Goal: Find specific page/section: Find specific page/section

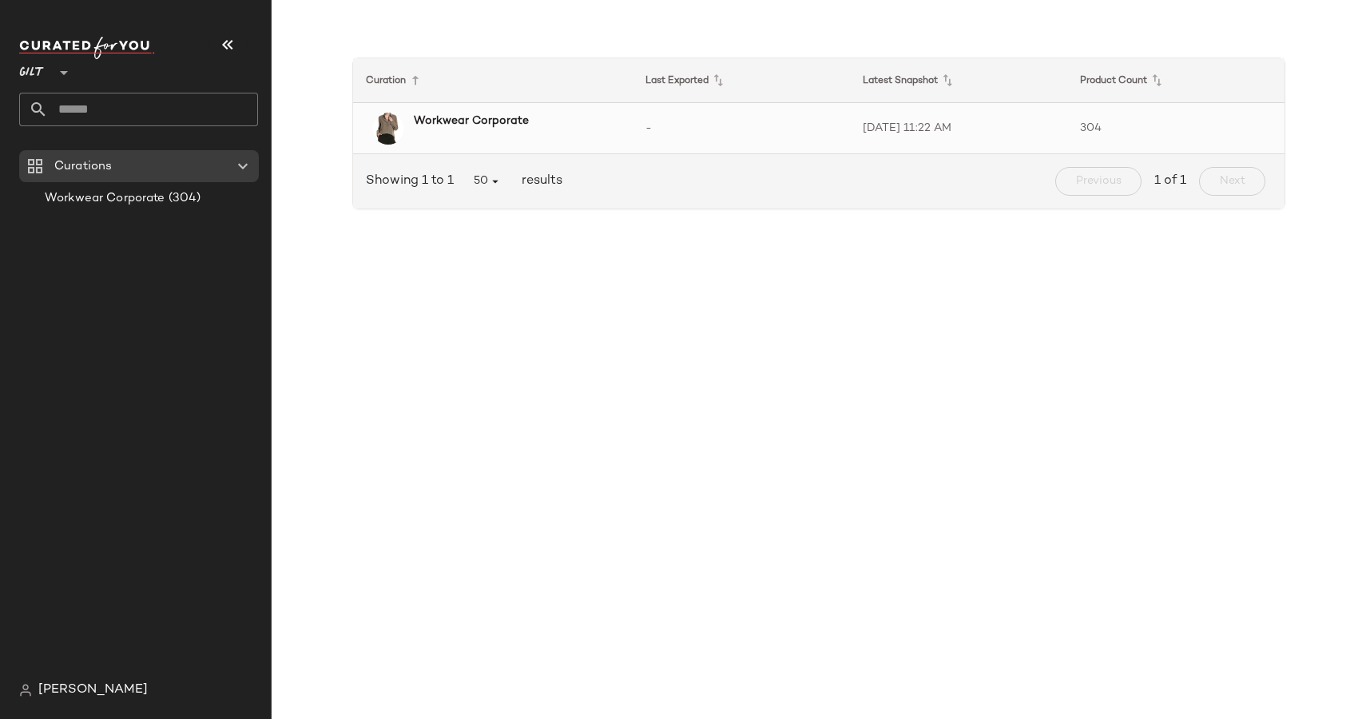
click at [463, 128] on b "Workwear Corporate" at bounding box center [471, 121] width 115 height 17
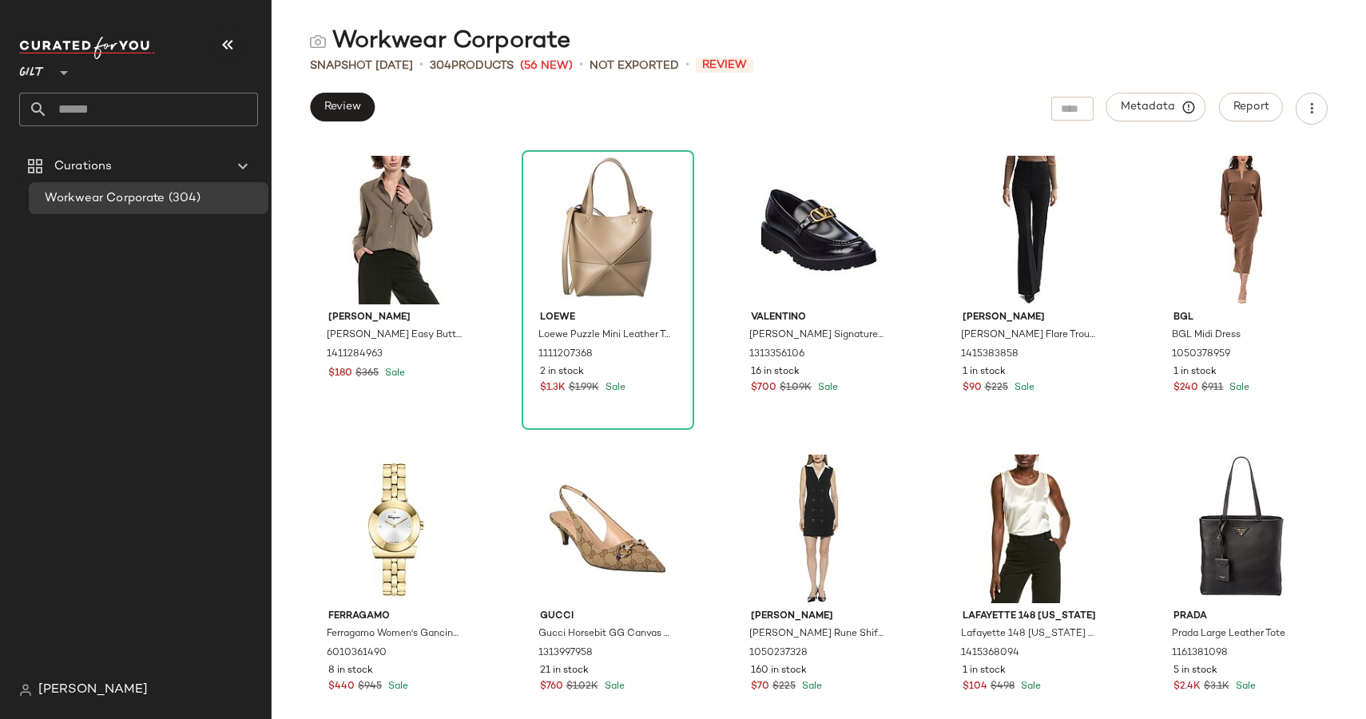
click at [371, 38] on div "Workwear Corporate" at bounding box center [440, 42] width 260 height 32
click at [72, 52] on div at bounding box center [62, 63] width 22 height 40
click at [50, 69] on div "Gilt **" at bounding box center [35, 63] width 32 height 40
click at [1312, 113] on icon "button" at bounding box center [1312, 109] width 16 height 16
click at [1132, 46] on div "Workwear Corporate" at bounding box center [819, 42] width 1094 height 32
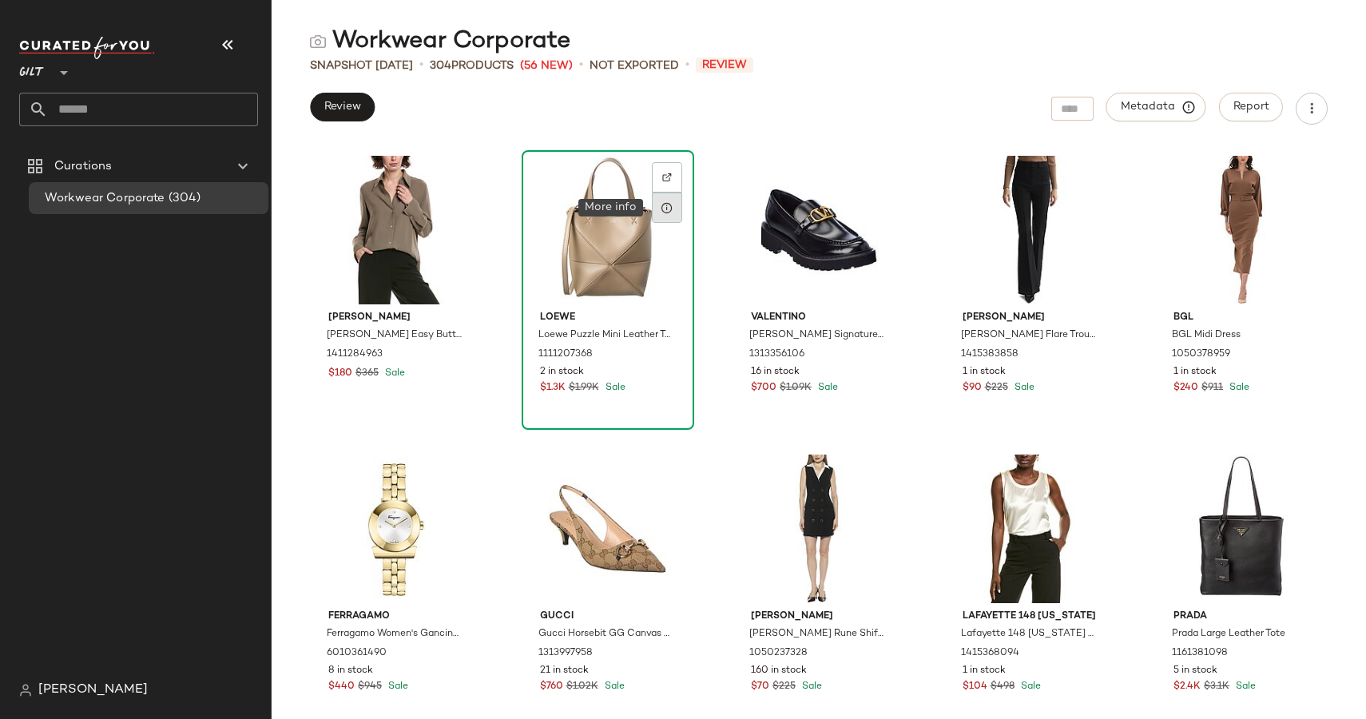
click at [661, 208] on icon at bounding box center [667, 207] width 13 height 13
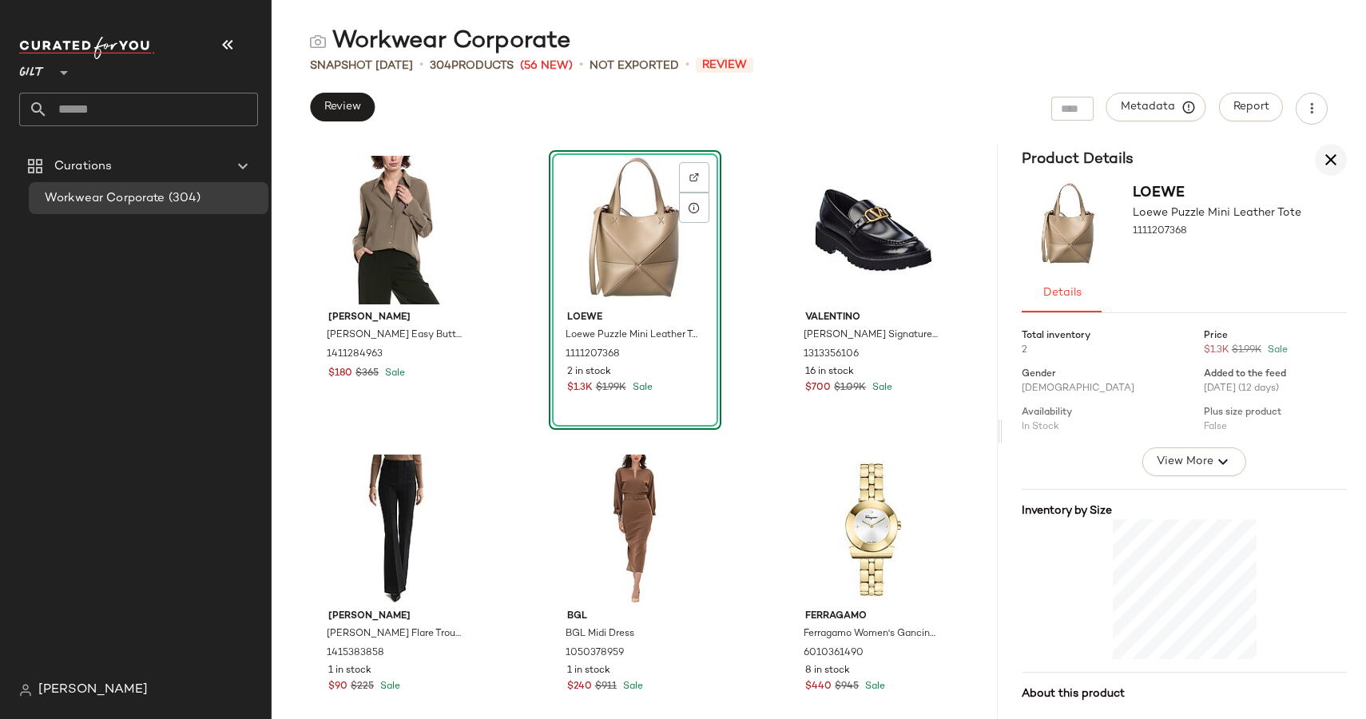
click at [1335, 166] on icon "button" at bounding box center [1330, 159] width 19 height 19
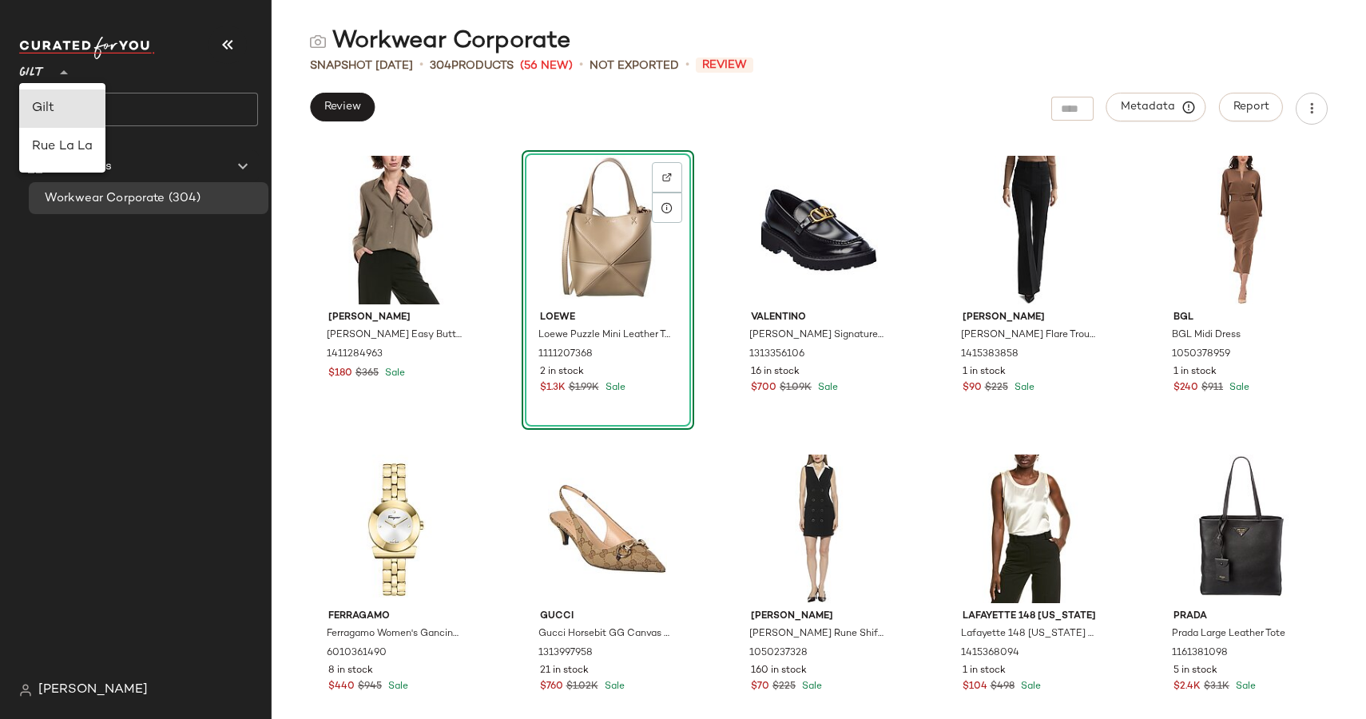
click at [33, 71] on span "Gilt" at bounding box center [32, 68] width 26 height 29
click at [48, 105] on div "Gilt" at bounding box center [62, 108] width 61 height 19
click at [48, 76] on div "Gilt **" at bounding box center [35, 63] width 32 height 40
click at [56, 161] on div "Rue La La" at bounding box center [62, 147] width 86 height 38
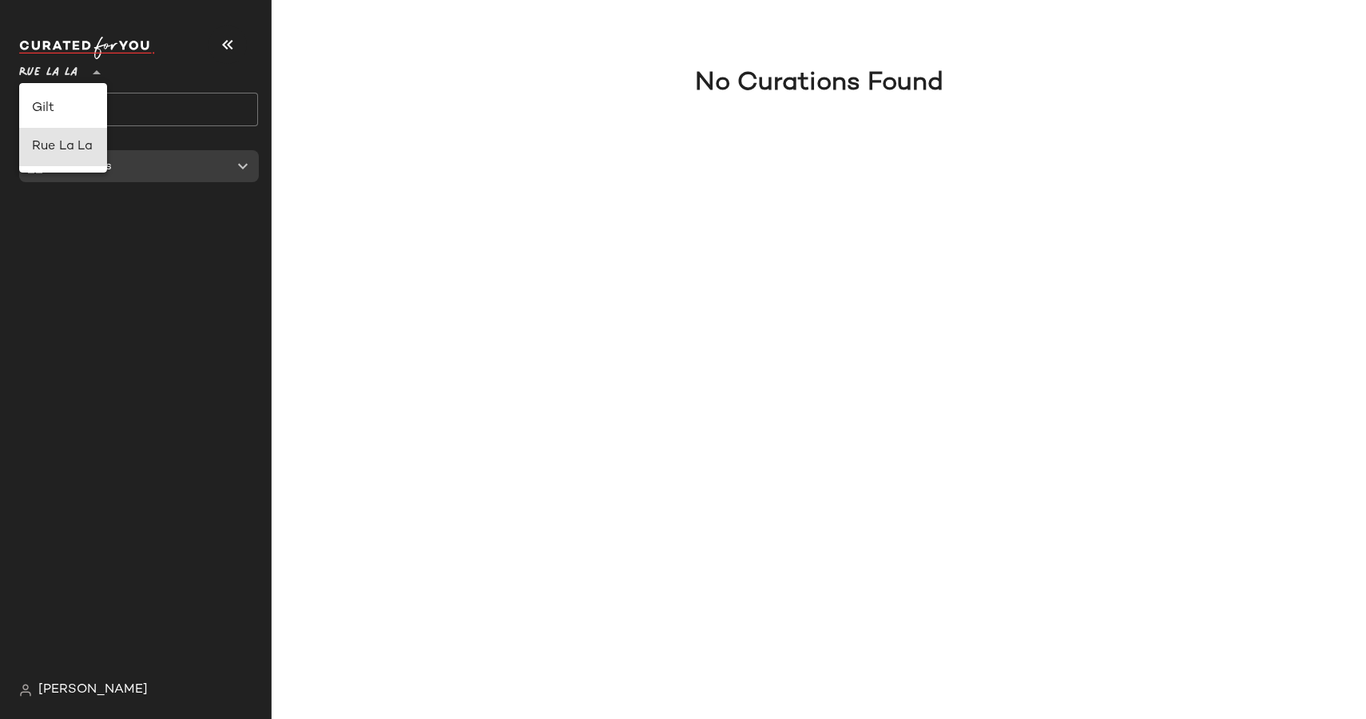
click at [58, 77] on span "Rue La La" at bounding box center [48, 68] width 58 height 29
click at [52, 118] on div "Gilt" at bounding box center [63, 108] width 88 height 38
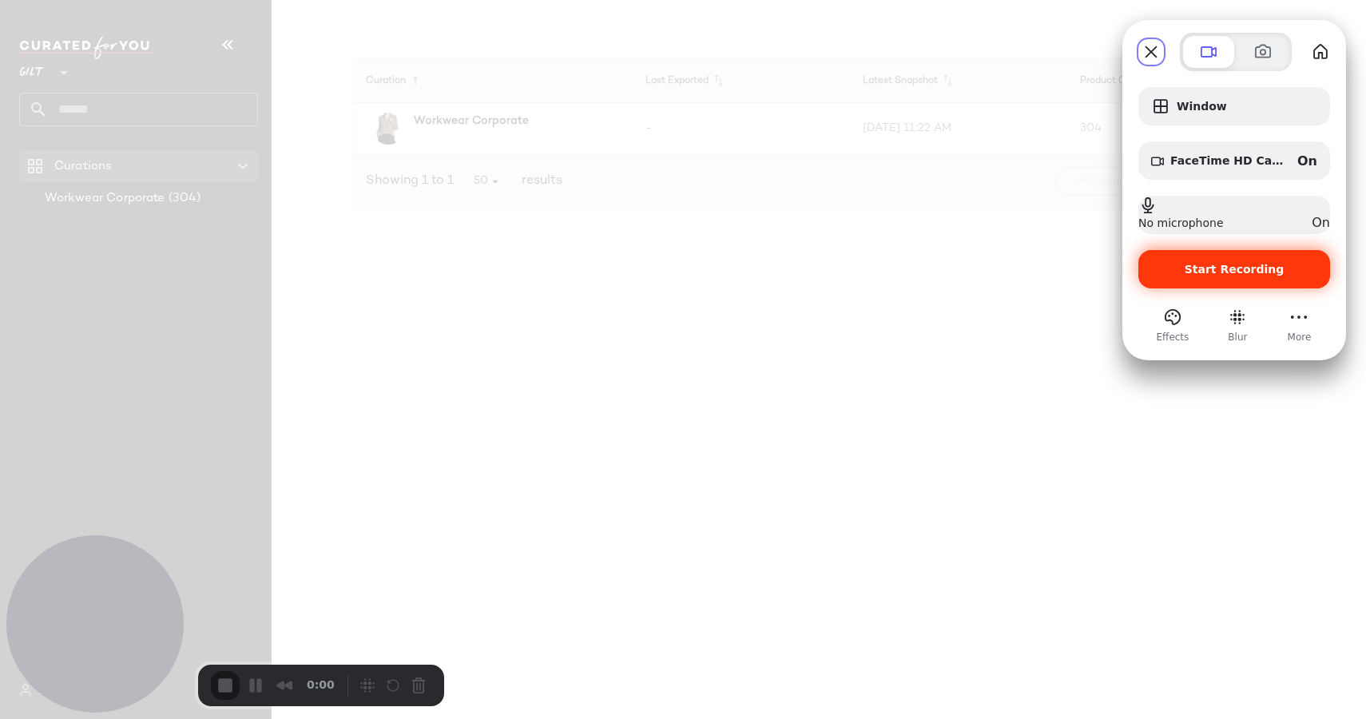
click at [1191, 275] on span "Start Recording" at bounding box center [1235, 269] width 100 height 13
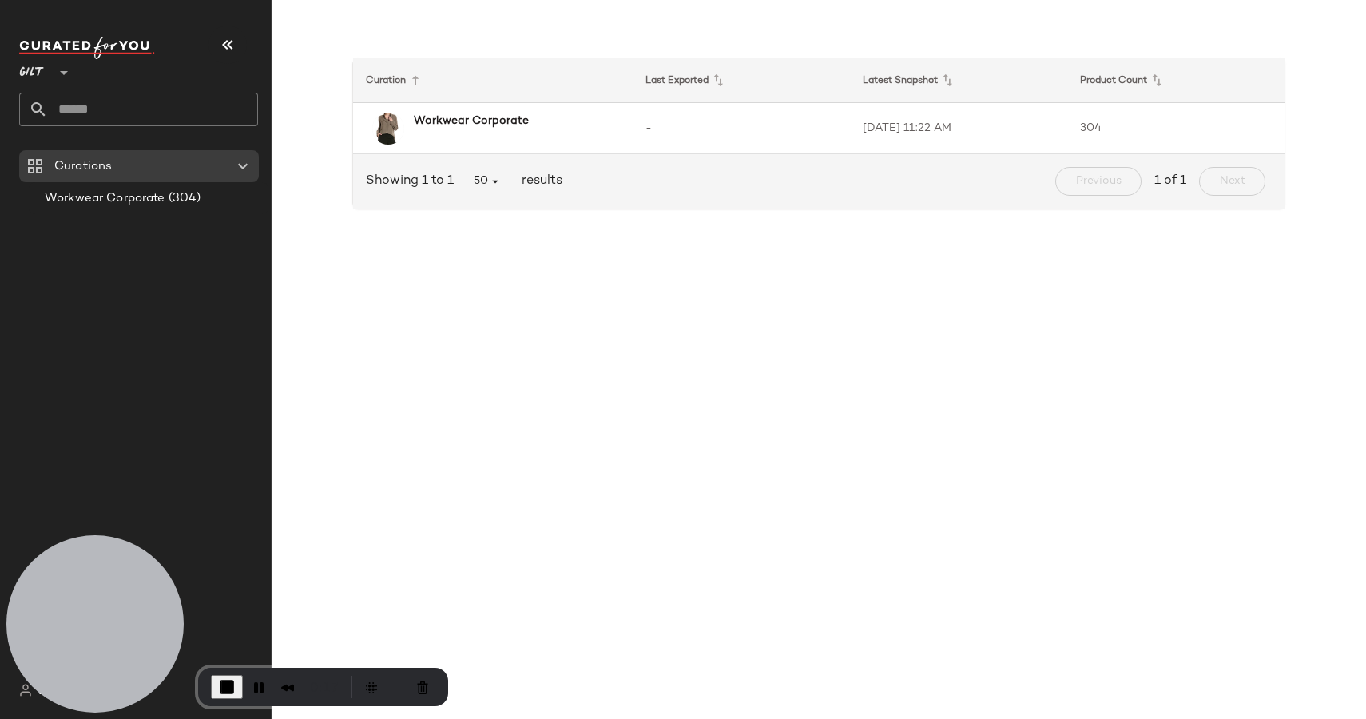
click at [40, 73] on span "Gilt" at bounding box center [32, 68] width 26 height 29
click at [60, 145] on div "Rue La La" at bounding box center [62, 146] width 61 height 19
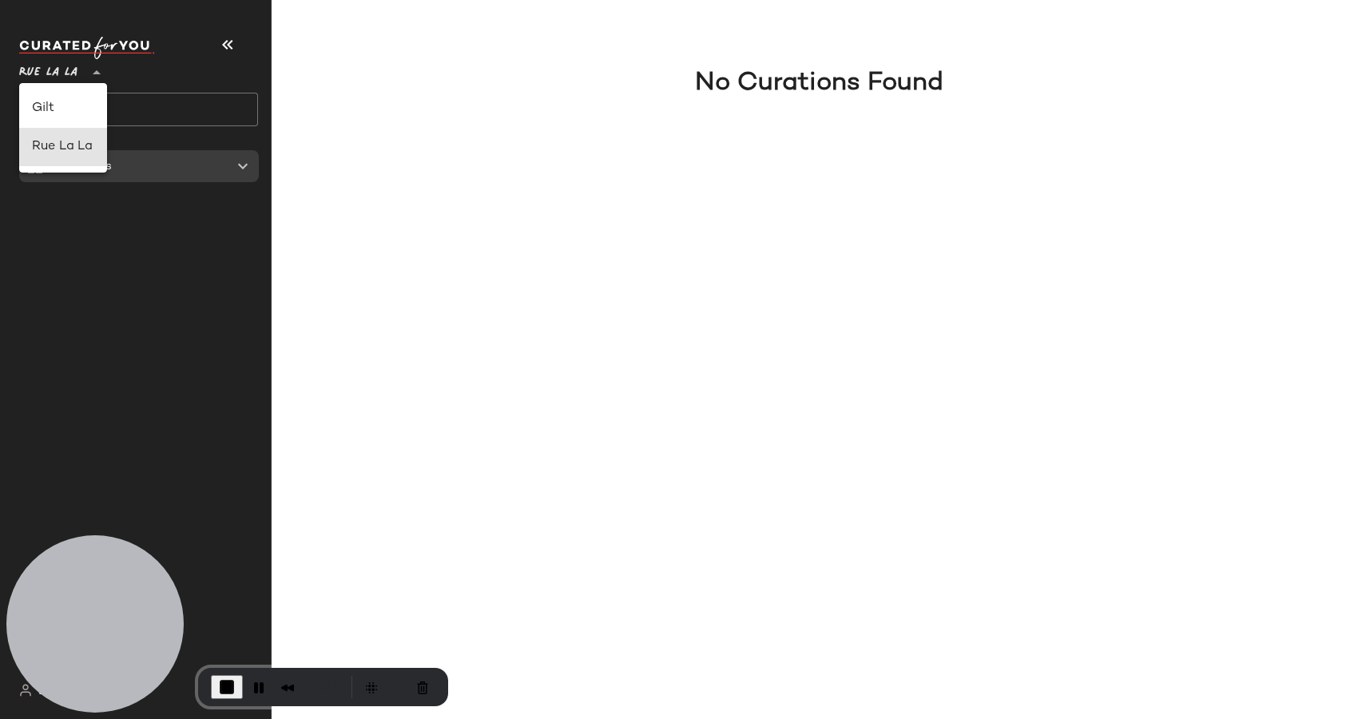
click at [50, 76] on span "Rue La La" at bounding box center [48, 68] width 58 height 29
click at [54, 109] on div "Gilt" at bounding box center [63, 108] width 62 height 19
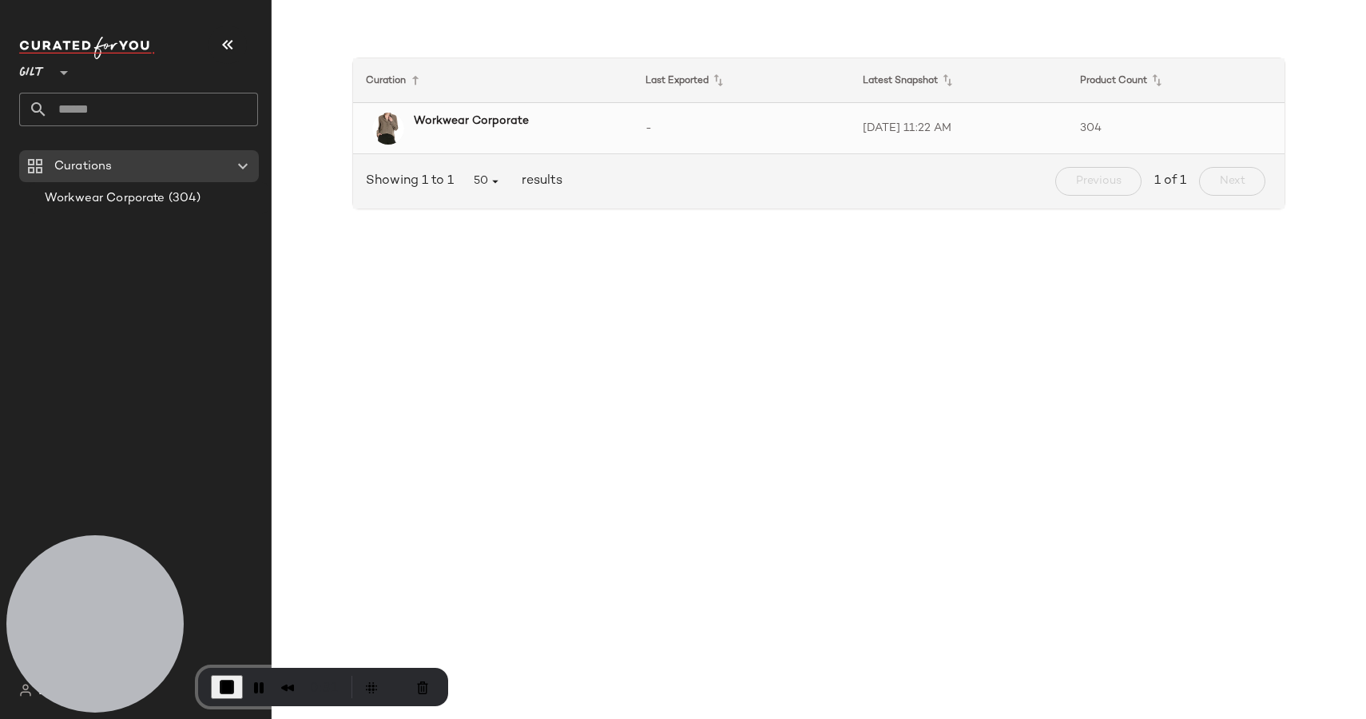
click at [482, 117] on b "Workwear Corporate" at bounding box center [471, 121] width 115 height 17
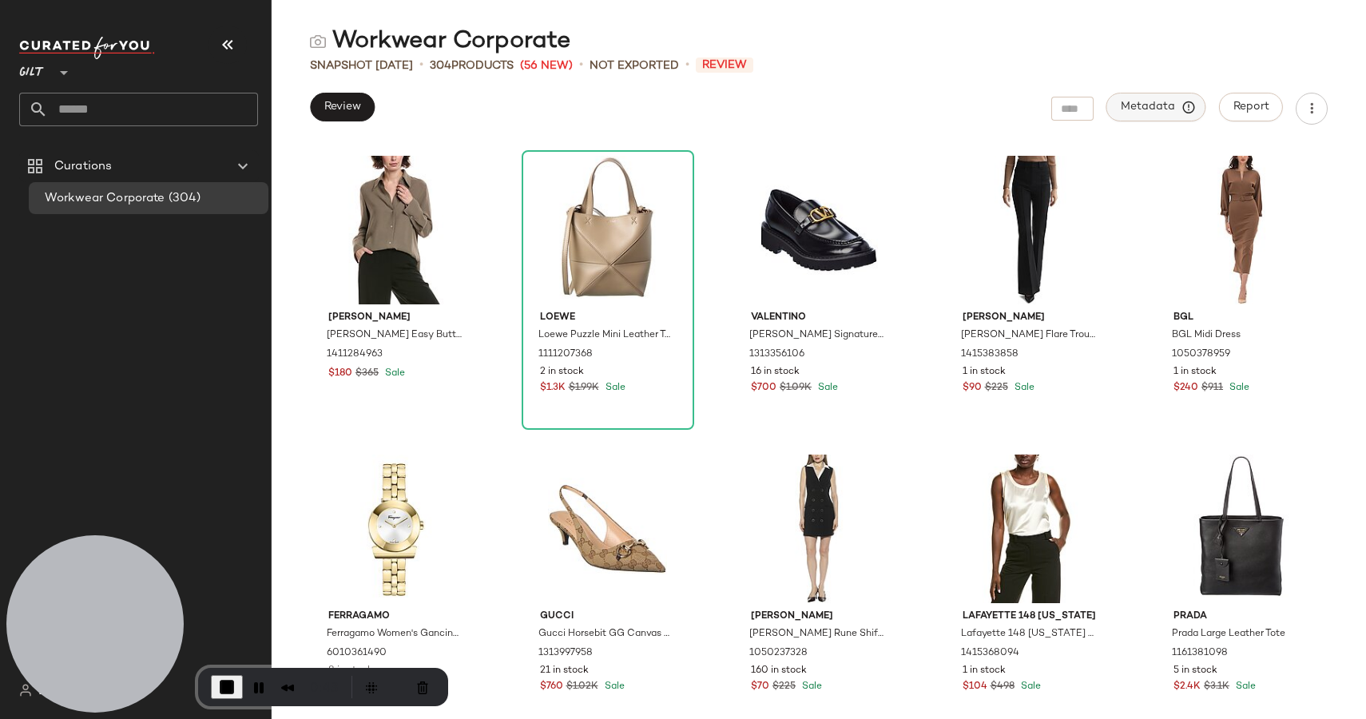
click at [1180, 121] on button "Metadata" at bounding box center [1156, 107] width 100 height 29
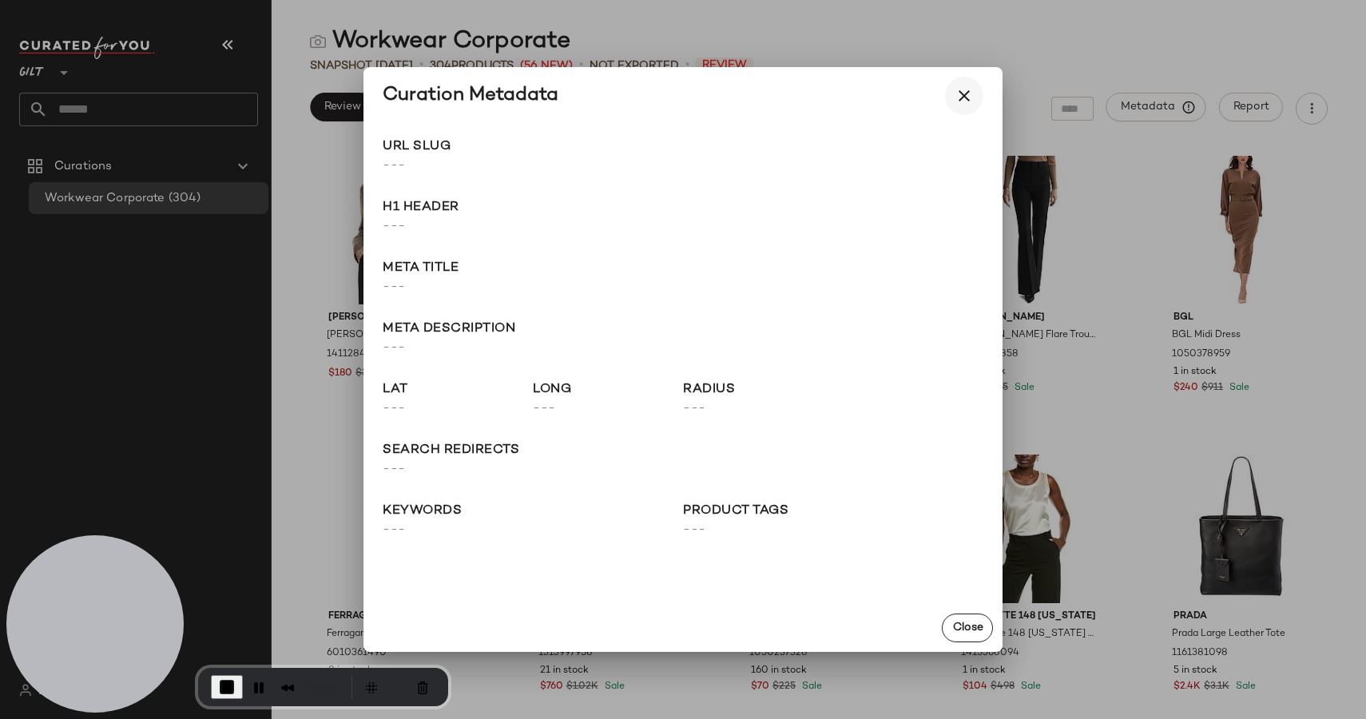
click at [961, 98] on icon "button" at bounding box center [964, 95] width 19 height 19
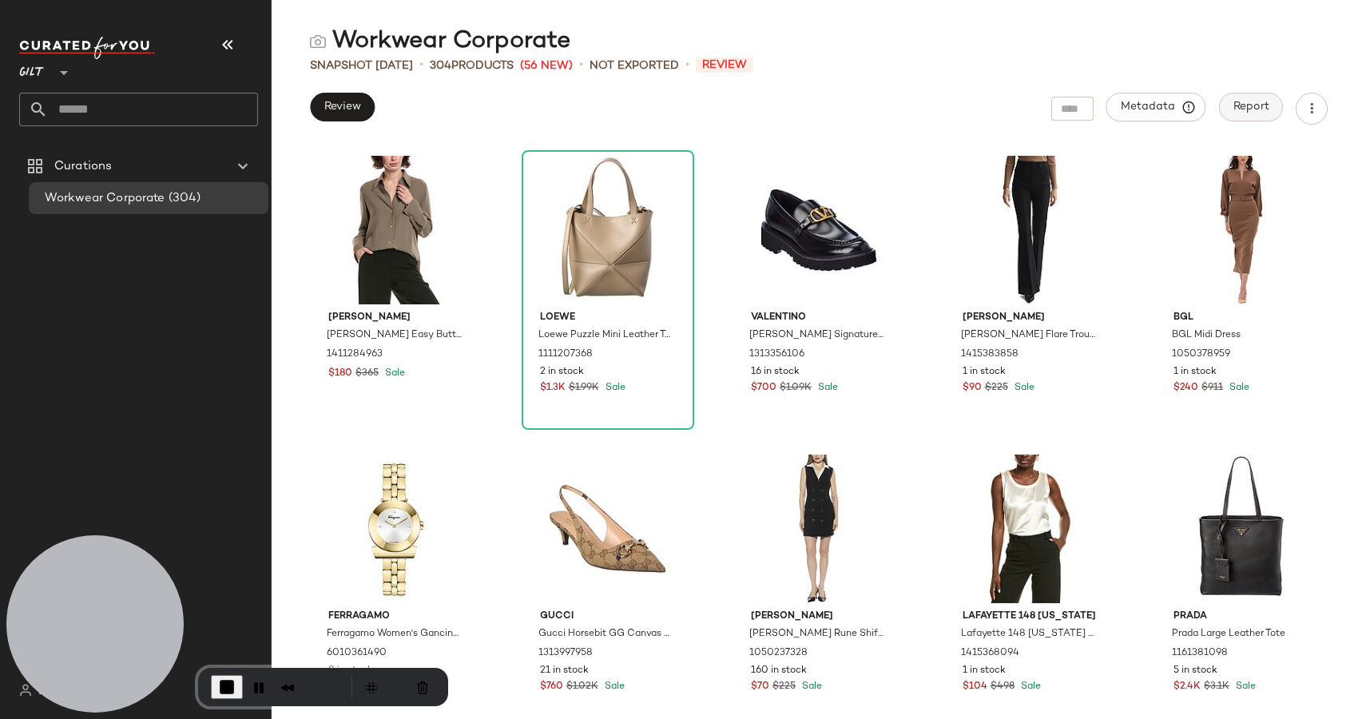
click at [1257, 117] on button "Report" at bounding box center [1251, 107] width 64 height 29
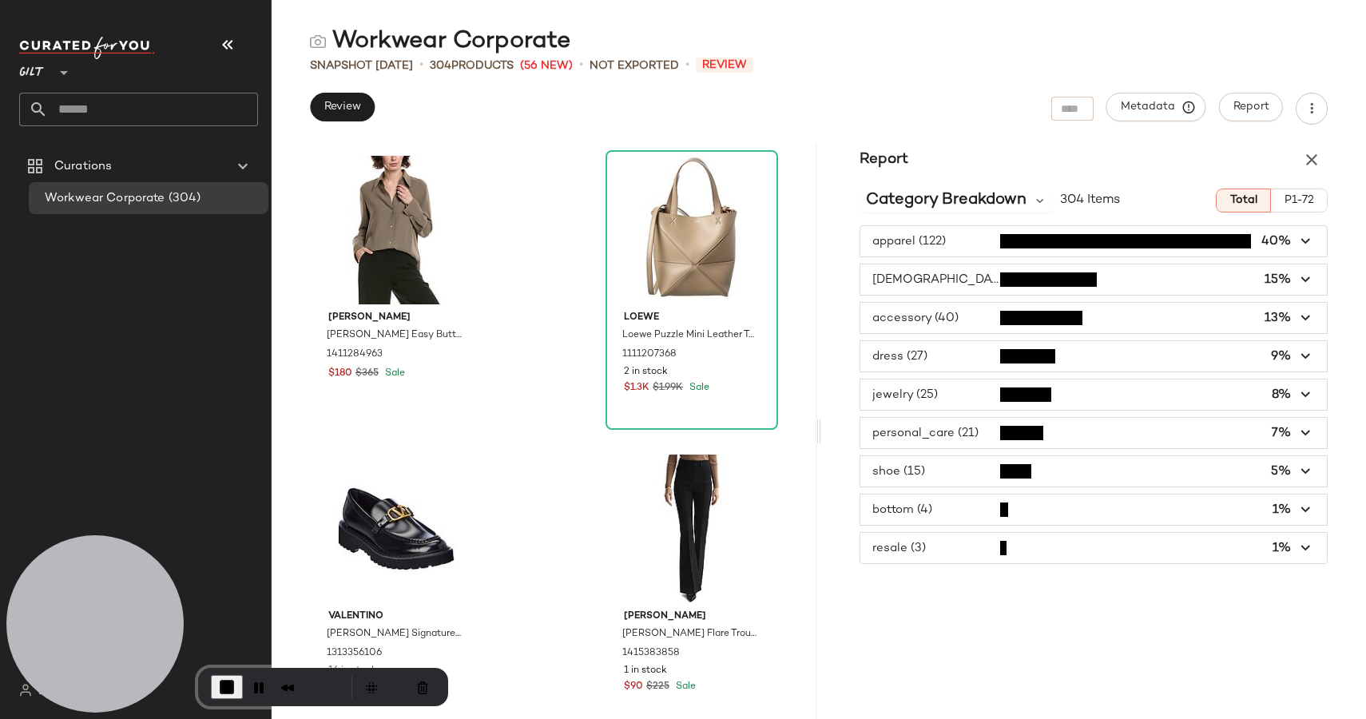
click at [1306, 206] on span "P1-72" at bounding box center [1299, 200] width 30 height 13
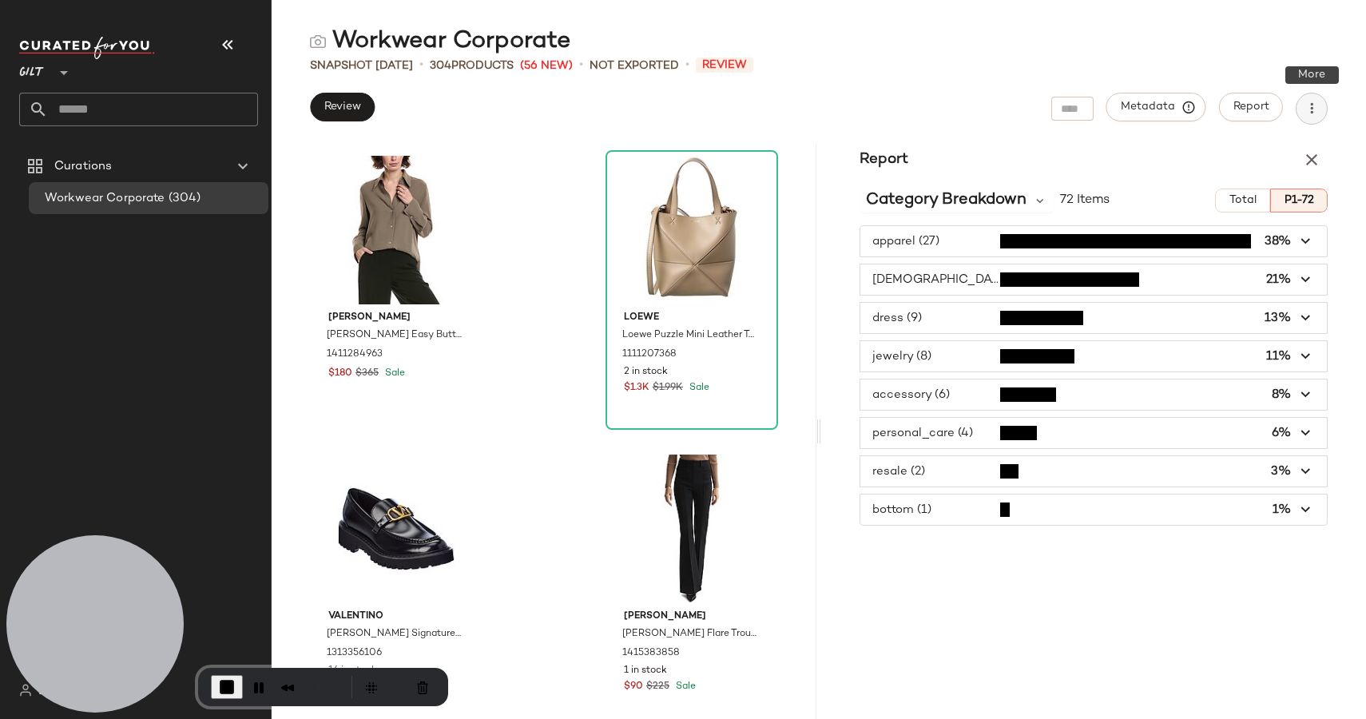
click at [1304, 116] on icon "button" at bounding box center [1312, 109] width 16 height 16
click at [713, 138] on div "Workwear Corporate Snapshot Aug 20th • 304 Products (56 New) • Not Exported • R…" at bounding box center [819, 372] width 1094 height 693
click at [1308, 159] on icon "button" at bounding box center [1311, 159] width 19 height 19
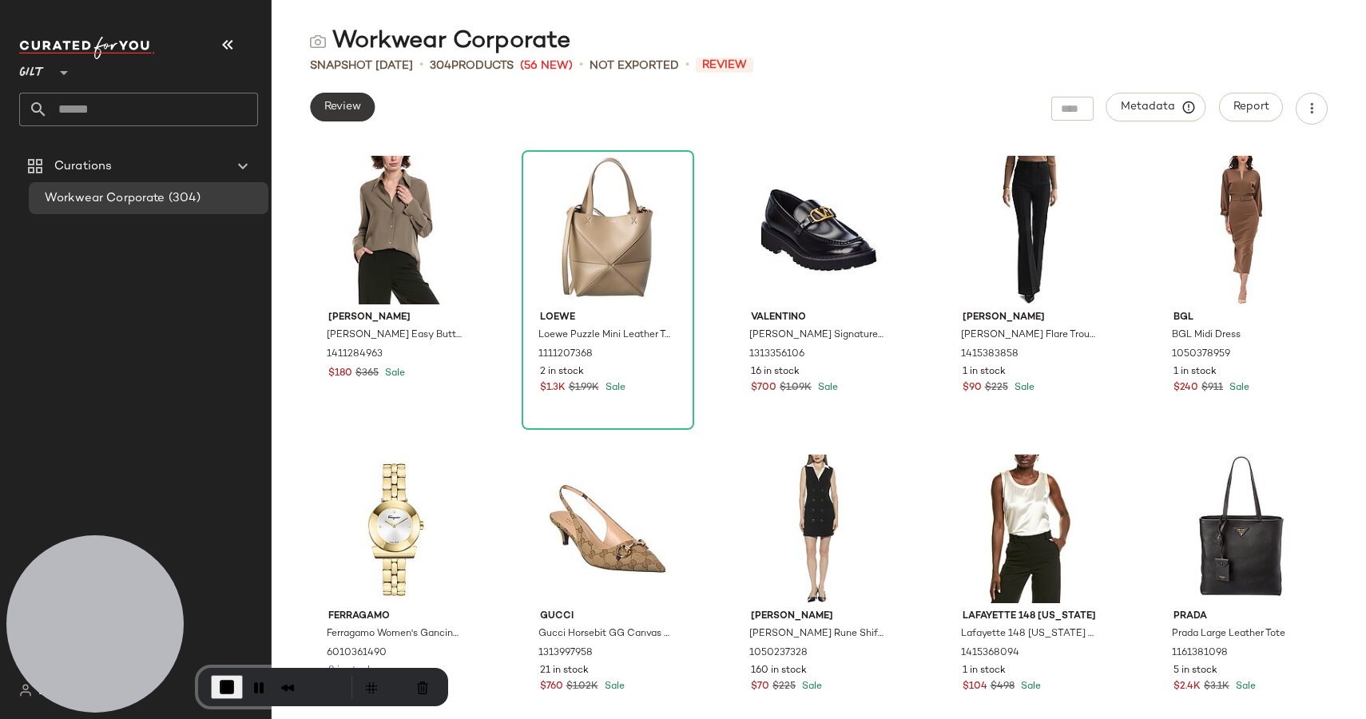
click at [349, 111] on span "Review" at bounding box center [343, 107] width 38 height 13
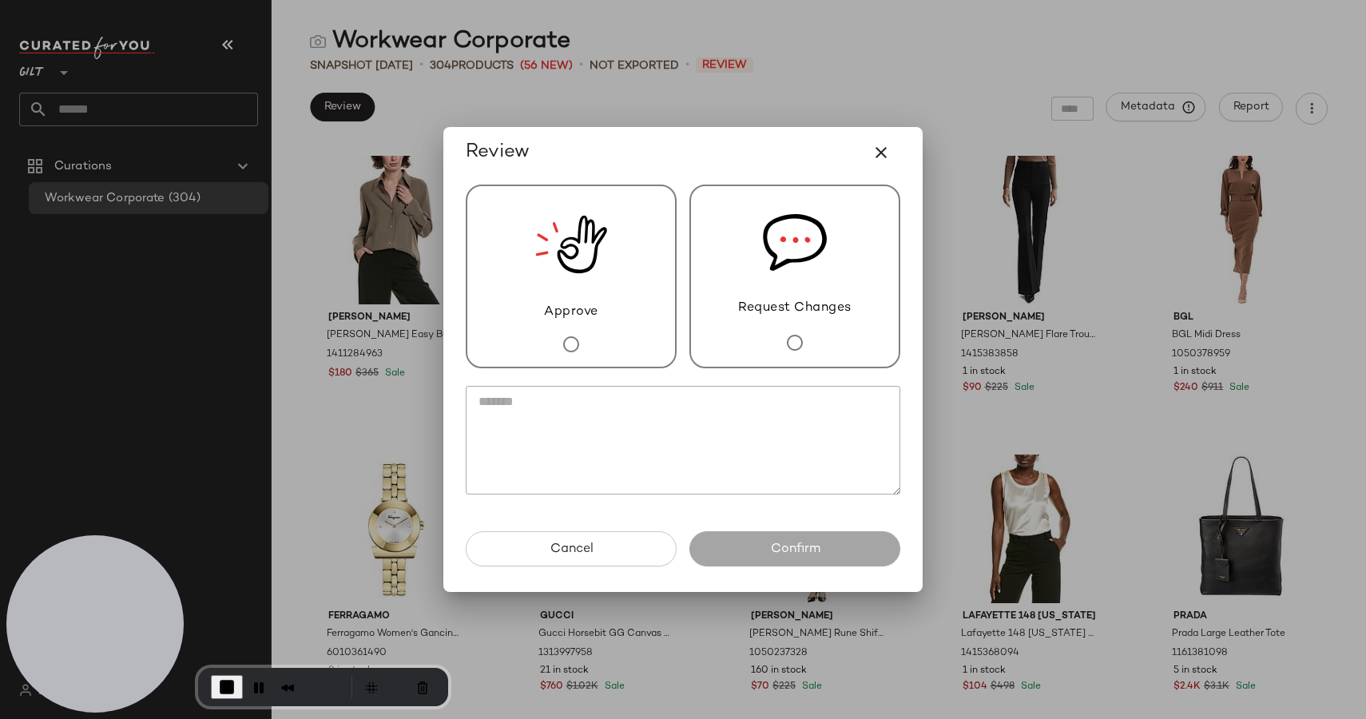
click at [573, 282] on img at bounding box center [571, 244] width 72 height 117
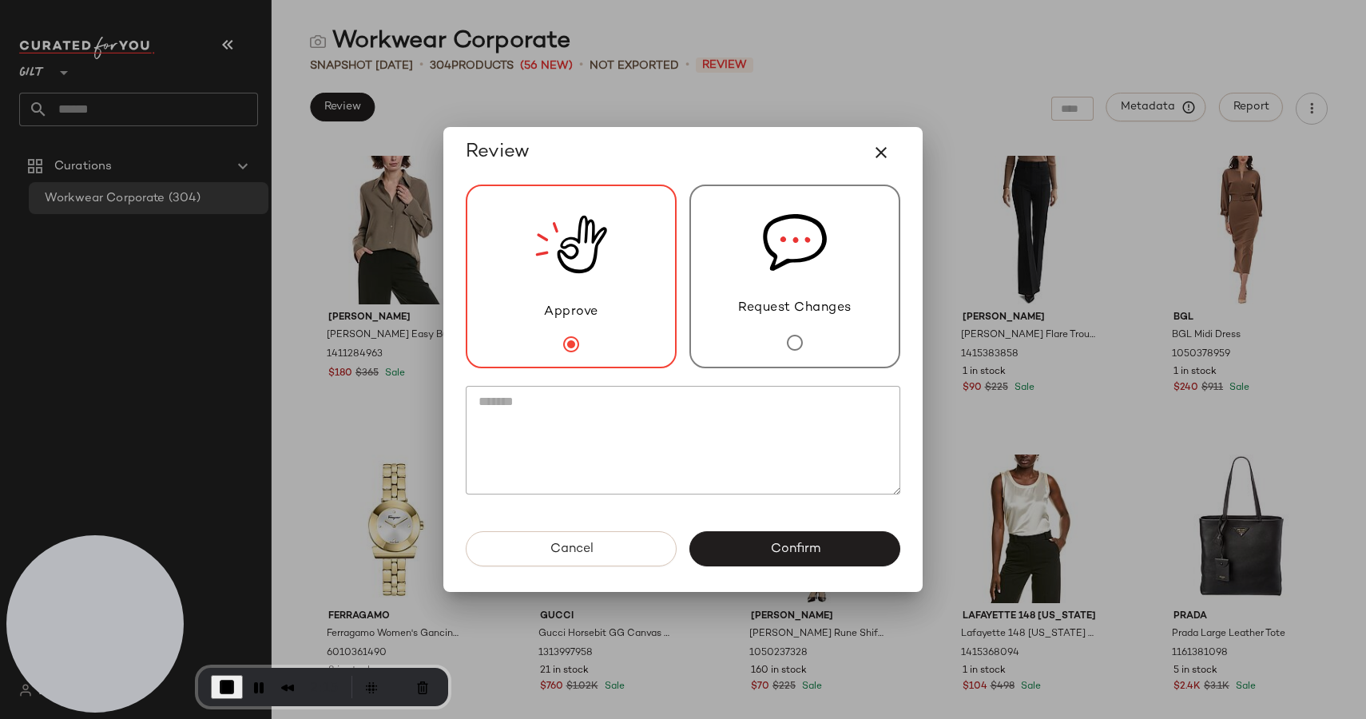
click at [775, 339] on div "Request Changes" at bounding box center [794, 277] width 211 height 184
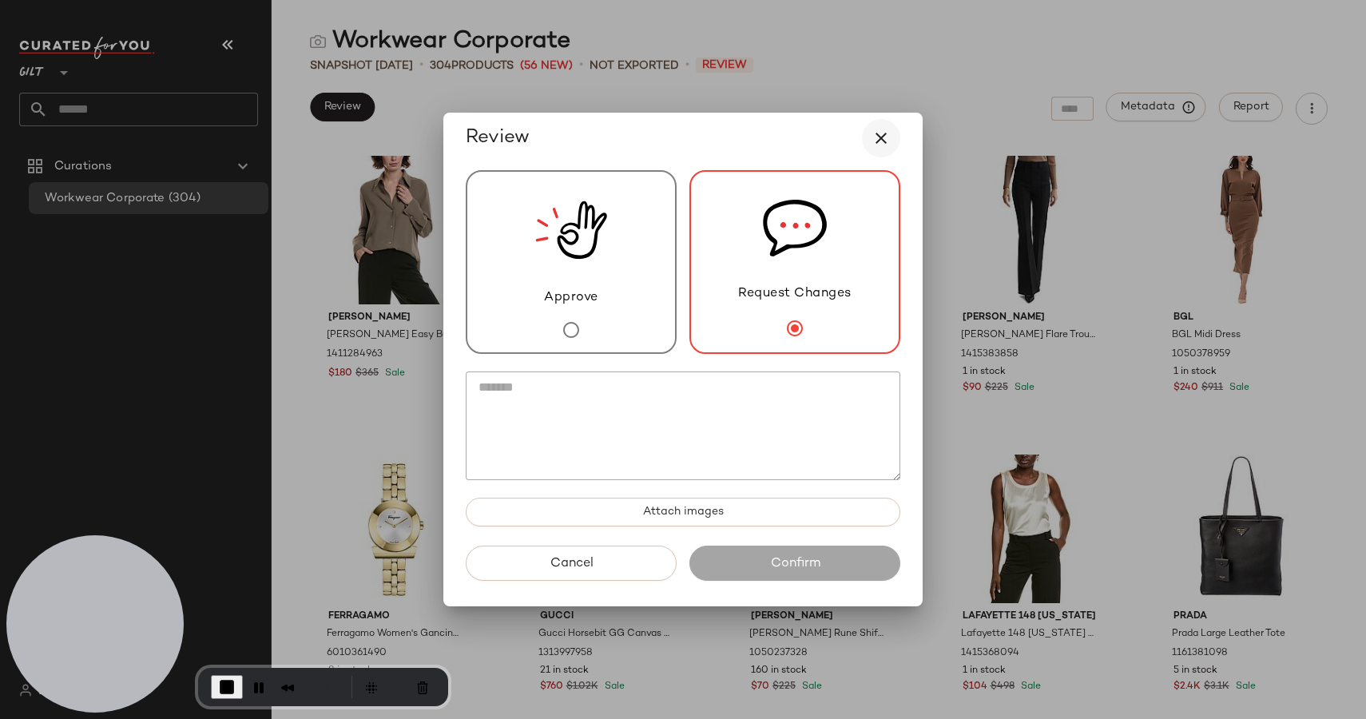
click at [879, 137] on icon "button" at bounding box center [881, 138] width 19 height 19
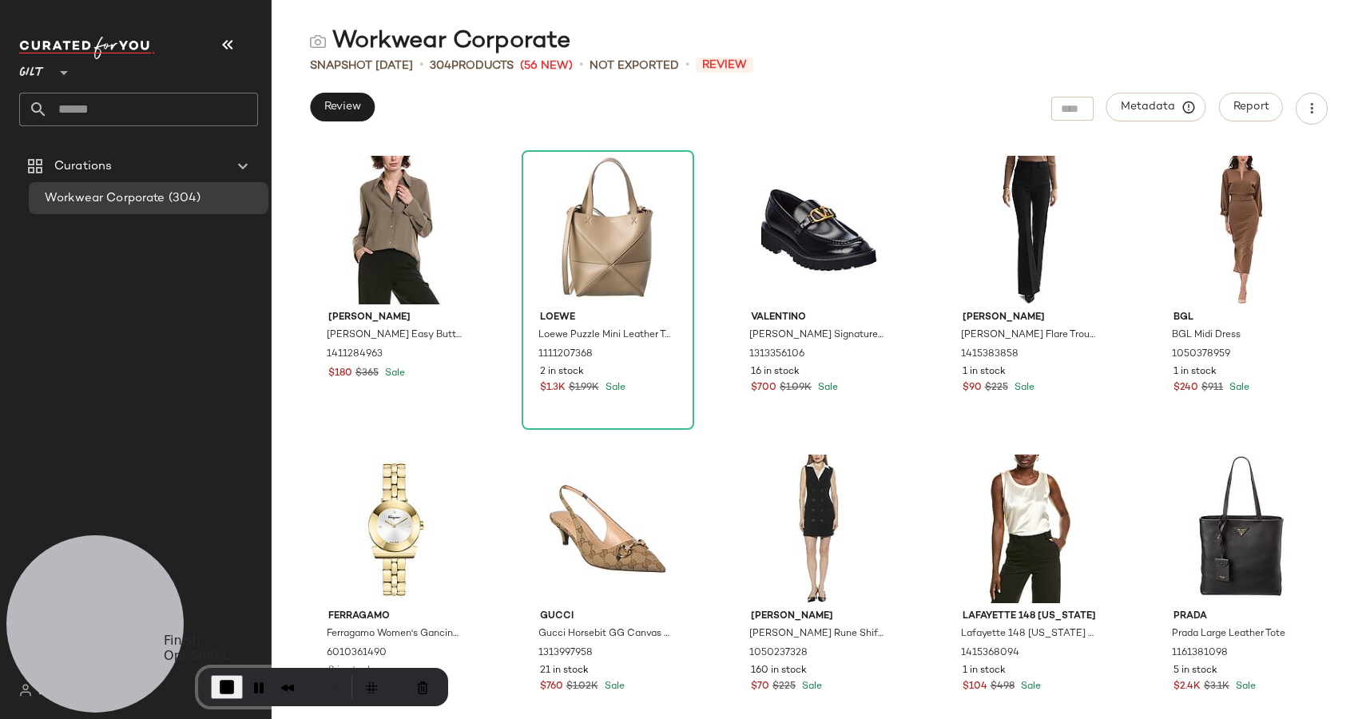
click at [228, 687] on span "End Recording" at bounding box center [226, 686] width 19 height 19
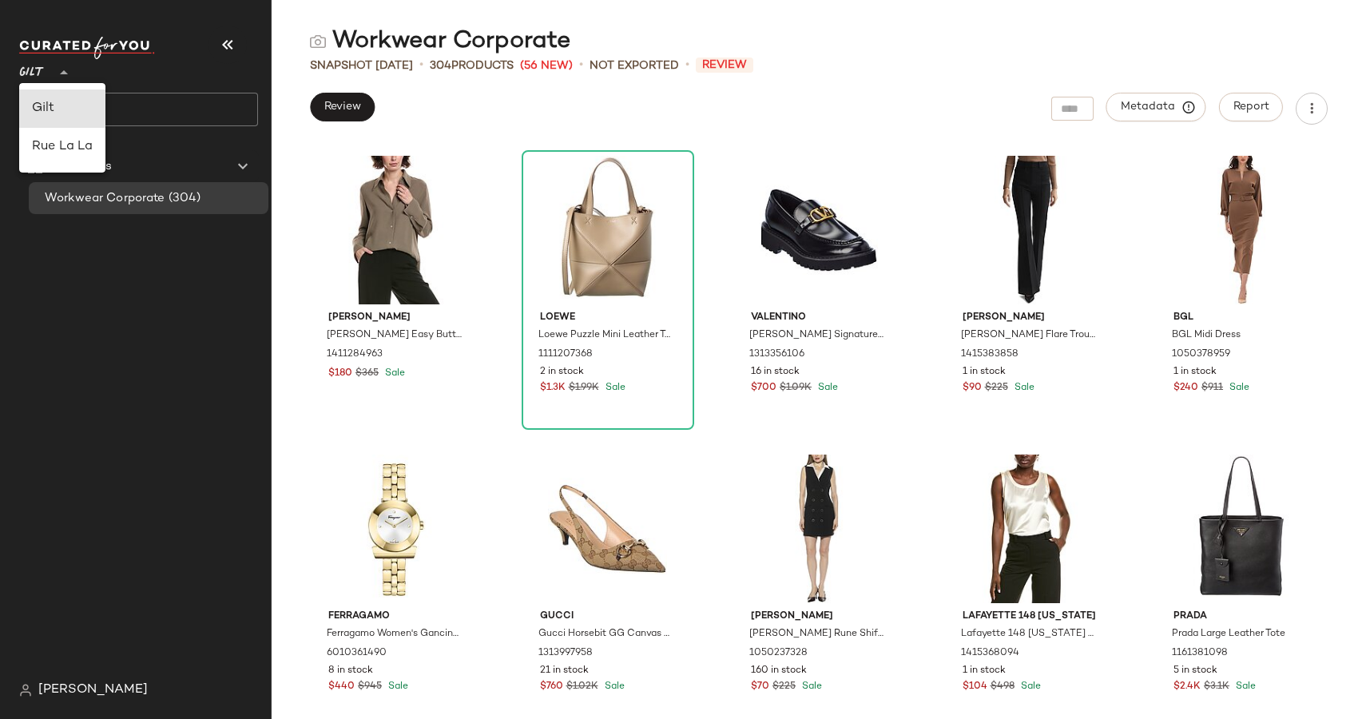
click at [53, 64] on div at bounding box center [62, 63] width 22 height 40
click at [50, 141] on div "Rue La La" at bounding box center [62, 146] width 61 height 19
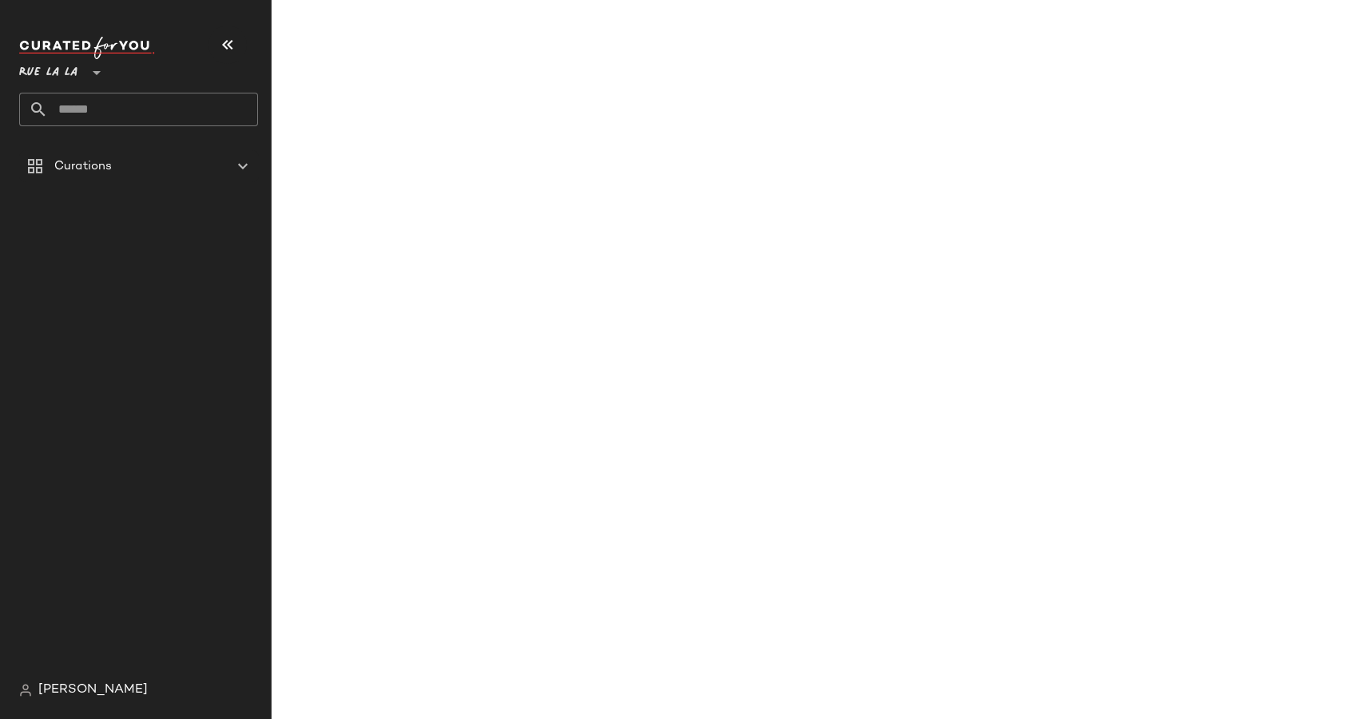
click at [38, 71] on span "Rue La La" at bounding box center [48, 68] width 58 height 29
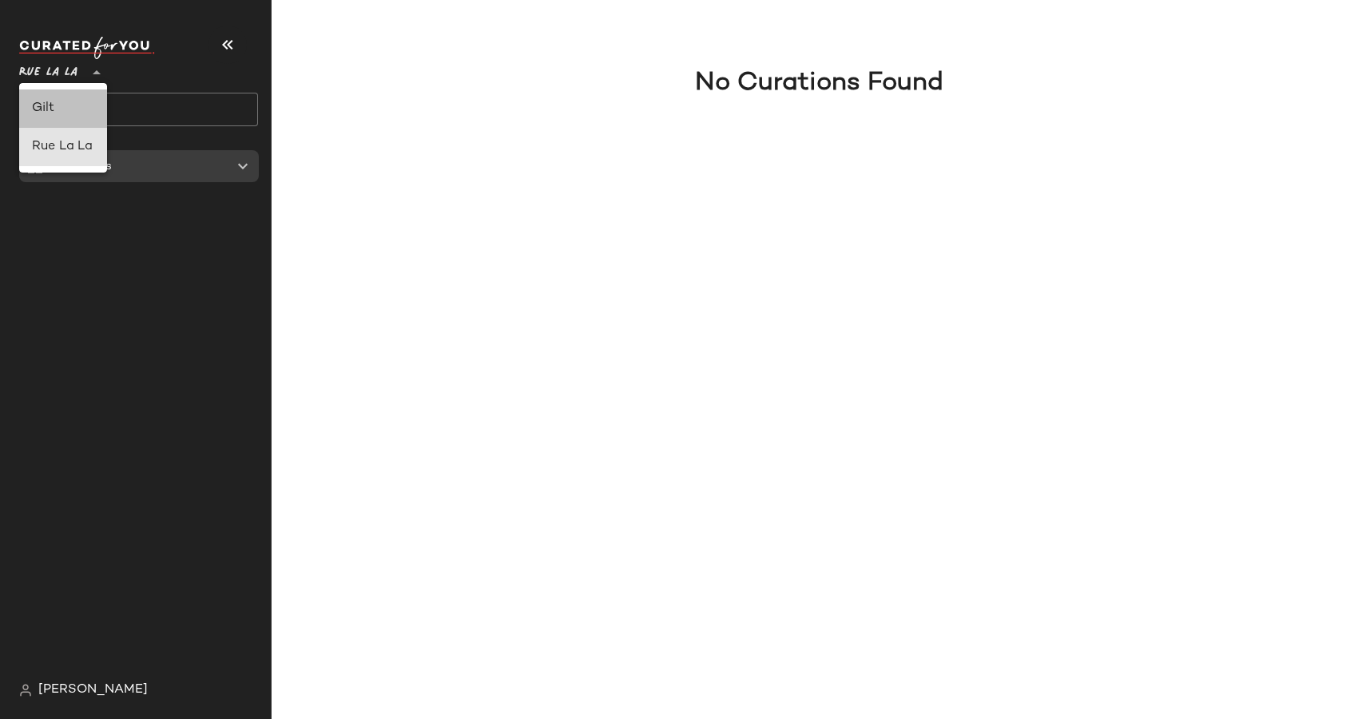
click at [47, 103] on div "Gilt" at bounding box center [63, 108] width 62 height 19
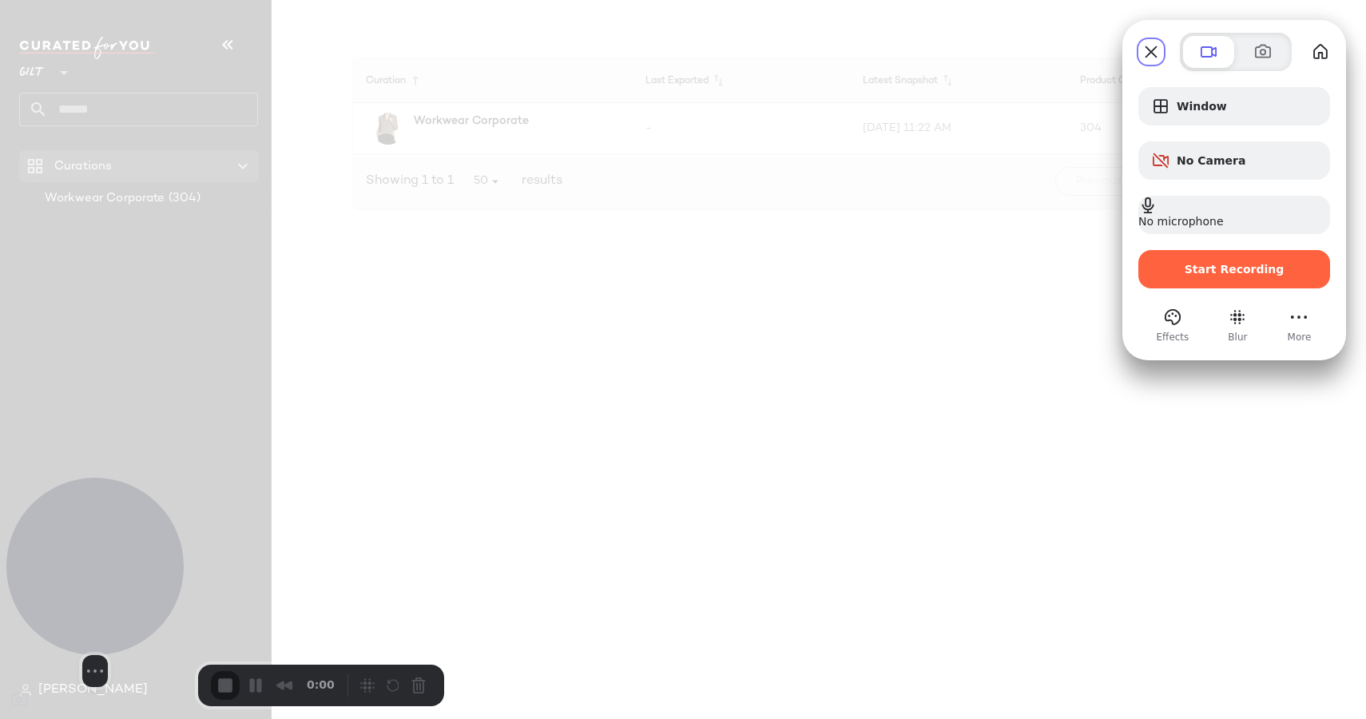
click at [121, 622] on div at bounding box center [94, 566] width 177 height 177
click at [107, 682] on button "Resize medium" at bounding box center [120, 671] width 26 height 26
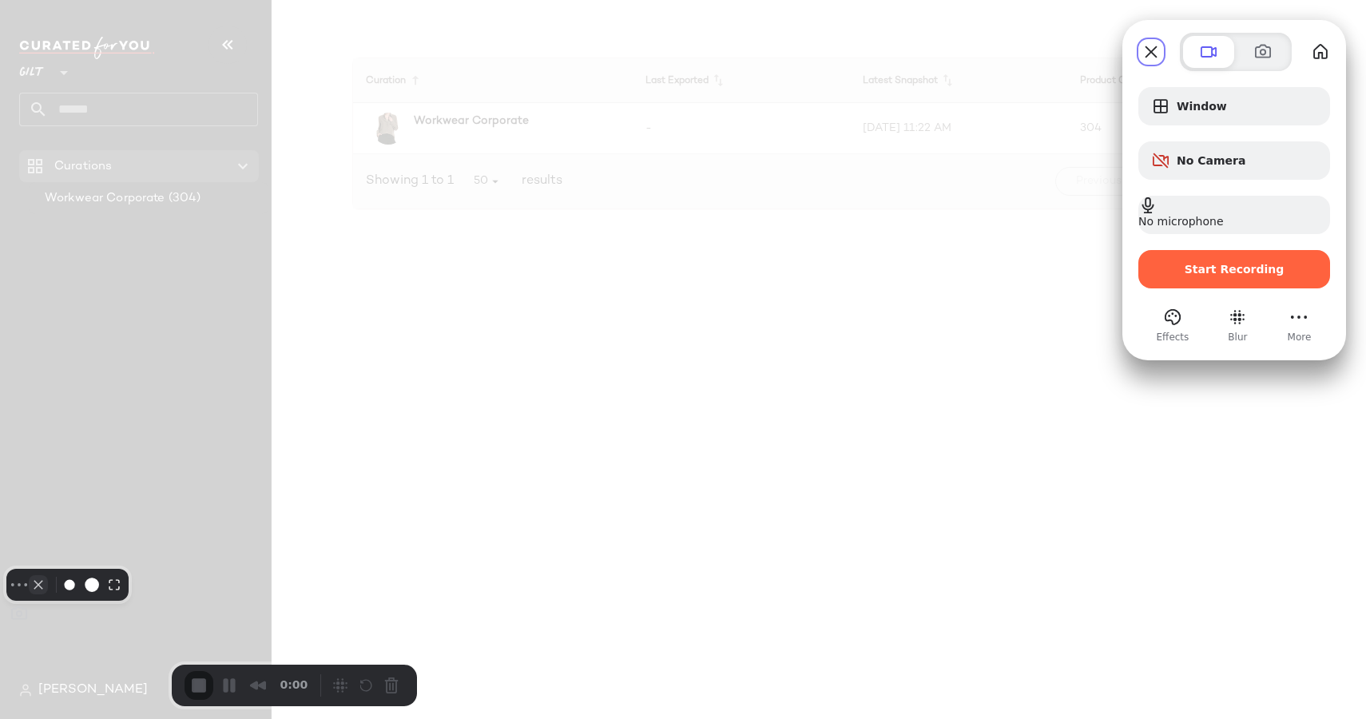
click at [48, 594] on button "Camera off" at bounding box center [38, 584] width 19 height 19
click at [497, 356] on div at bounding box center [683, 359] width 1366 height 719
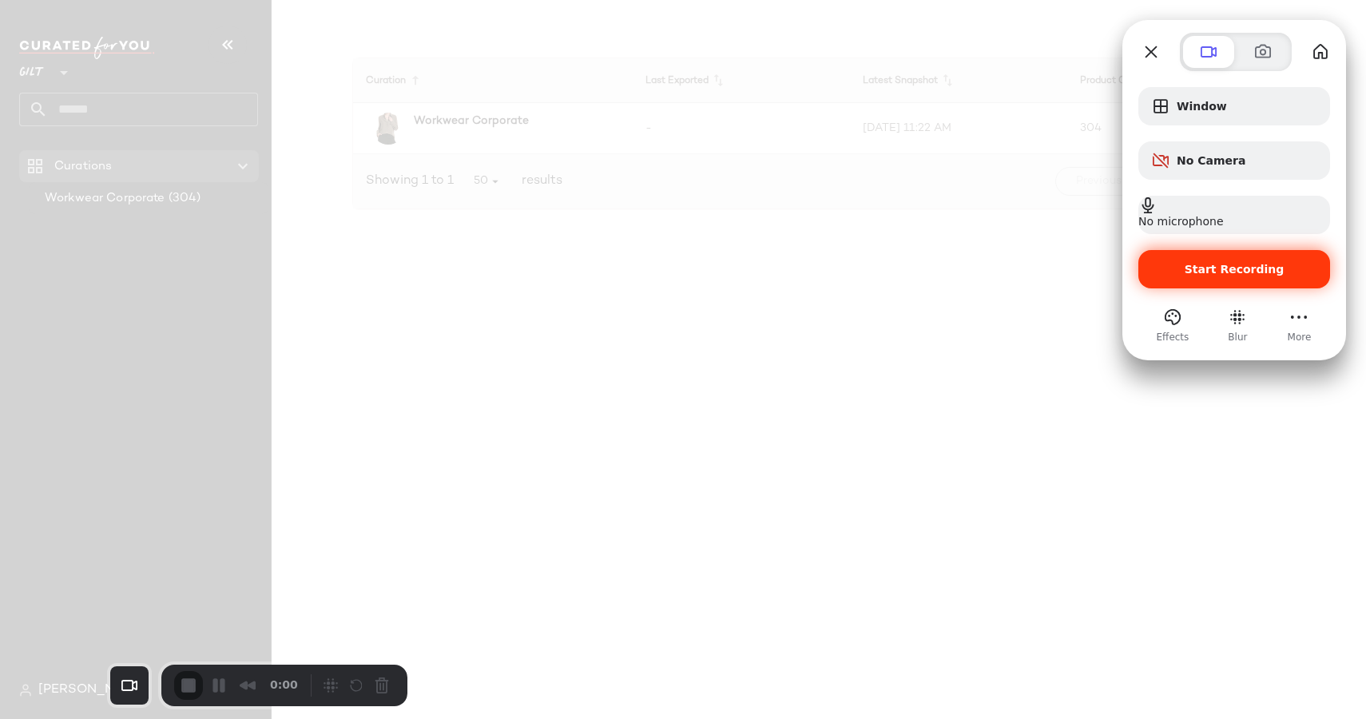
click at [1189, 282] on div "Start Recording" at bounding box center [1234, 269] width 192 height 38
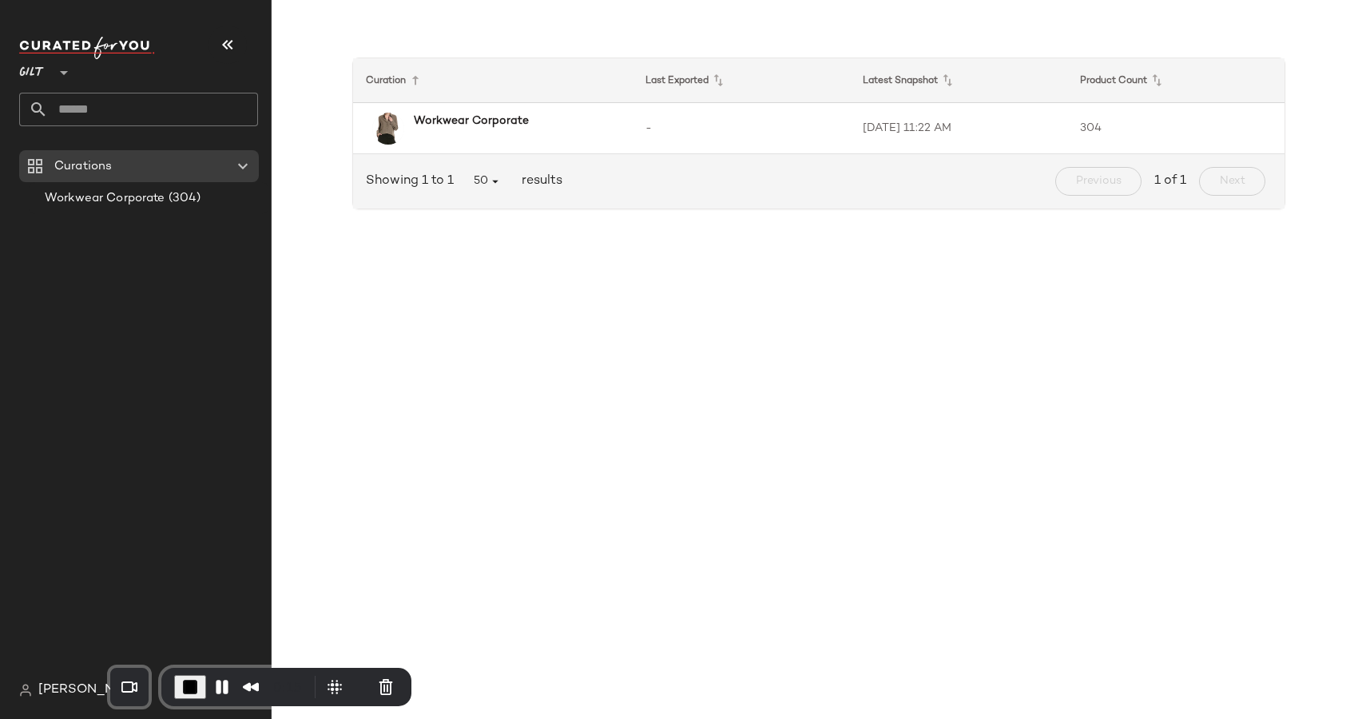
click at [62, 69] on icon at bounding box center [63, 72] width 19 height 19
click at [59, 147] on div "Rue La La" at bounding box center [62, 146] width 61 height 19
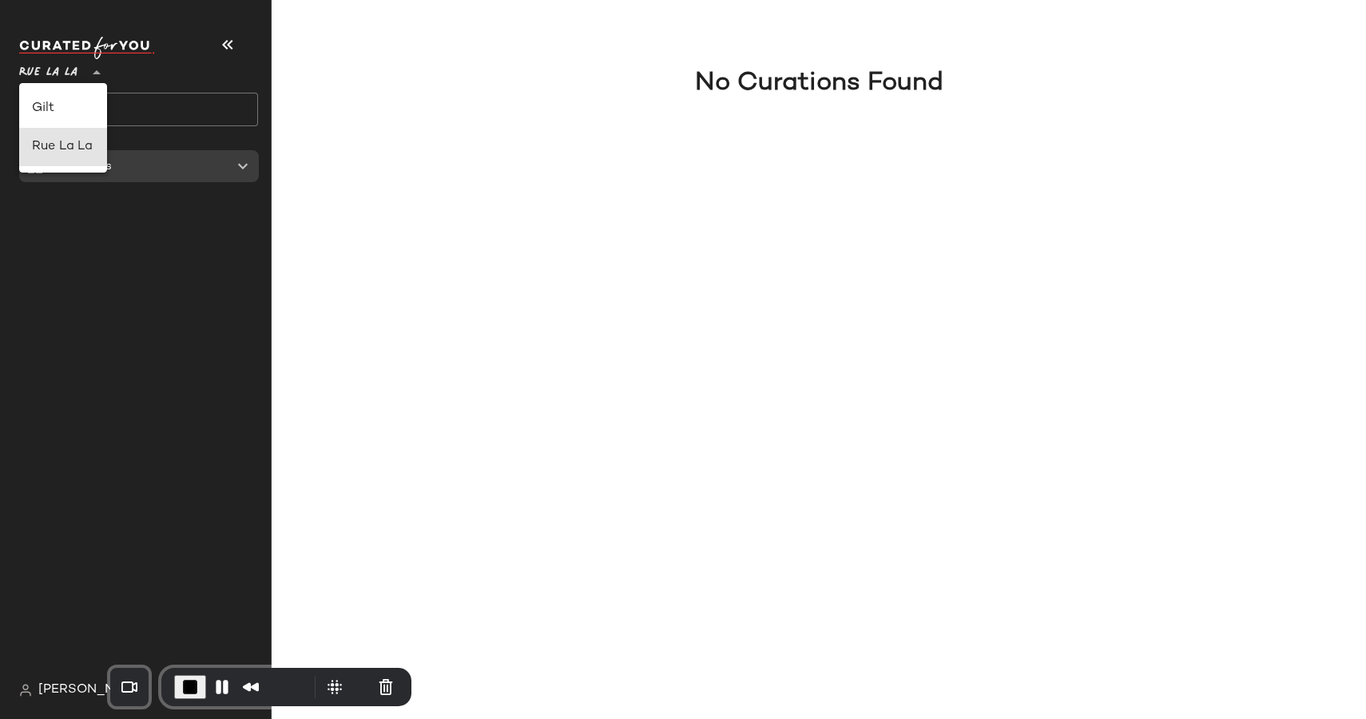
click at [48, 78] on span "Rue La La" at bounding box center [48, 68] width 58 height 29
click at [51, 113] on div "Gilt" at bounding box center [63, 108] width 62 height 19
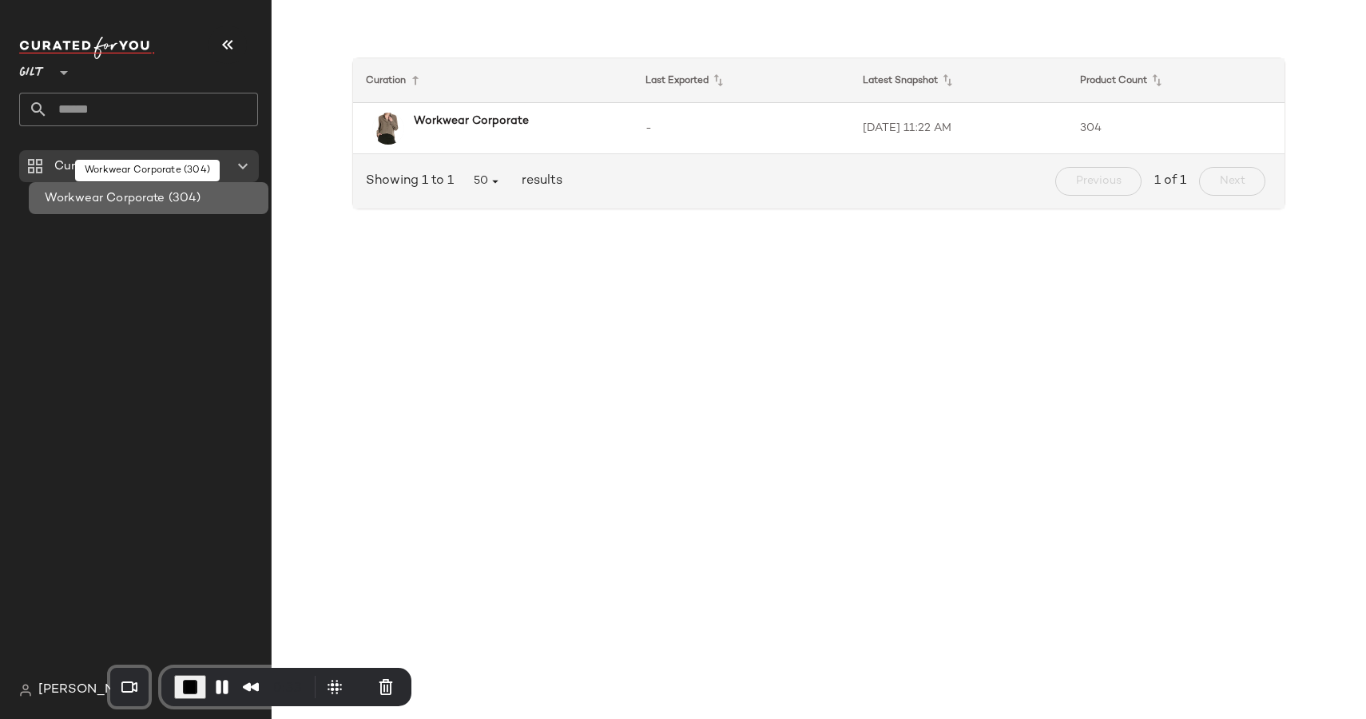
click at [94, 205] on span "Workwear Corporate" at bounding box center [105, 198] width 121 height 18
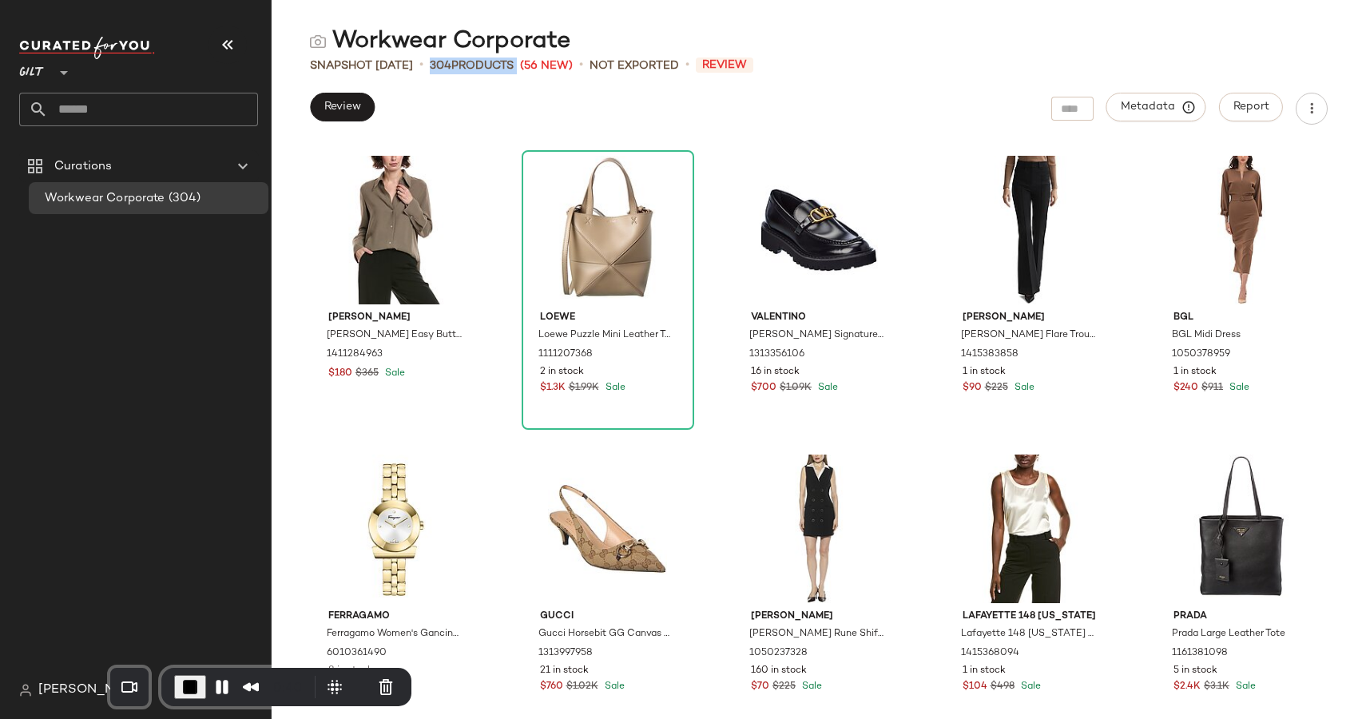
drag, startPoint x: 447, startPoint y: 65, endPoint x: 538, endPoint y: 62, distance: 91.1
click at [539, 62] on div "Snapshot Aug 20th • 304 Products (56 New) • Not Exported • Review" at bounding box center [819, 66] width 1094 height 16
click at [542, 89] on div "Workwear Corporate Snapshot Aug 20th • 304 Products (56 New) • Not Exported • R…" at bounding box center [819, 372] width 1094 height 693
click at [1273, 101] on button "Report" at bounding box center [1251, 107] width 64 height 29
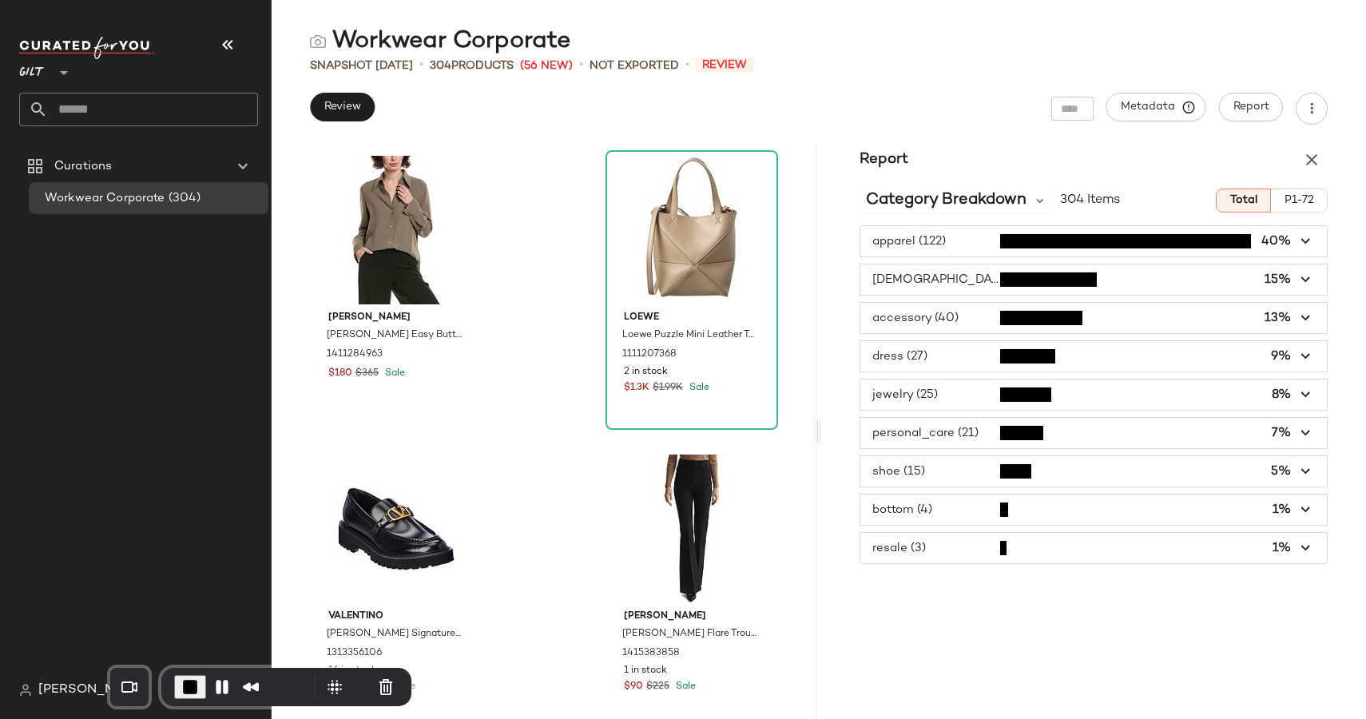
click at [1308, 204] on span "P1-72" at bounding box center [1299, 200] width 30 height 13
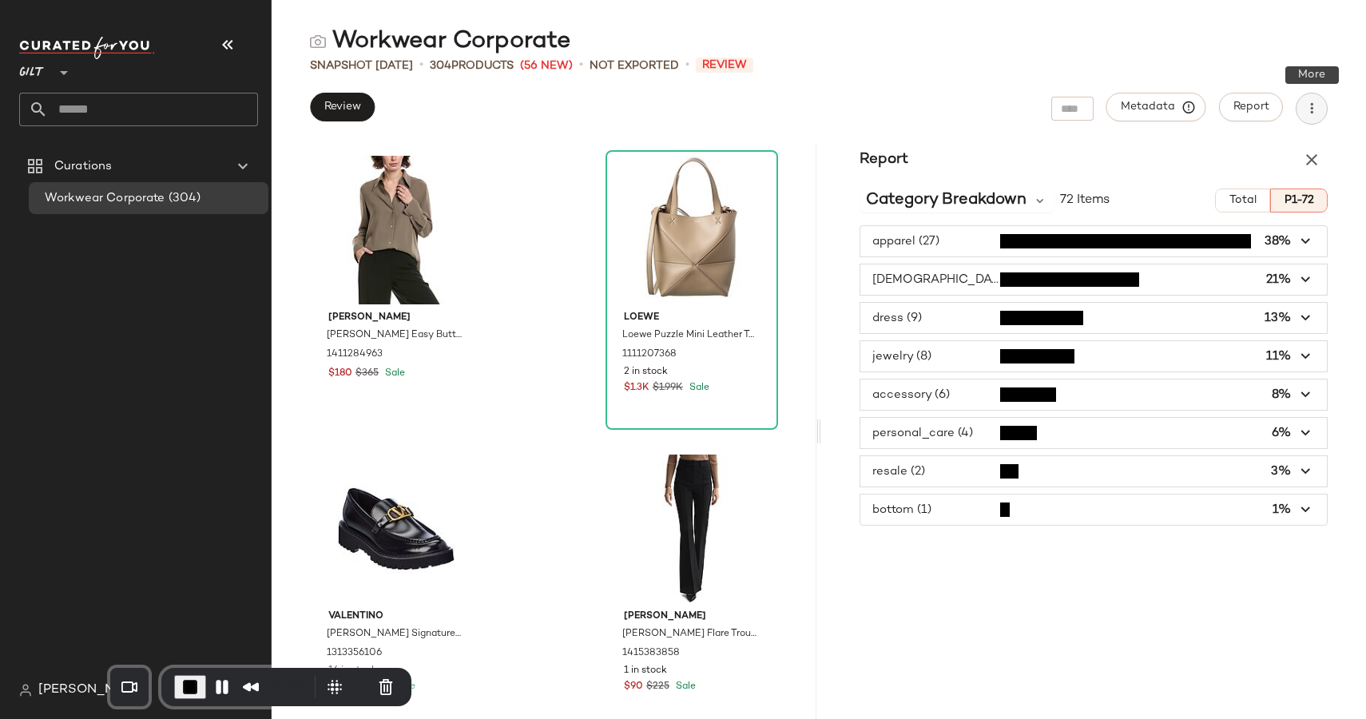
click at [1309, 119] on button "button" at bounding box center [1312, 109] width 32 height 32
click at [1311, 149] on button "button" at bounding box center [1312, 160] width 32 height 32
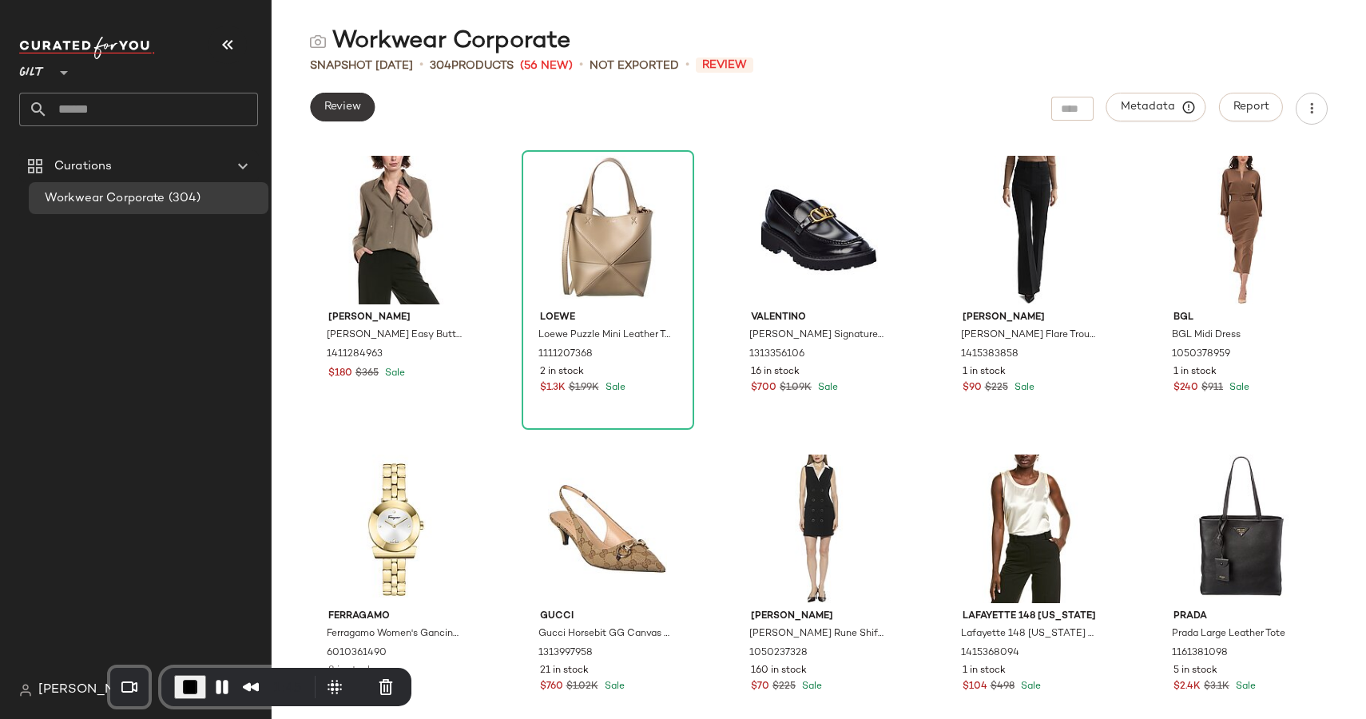
click at [336, 108] on span "Review" at bounding box center [343, 107] width 38 height 13
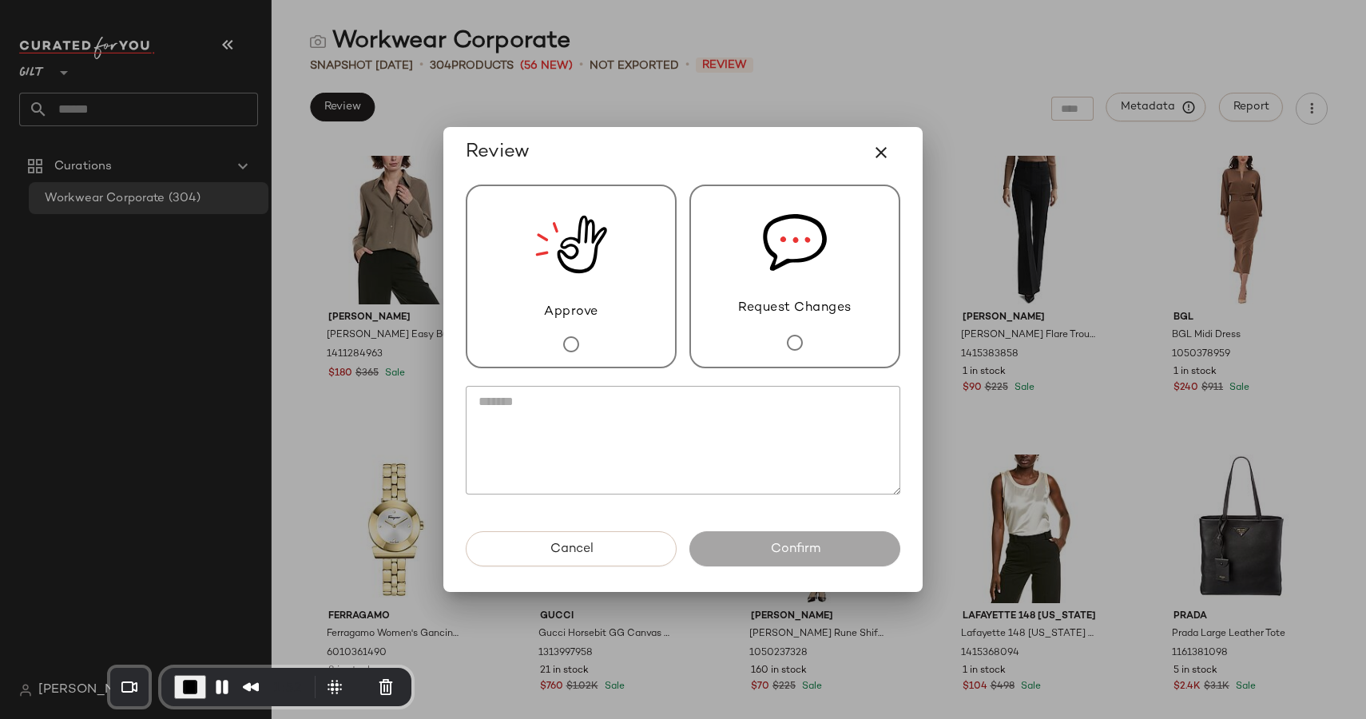
click at [593, 284] on img at bounding box center [571, 244] width 72 height 117
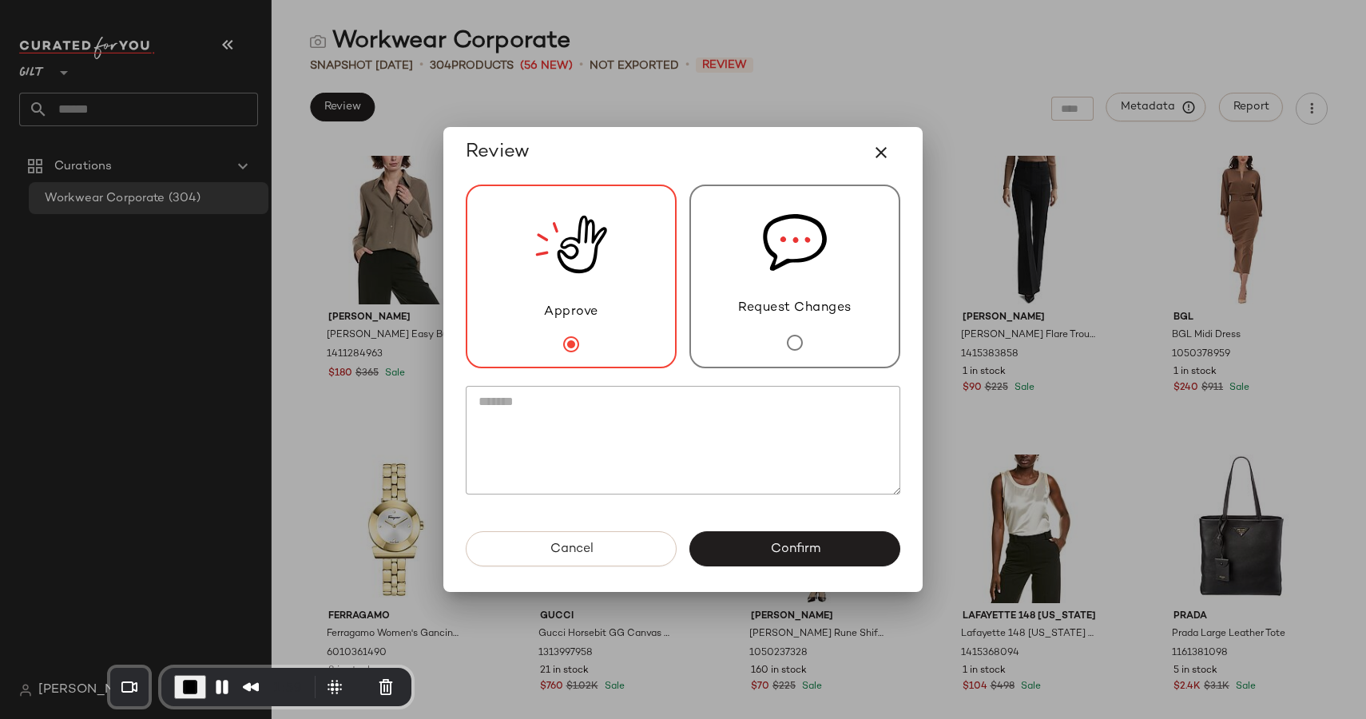
click at [728, 304] on div "Request Changes" at bounding box center [794, 277] width 211 height 184
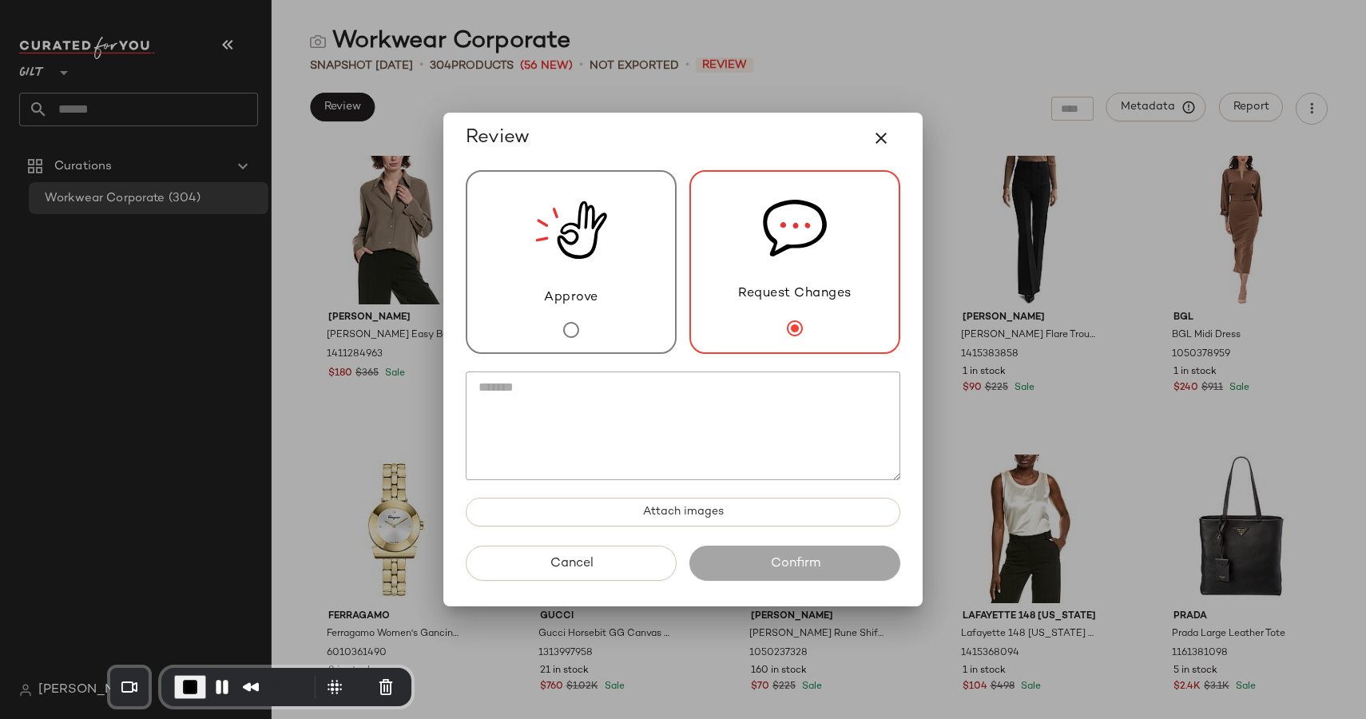
click at [709, 400] on textarea at bounding box center [683, 425] width 435 height 109
click at [873, 145] on icon "button" at bounding box center [881, 138] width 19 height 19
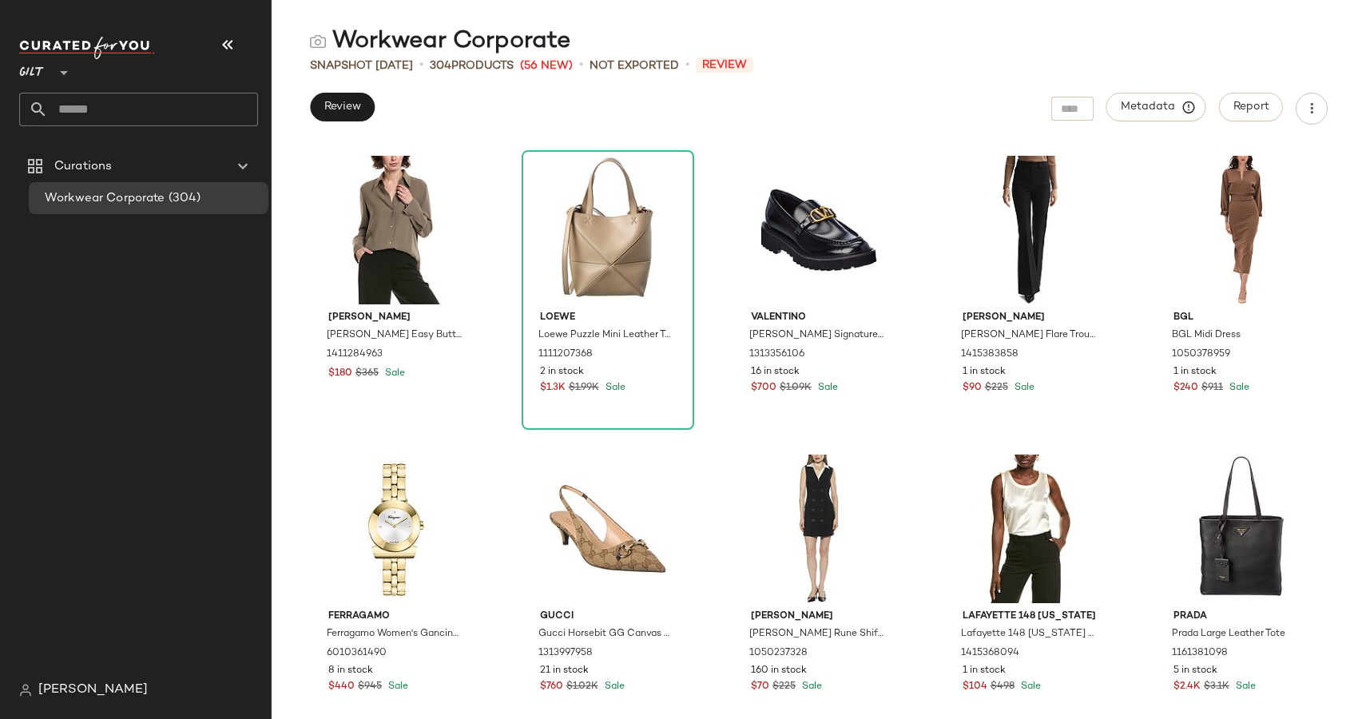
click at [43, 78] on span "Gilt" at bounding box center [32, 68] width 26 height 29
click at [56, 147] on div "Rue La La" at bounding box center [62, 146] width 61 height 19
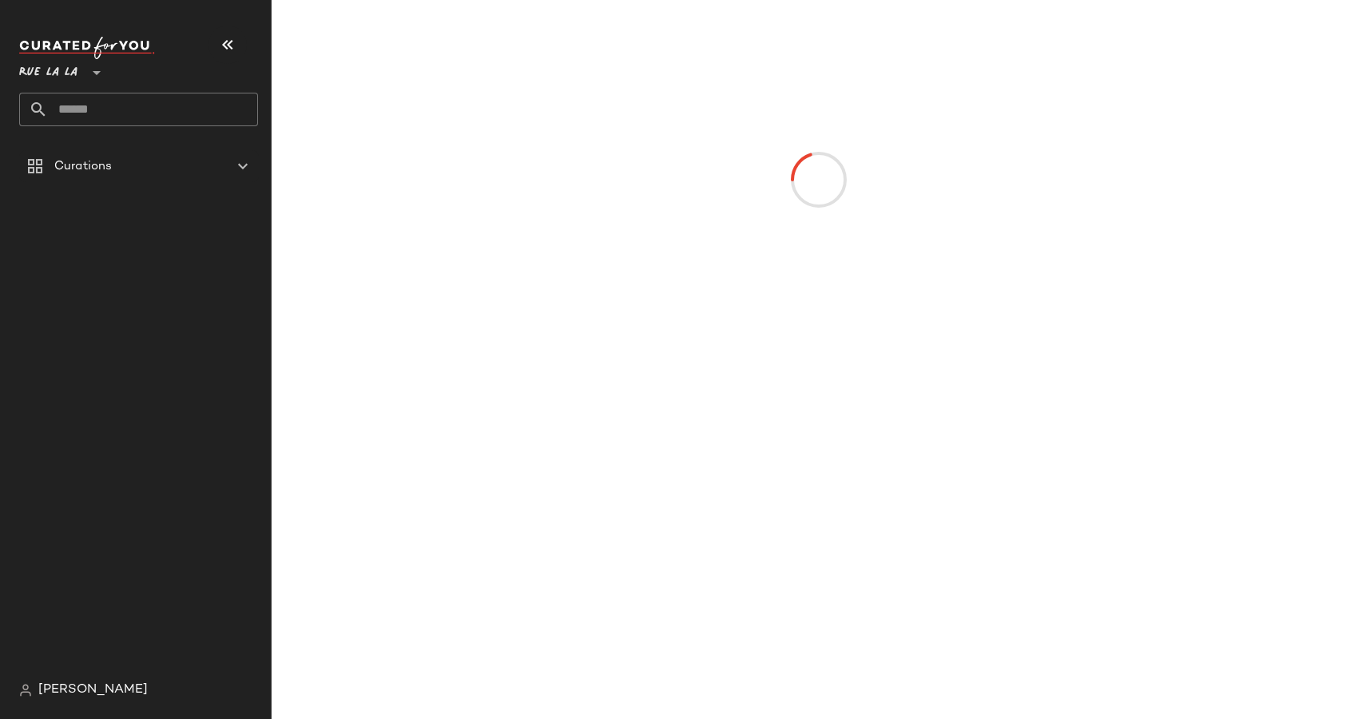
click at [46, 69] on span "Rue La La" at bounding box center [48, 68] width 58 height 29
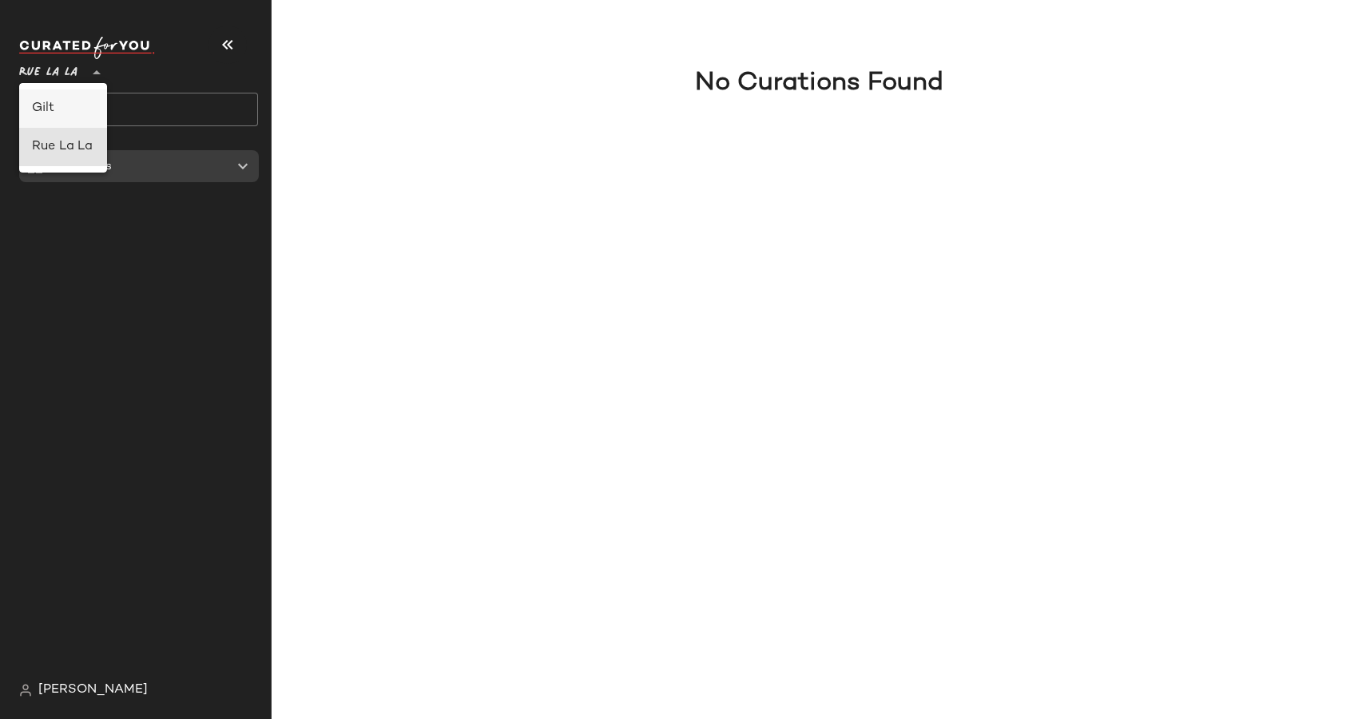
click at [50, 116] on div "Gilt" at bounding box center [63, 108] width 62 height 19
type input "**"
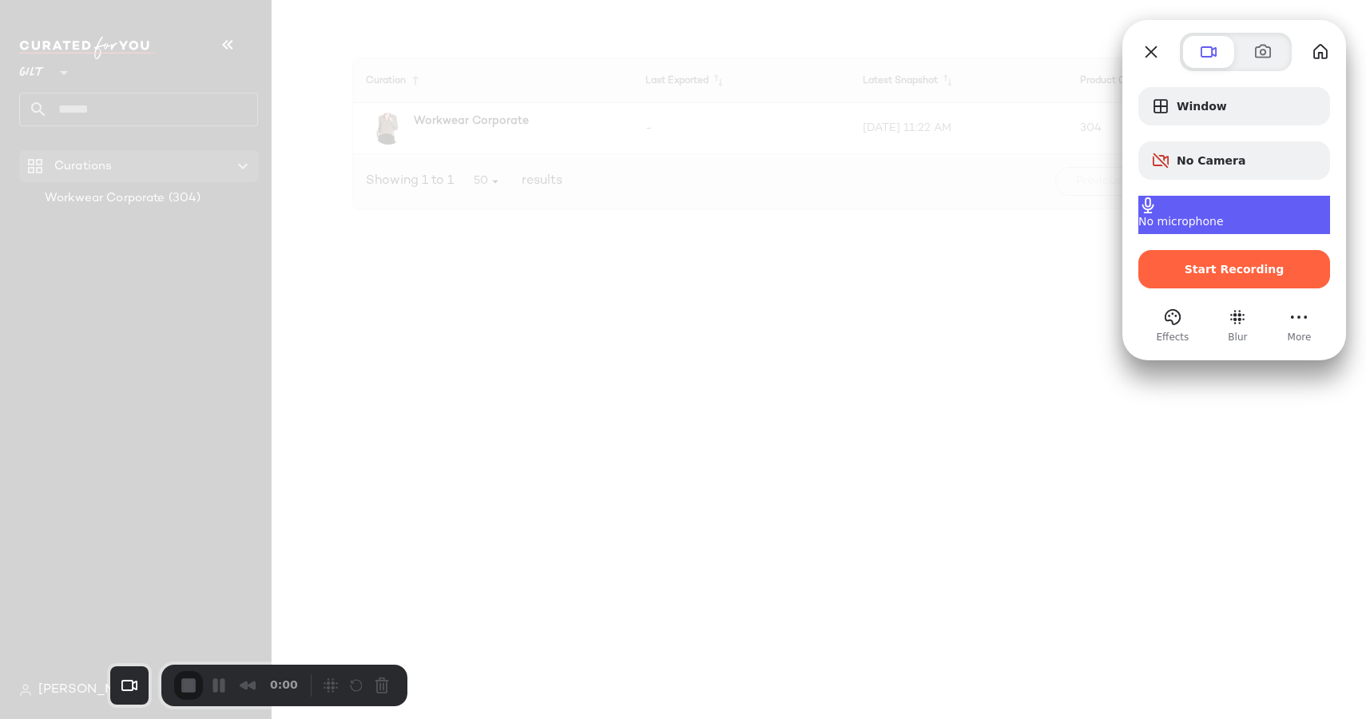
click at [1224, 215] on span "No microphone" at bounding box center [1180, 221] width 85 height 13
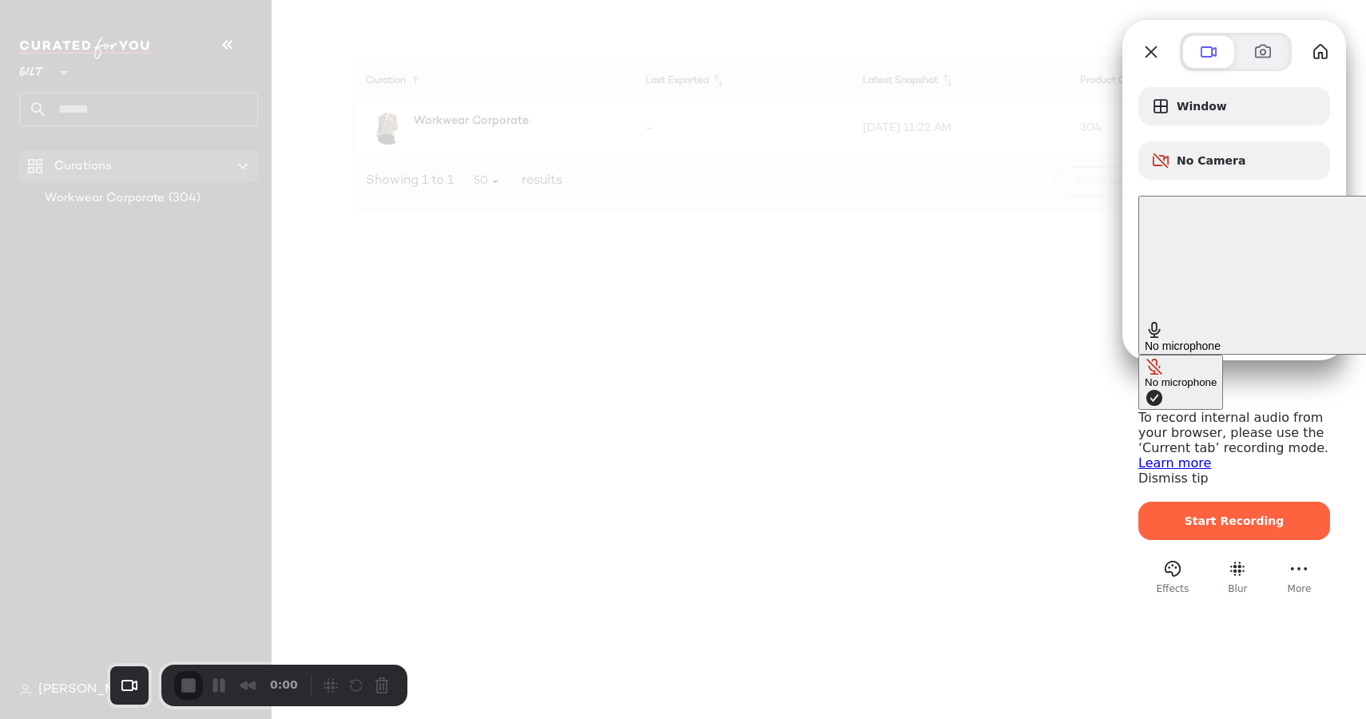
click at [1186, 340] on span "No microphone" at bounding box center [1183, 346] width 76 height 13
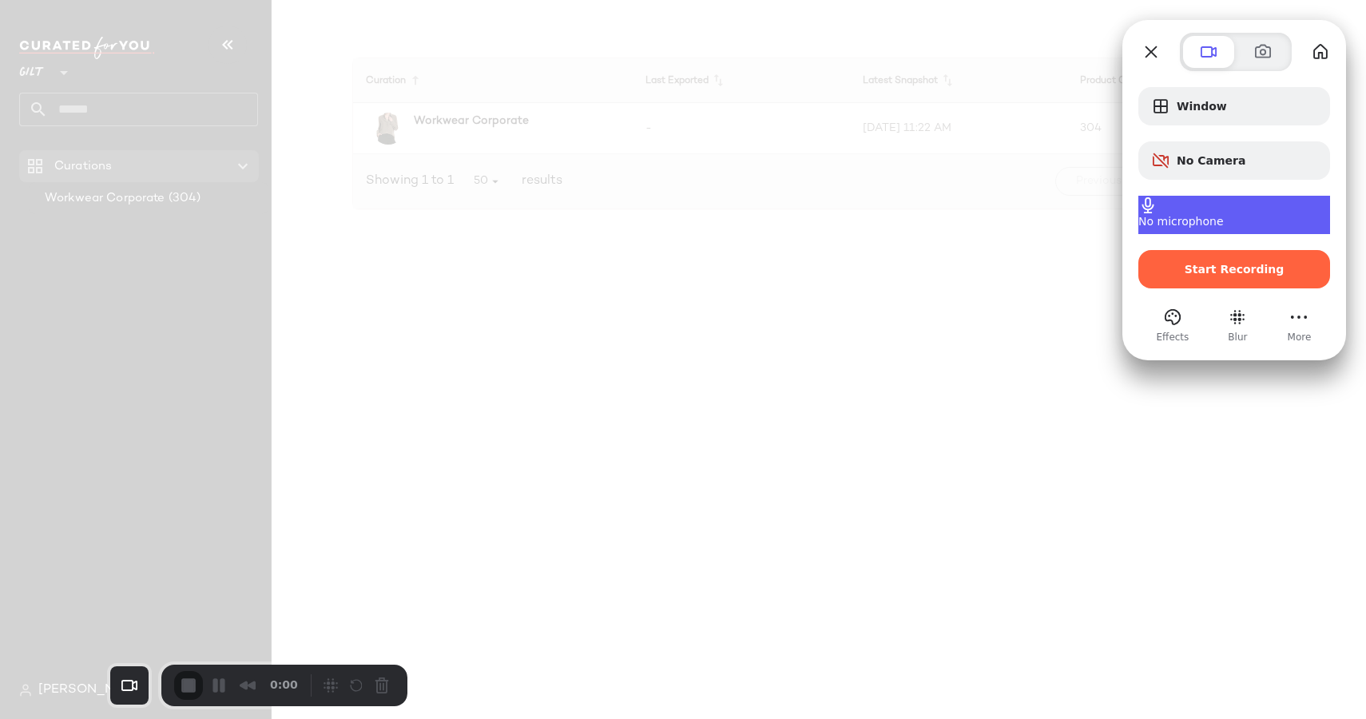
click at [1186, 219] on span "No microphone" at bounding box center [1180, 221] width 85 height 13
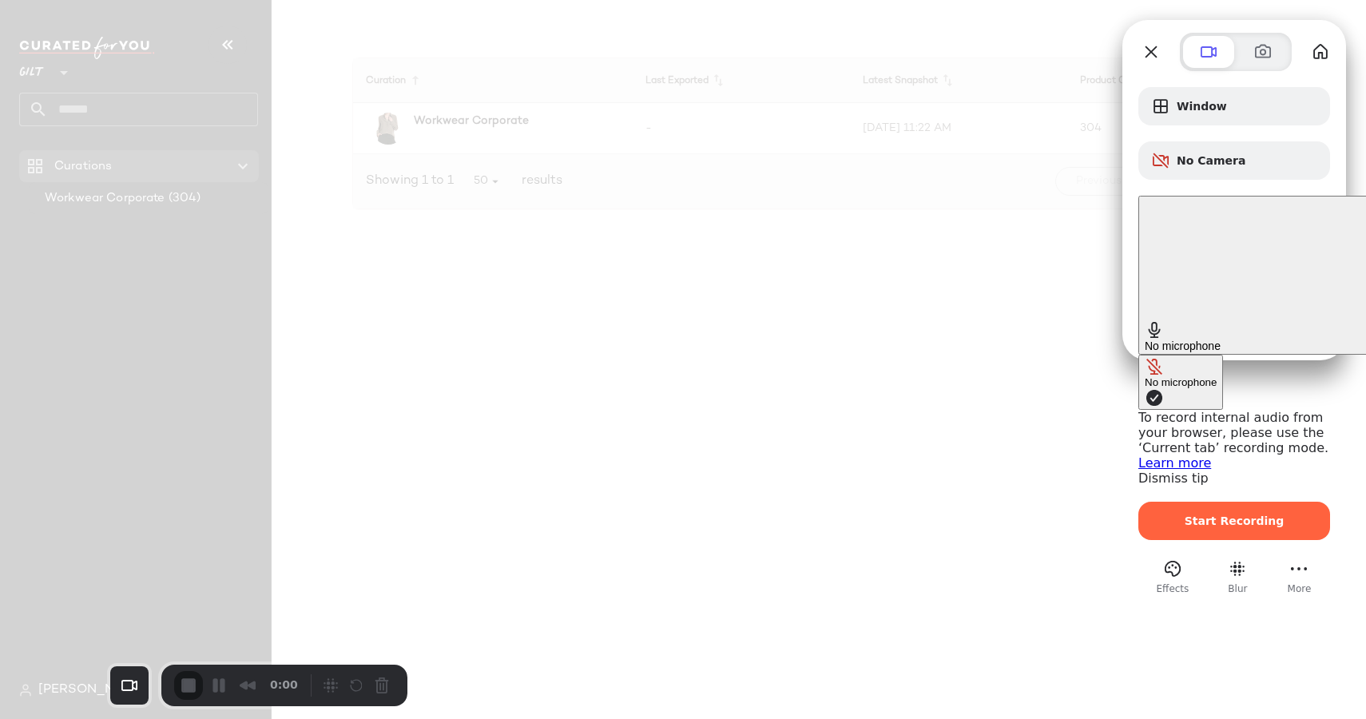
click at [1145, 376] on div "No microphone" at bounding box center [1181, 382] width 72 height 12
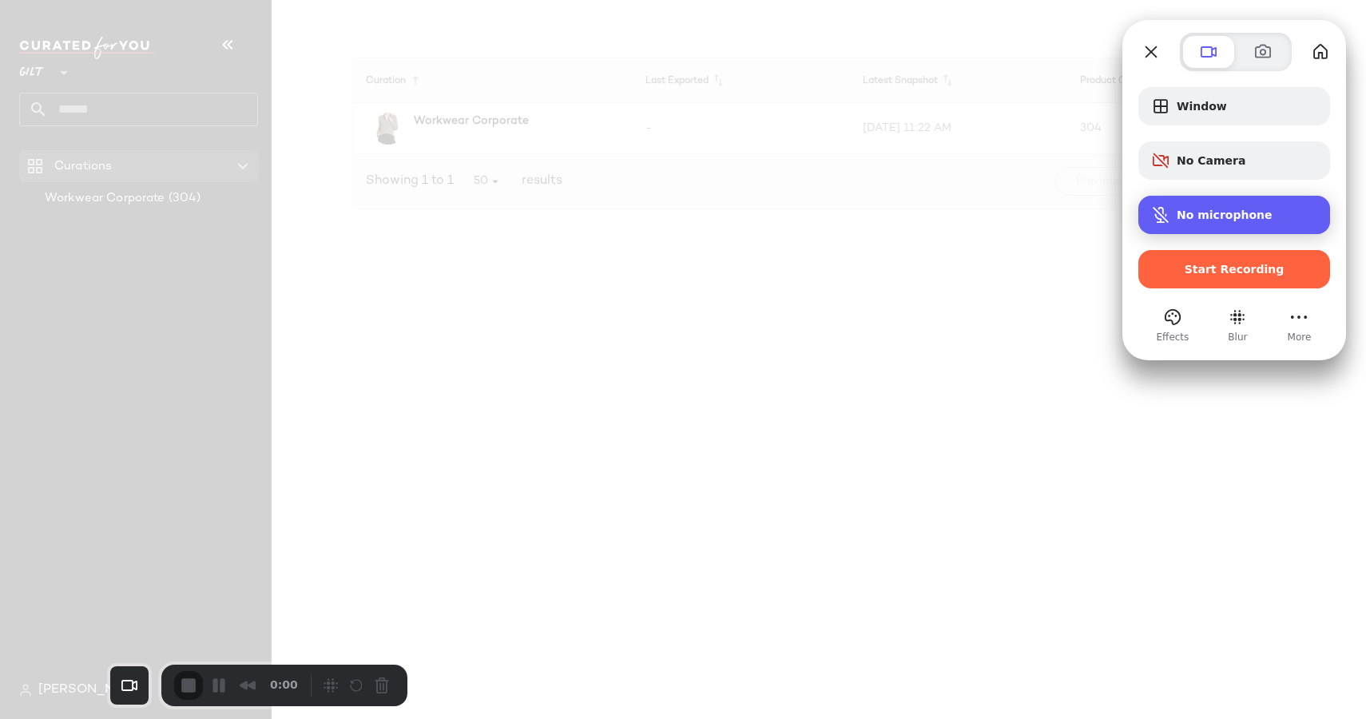
click at [1177, 216] on span "No microphone" at bounding box center [1225, 214] width 96 height 13
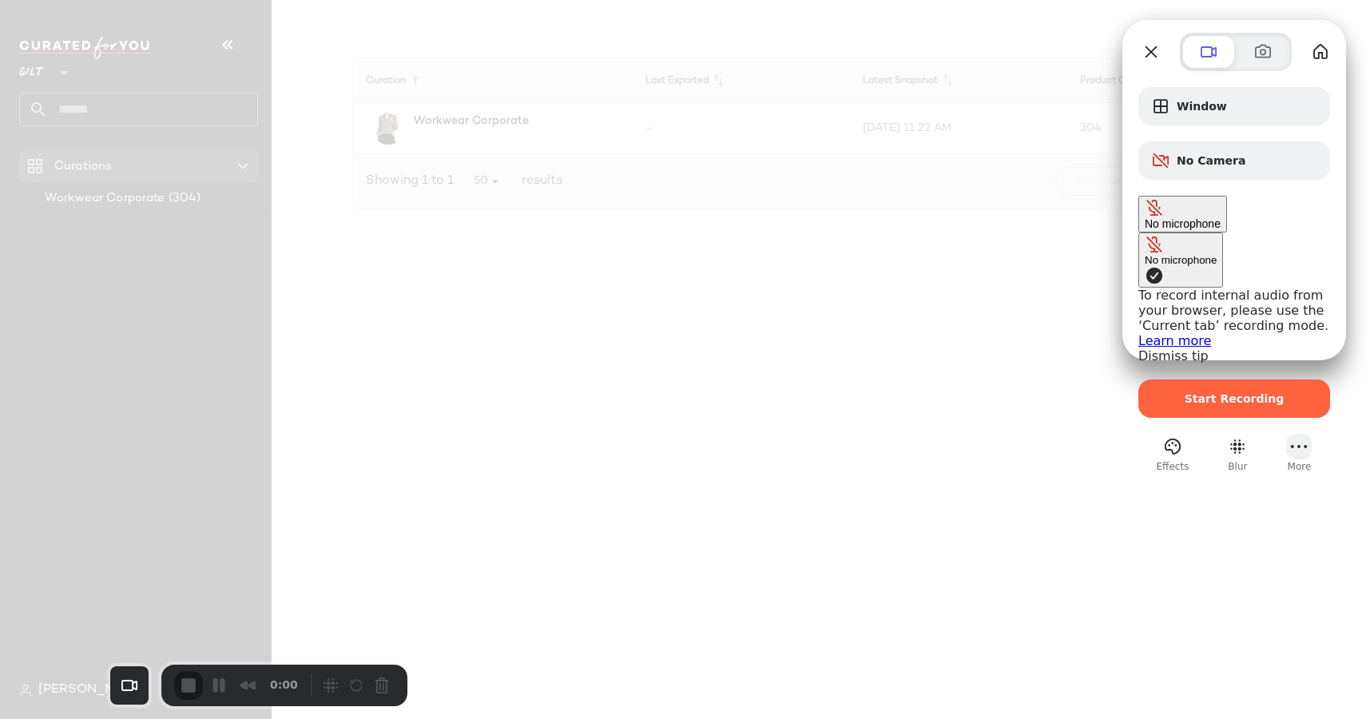
click at [1300, 434] on button "More (1 unread)" at bounding box center [1299, 447] width 26 height 26
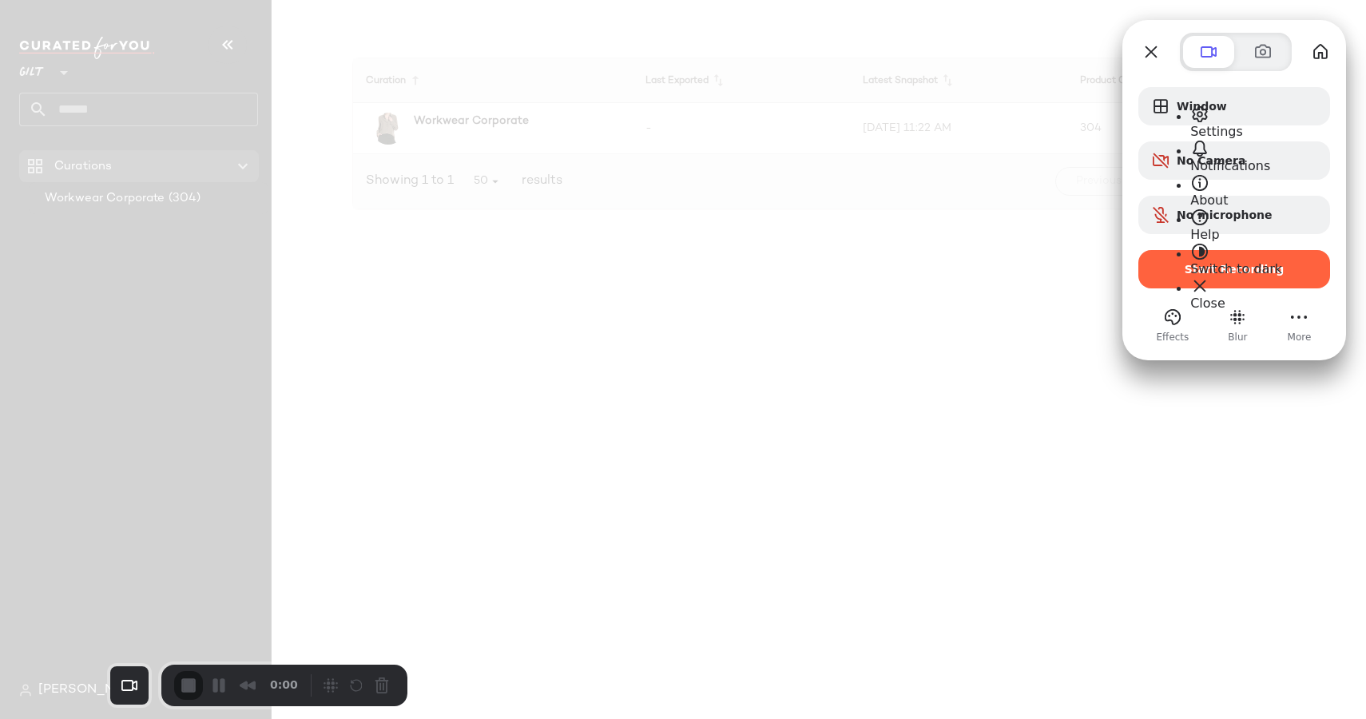
click at [1269, 106] on li "Settings" at bounding box center [1236, 122] width 92 height 34
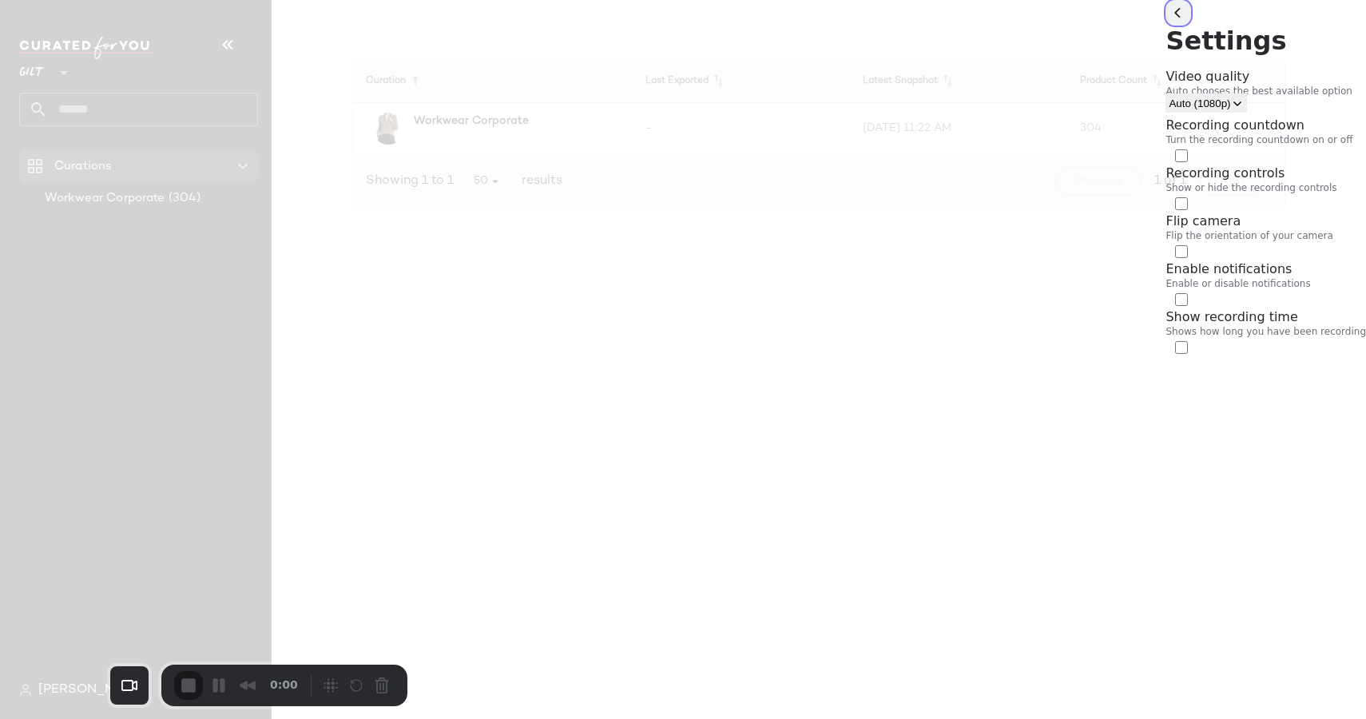
click at [1166, 26] on button "back" at bounding box center [1179, 13] width 26 height 26
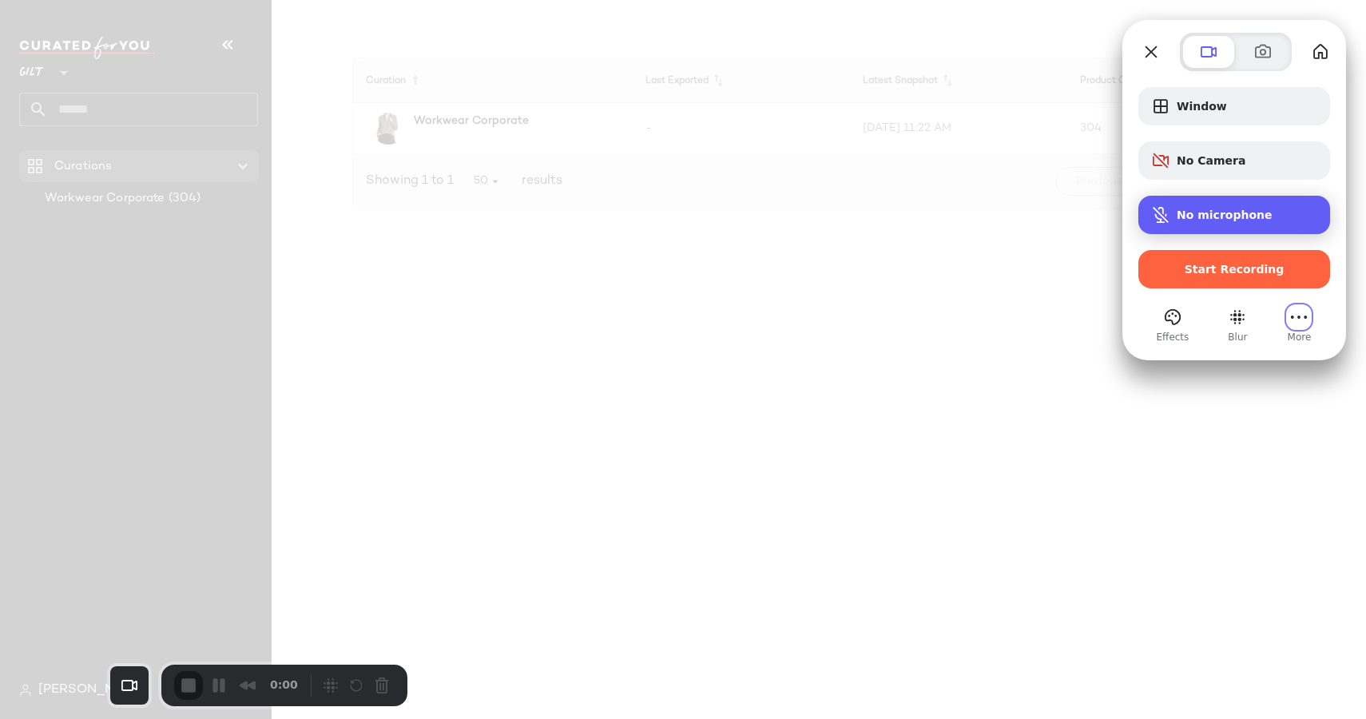
click at [1166, 206] on span "Microphone options" at bounding box center [1160, 214] width 19 height 19
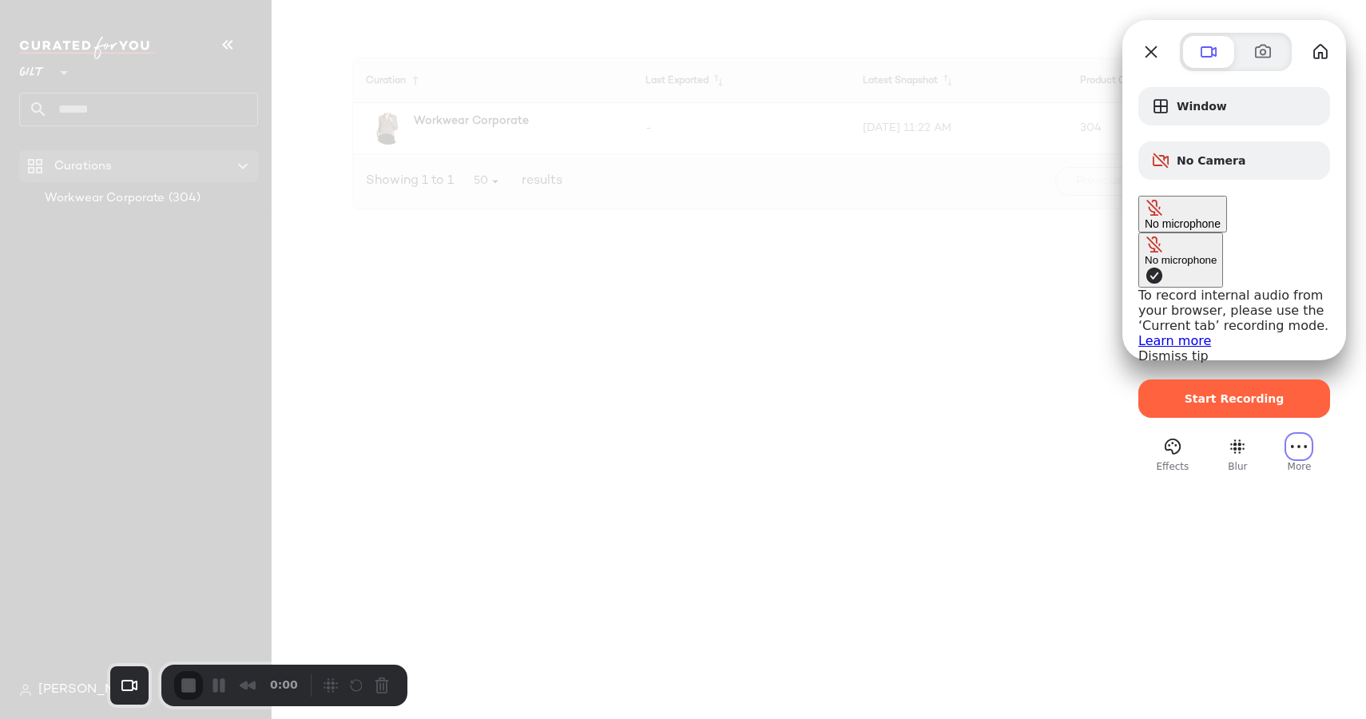
click at [1138, 333] on link "Learn more" at bounding box center [1174, 340] width 73 height 15
click at [1138, 232] on button "No microphone" at bounding box center [1180, 259] width 85 height 55
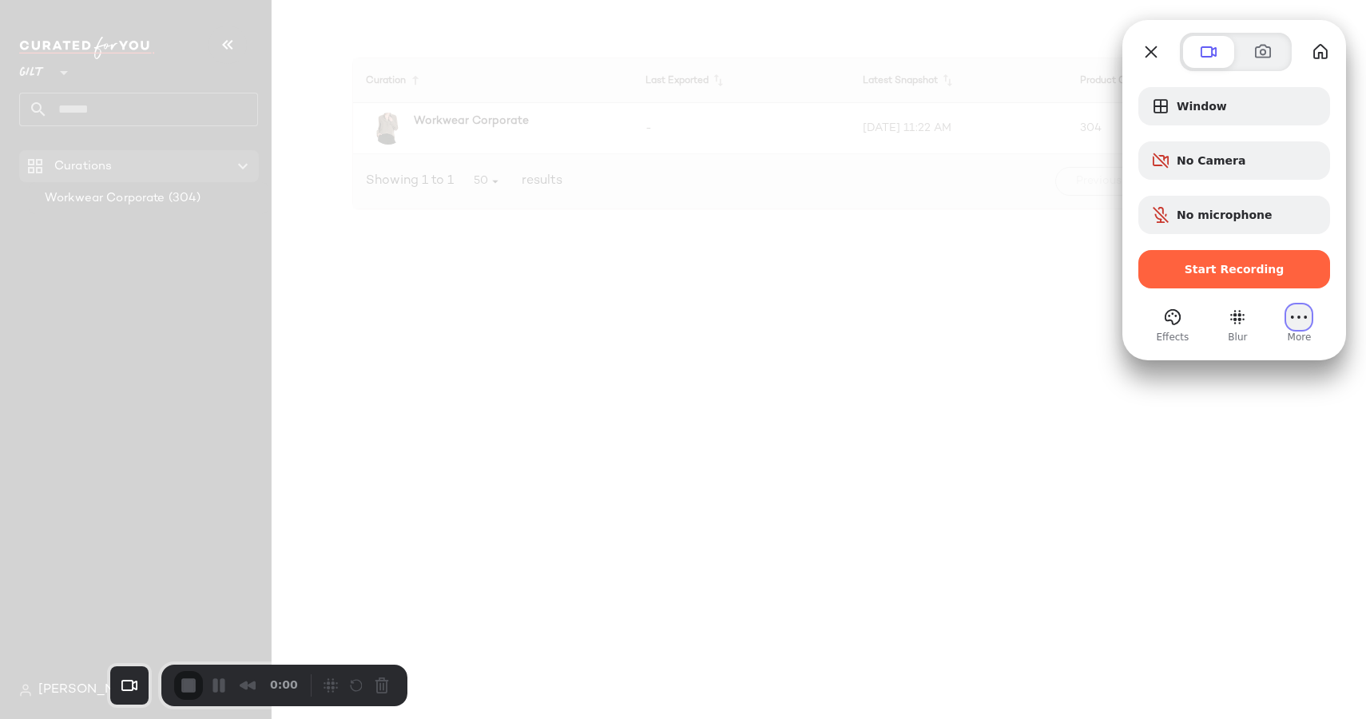
click at [1303, 326] on button "More (1 unread)" at bounding box center [1299, 317] width 26 height 26
click at [1210, 126] on span "Settings" at bounding box center [1216, 131] width 53 height 15
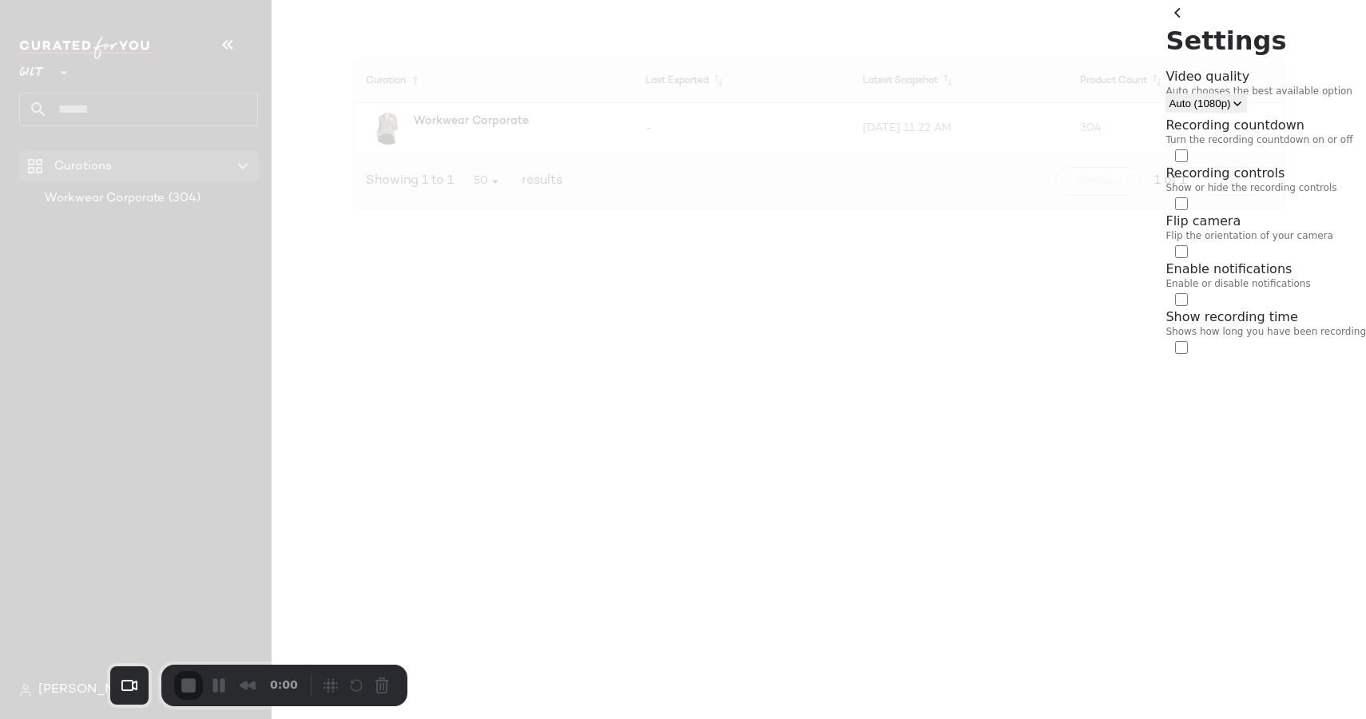
click at [1246, 99] on button "Auto (1080p)" at bounding box center [1206, 102] width 81 height 19
click at [1166, 60] on div at bounding box center [1266, 62] width 201 height 13
click at [1166, 26] on button "back" at bounding box center [1179, 13] width 26 height 26
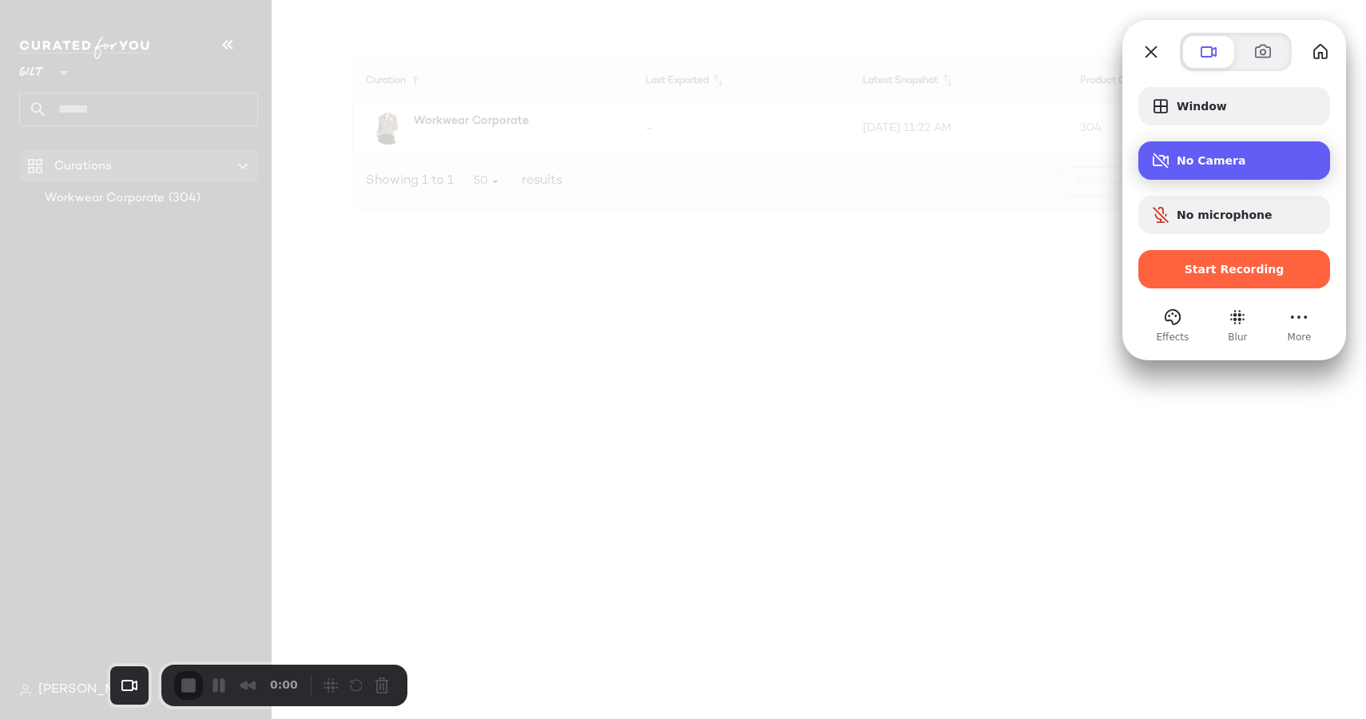
click at [1167, 174] on div "No Camera" at bounding box center [1234, 160] width 192 height 38
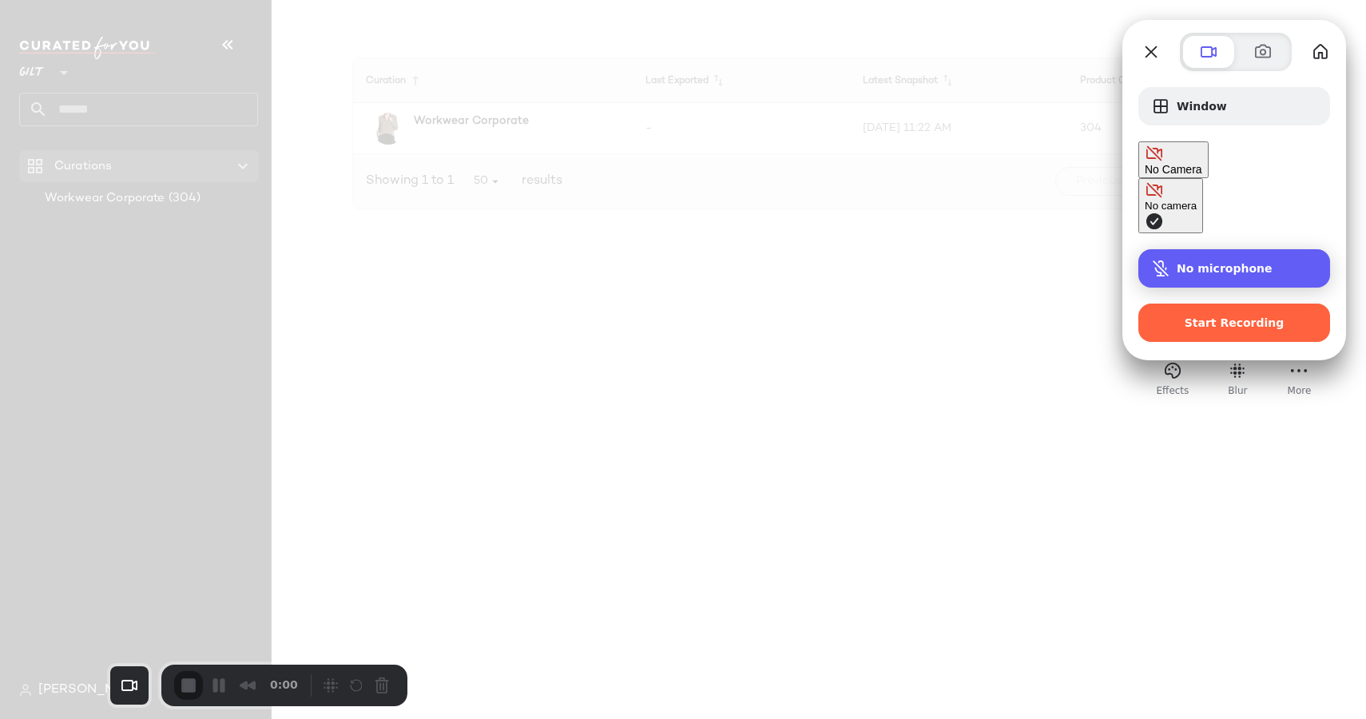
click at [1182, 262] on span "No microphone" at bounding box center [1225, 268] width 96 height 13
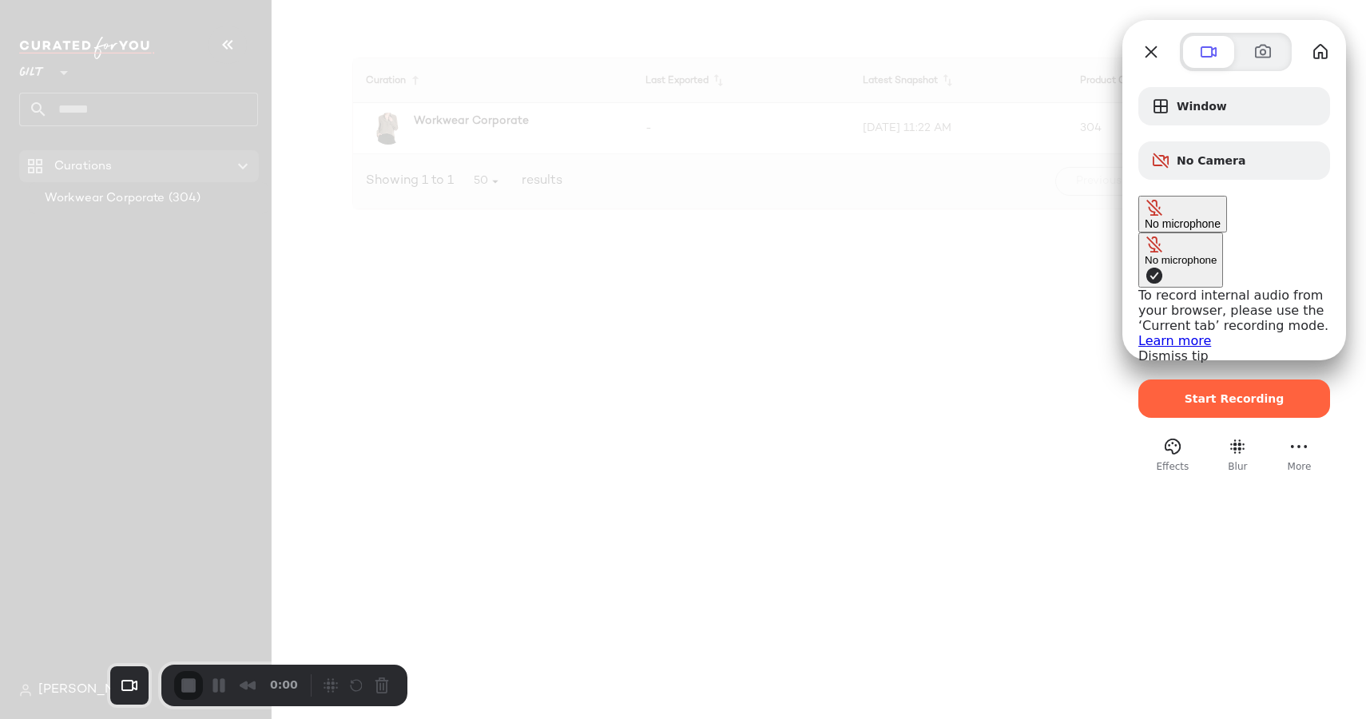
click at [1145, 235] on span "Microphone options" at bounding box center [1154, 244] width 19 height 19
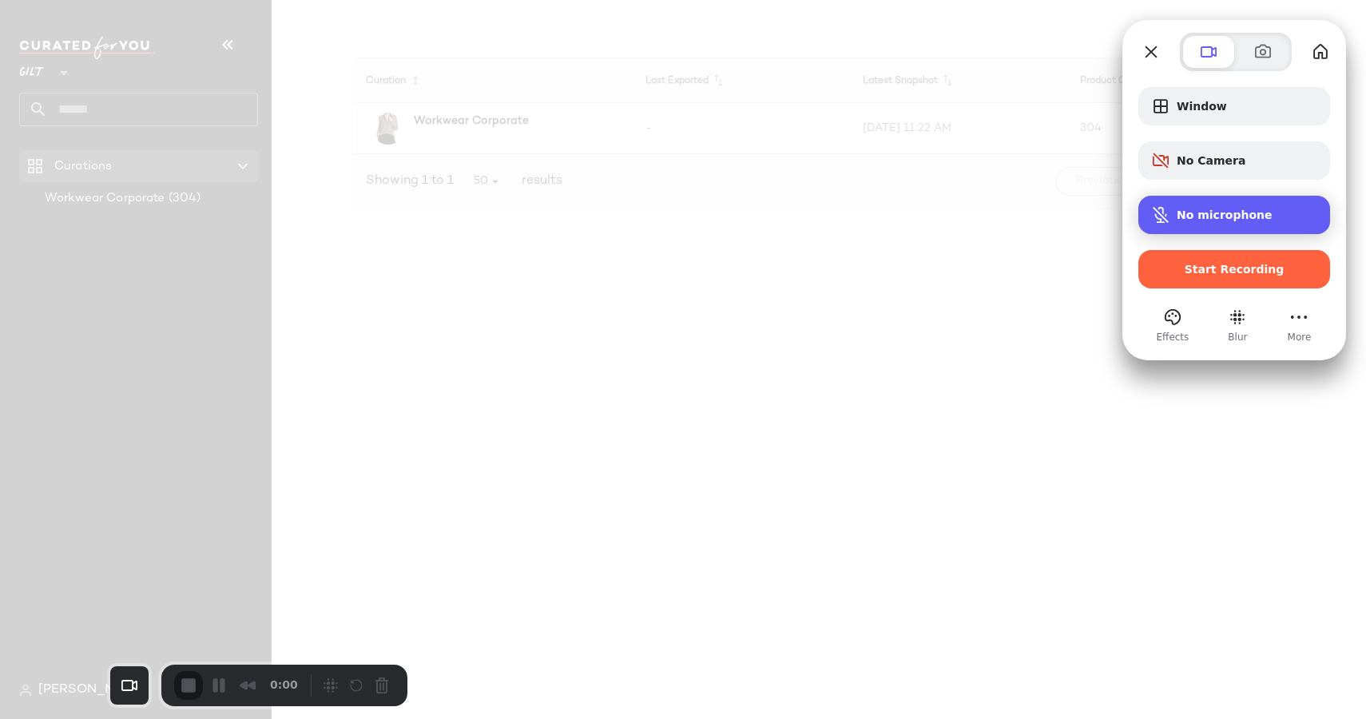
click at [1187, 201] on div "No microphone" at bounding box center [1234, 215] width 192 height 38
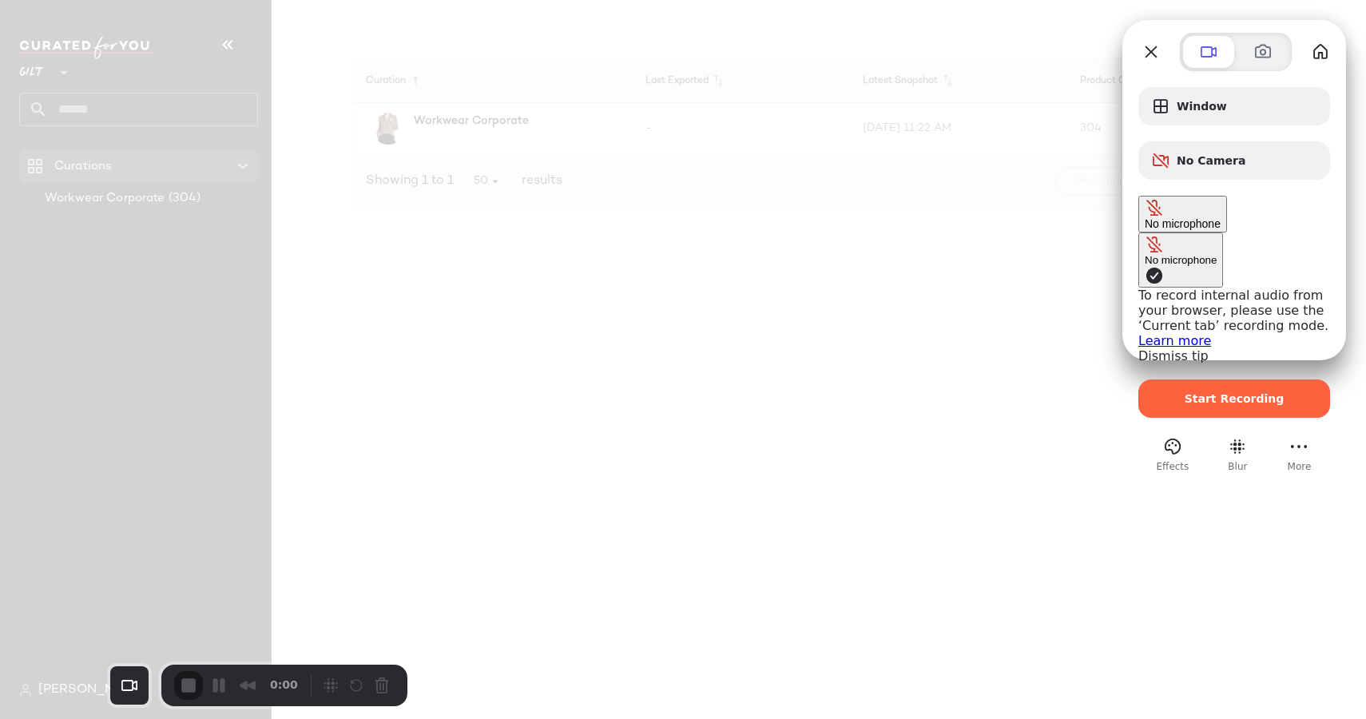
click at [1145, 254] on div "No microphone" at bounding box center [1181, 260] width 72 height 12
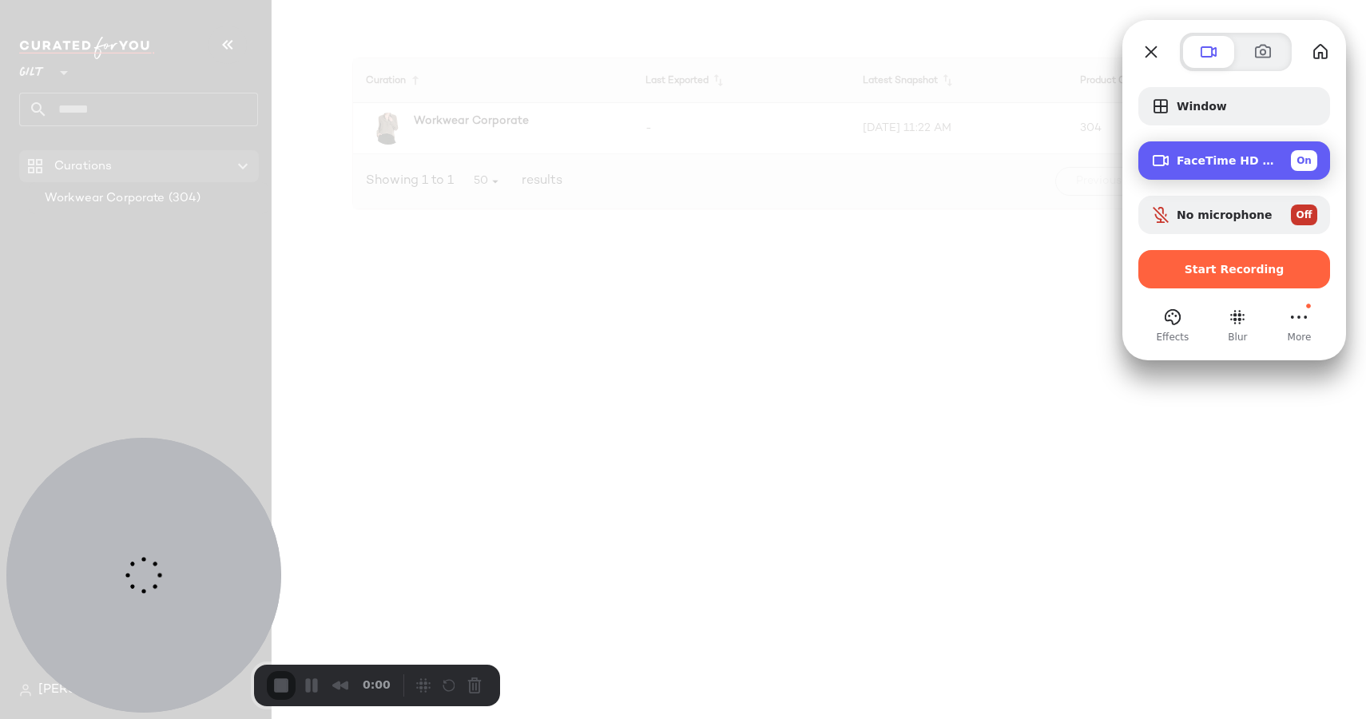
click at [1188, 160] on span "FaceTime HD Camera (4E23:4E8C)" at bounding box center [1227, 160] width 101 height 13
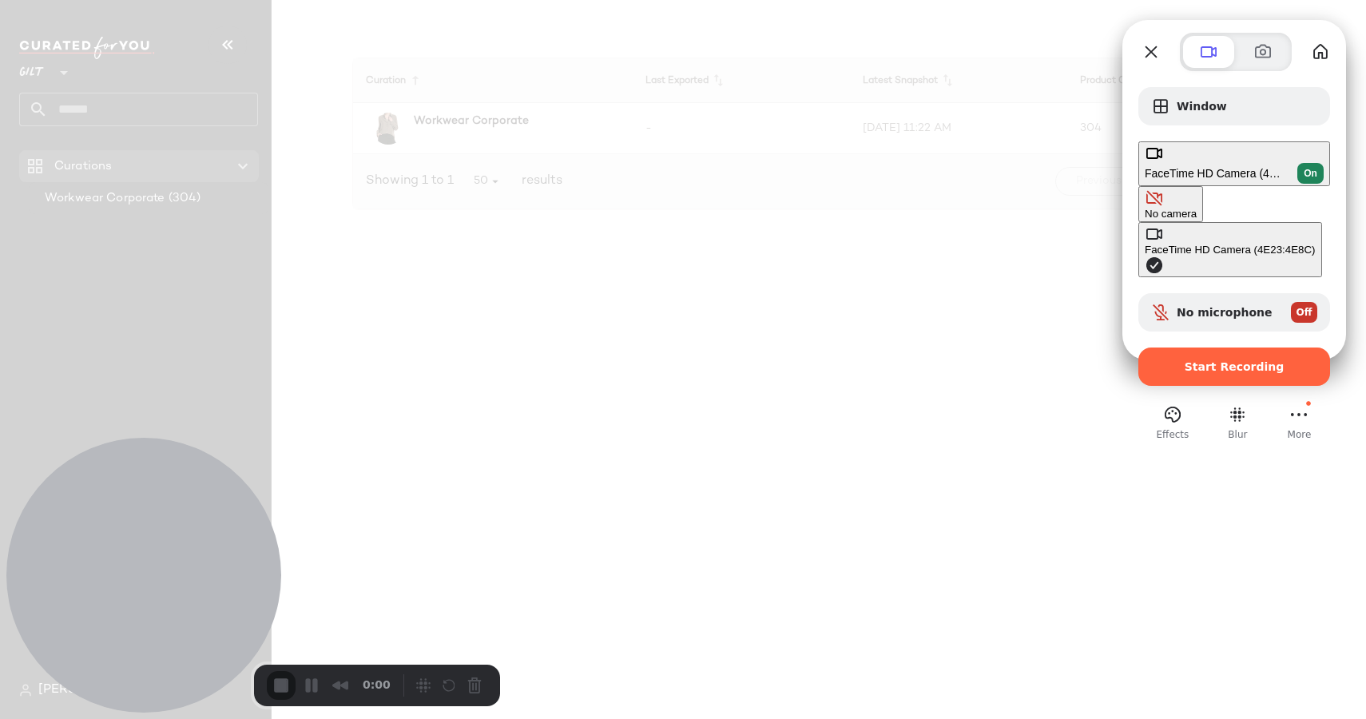
click at [1145, 208] on div "No camera" at bounding box center [1171, 214] width 52 height 12
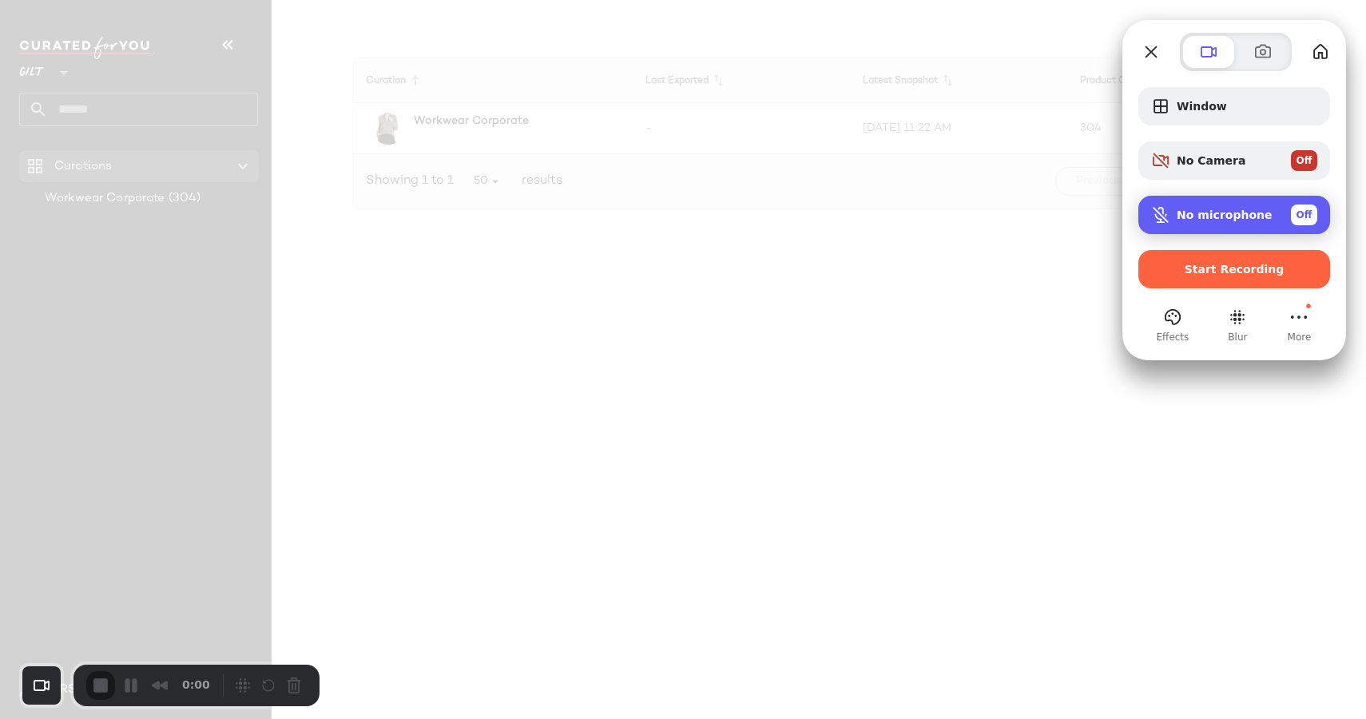
click at [1265, 226] on div "No microphone Off" at bounding box center [1234, 215] width 192 height 38
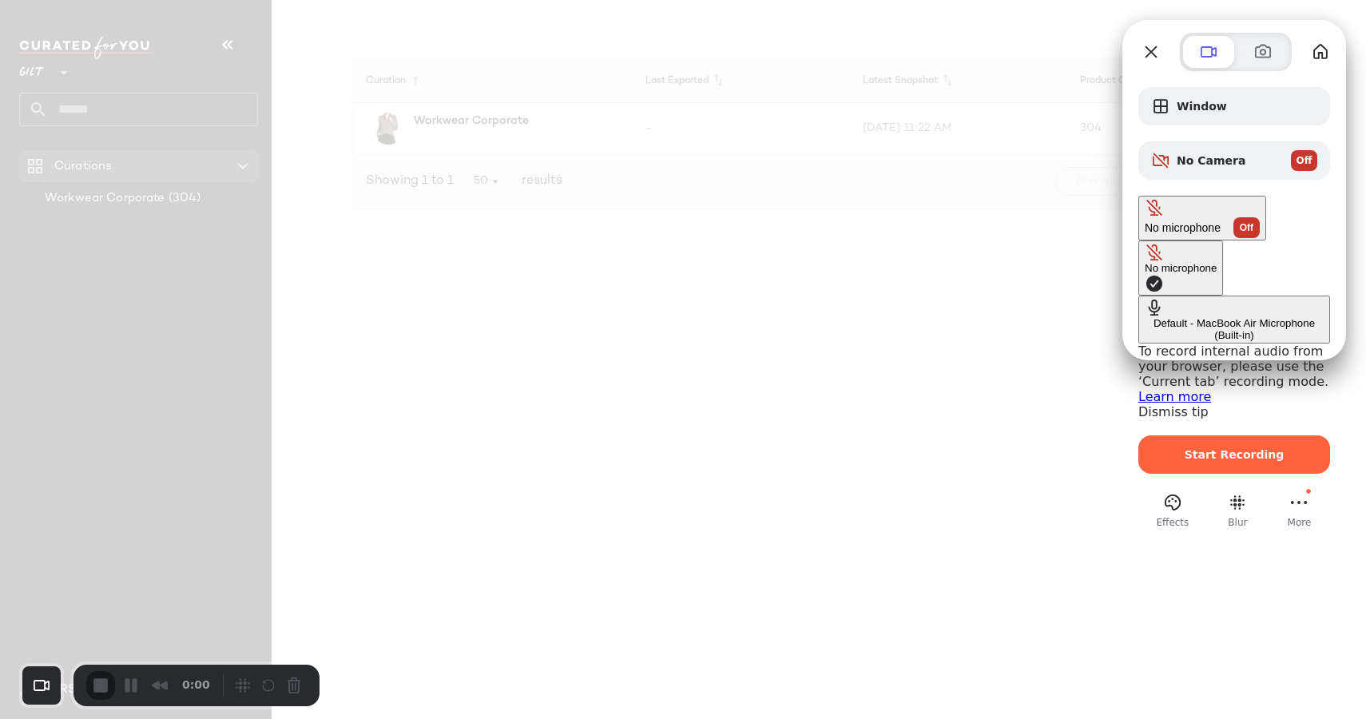
click at [1138, 296] on \(Built-in\) "Default - MacBook Air Microphone (Built-in)" at bounding box center [1234, 320] width 192 height 48
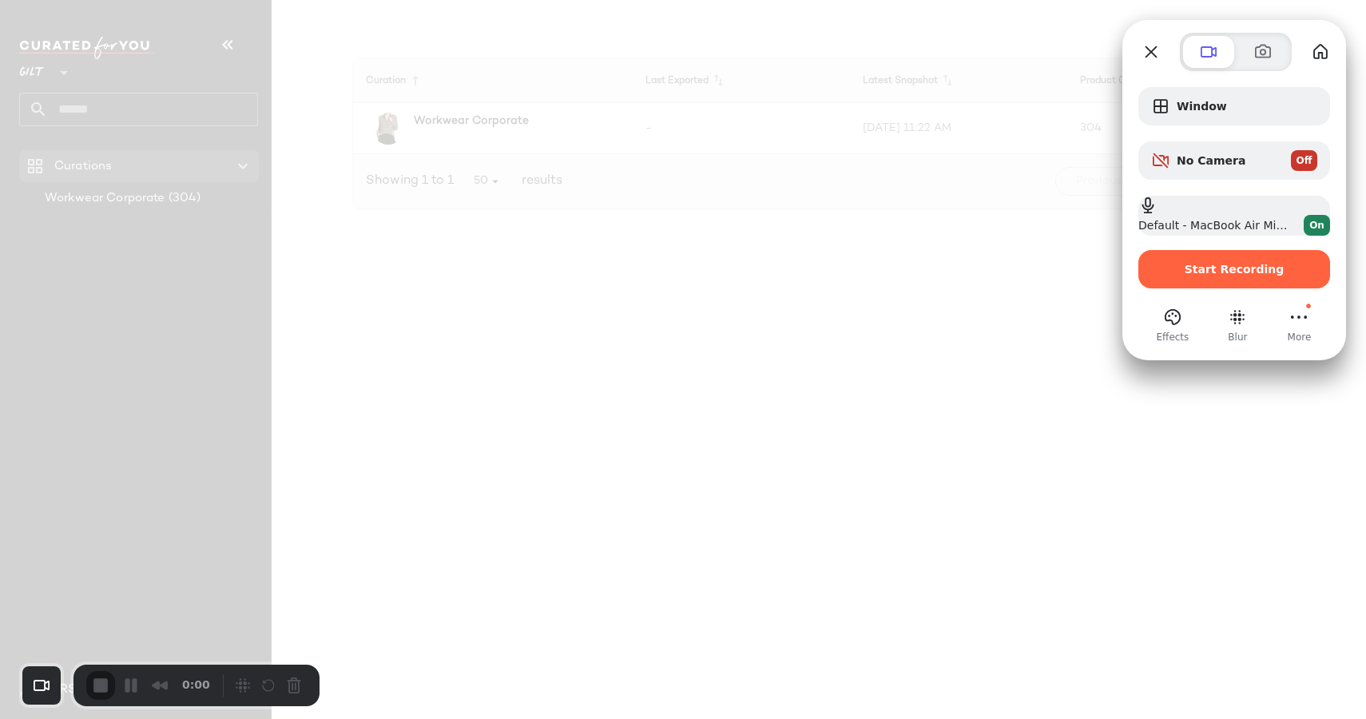
click at [781, 191] on div at bounding box center [683, 359] width 1366 height 719
click at [1201, 273] on span "Start Recording" at bounding box center [1235, 269] width 100 height 13
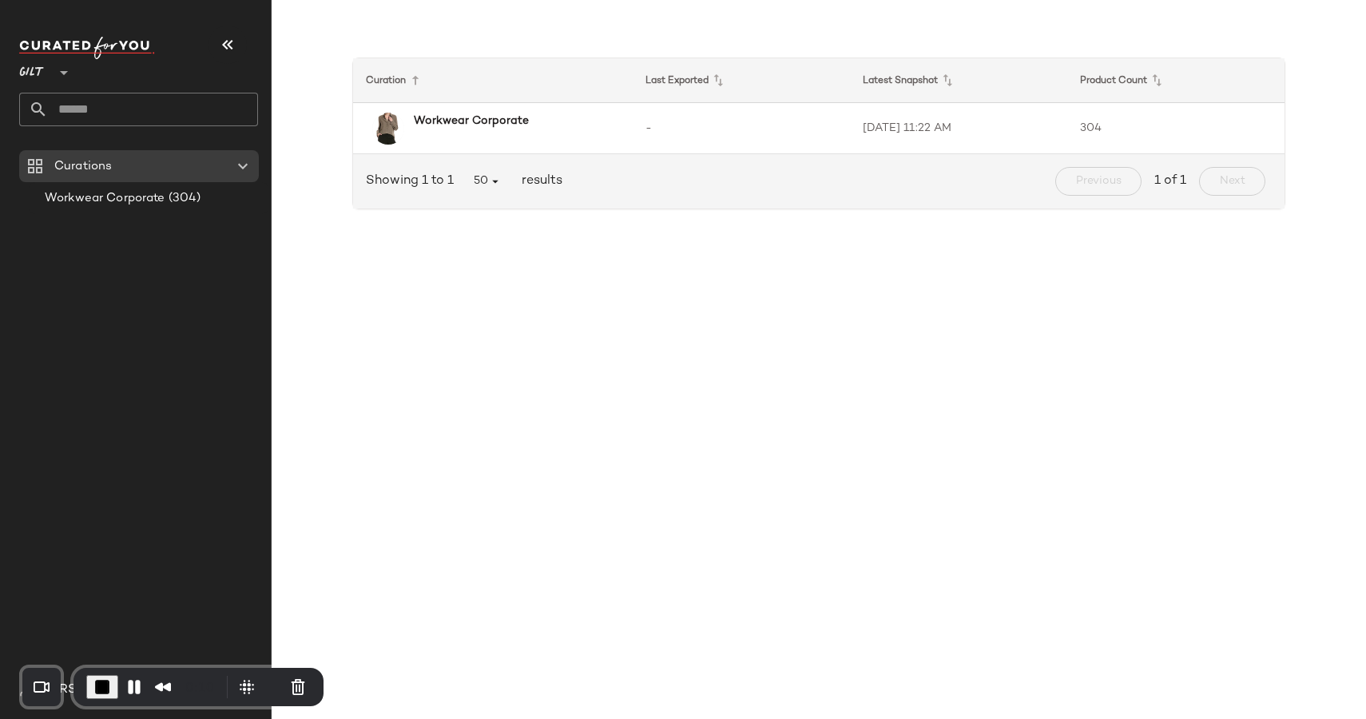
click at [36, 74] on span "Gilt" at bounding box center [32, 68] width 26 height 29
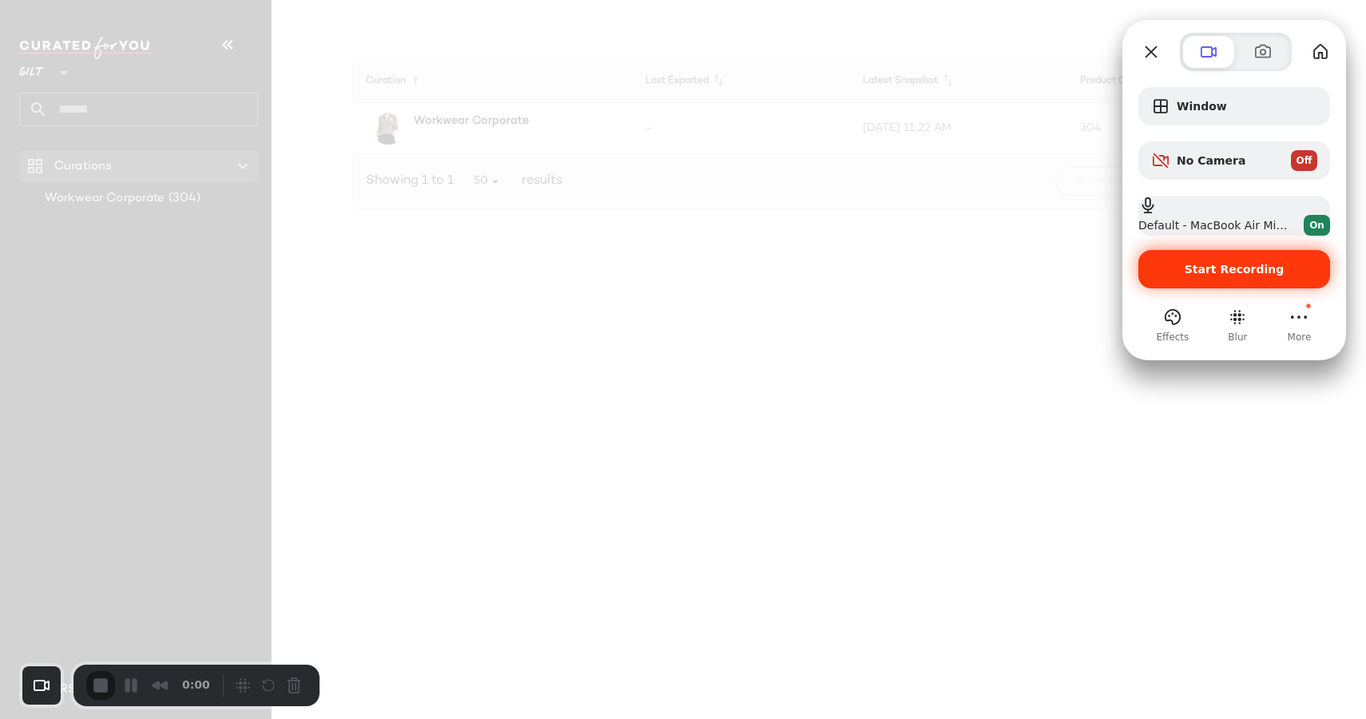
click at [1229, 271] on span "Start Recording" at bounding box center [1235, 269] width 100 height 13
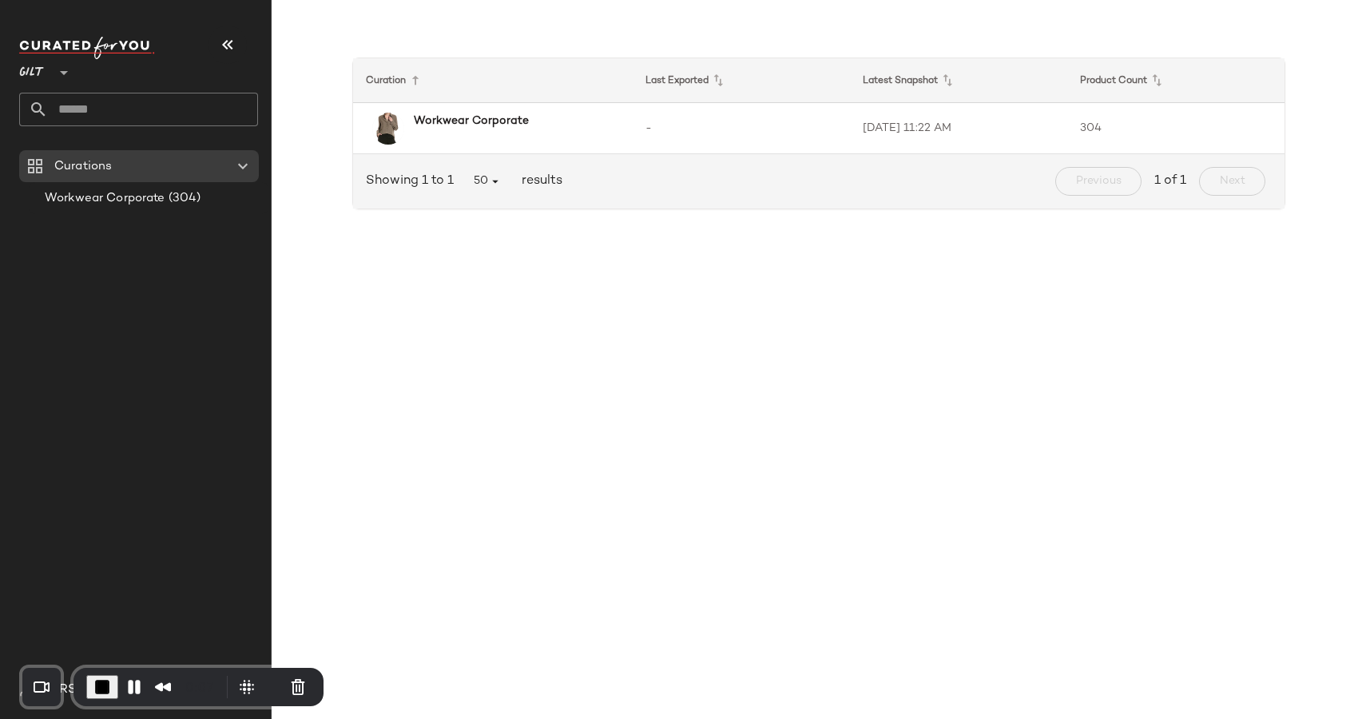
click at [87, 685] on button "End Recording" at bounding box center [102, 687] width 32 height 24
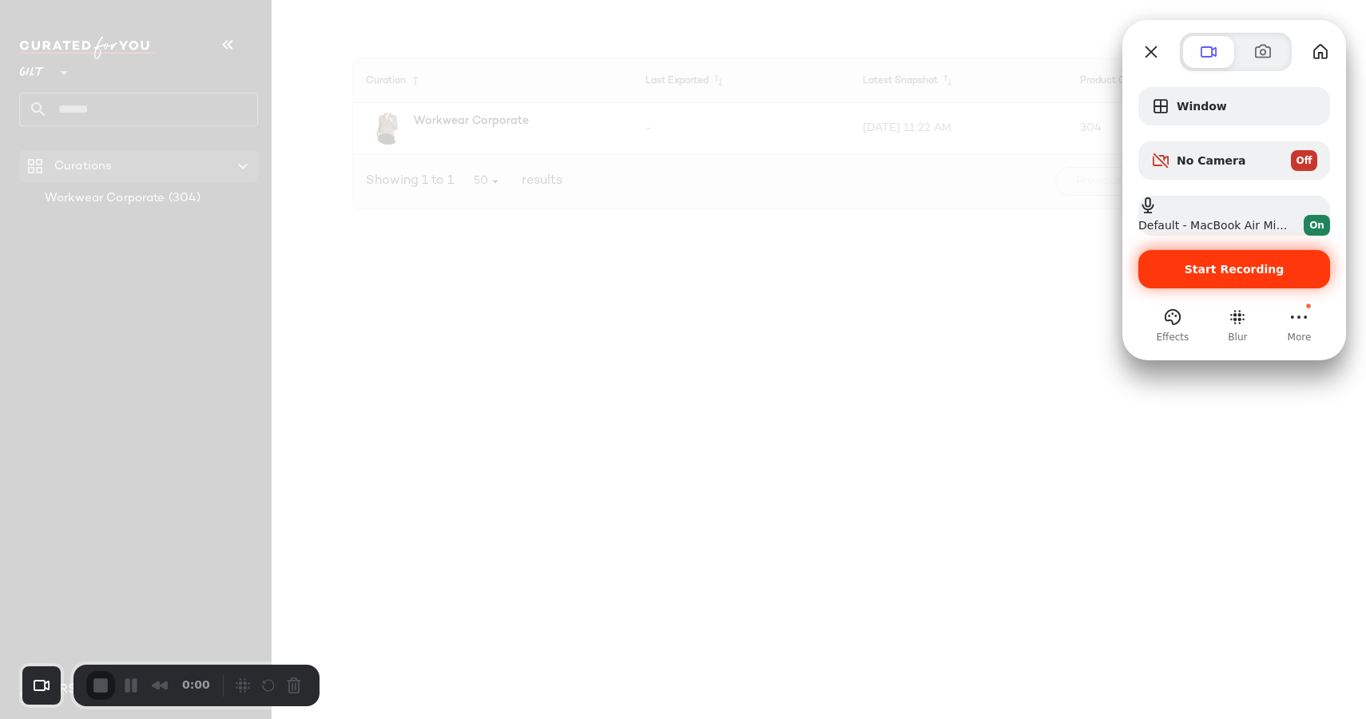
click at [1196, 267] on span "Start Recording" at bounding box center [1235, 269] width 100 height 13
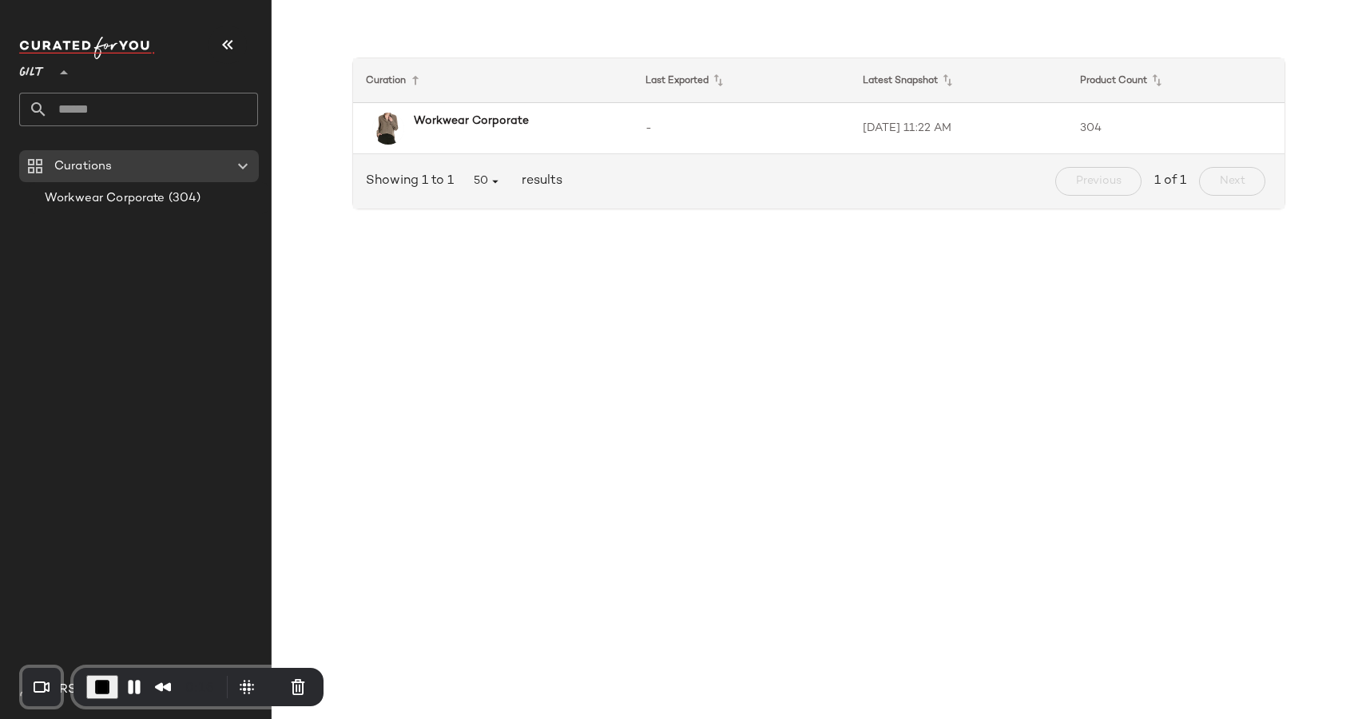
click at [50, 72] on div "Gilt **" at bounding box center [35, 63] width 32 height 40
click at [58, 139] on div "Rue La La" at bounding box center [62, 146] width 61 height 19
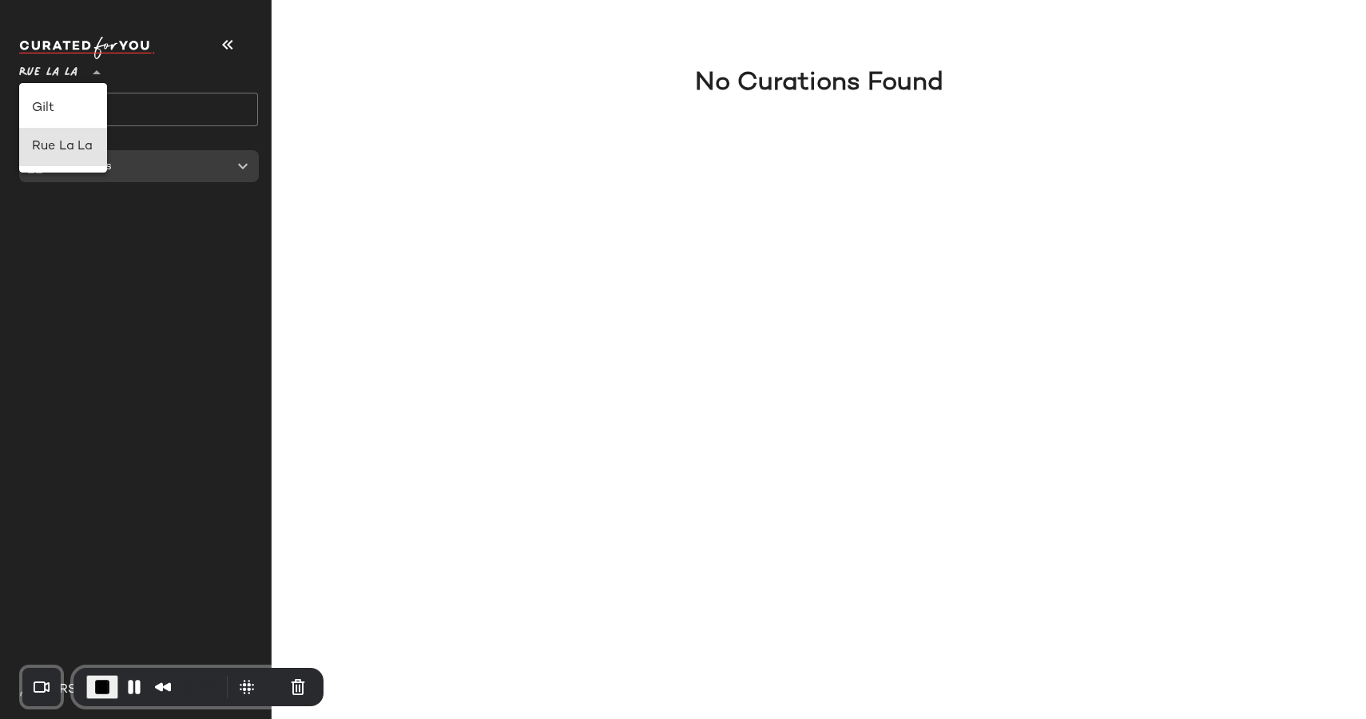
click at [39, 82] on span "Rue La La" at bounding box center [48, 68] width 58 height 29
click at [42, 102] on div "Gilt" at bounding box center [63, 108] width 62 height 19
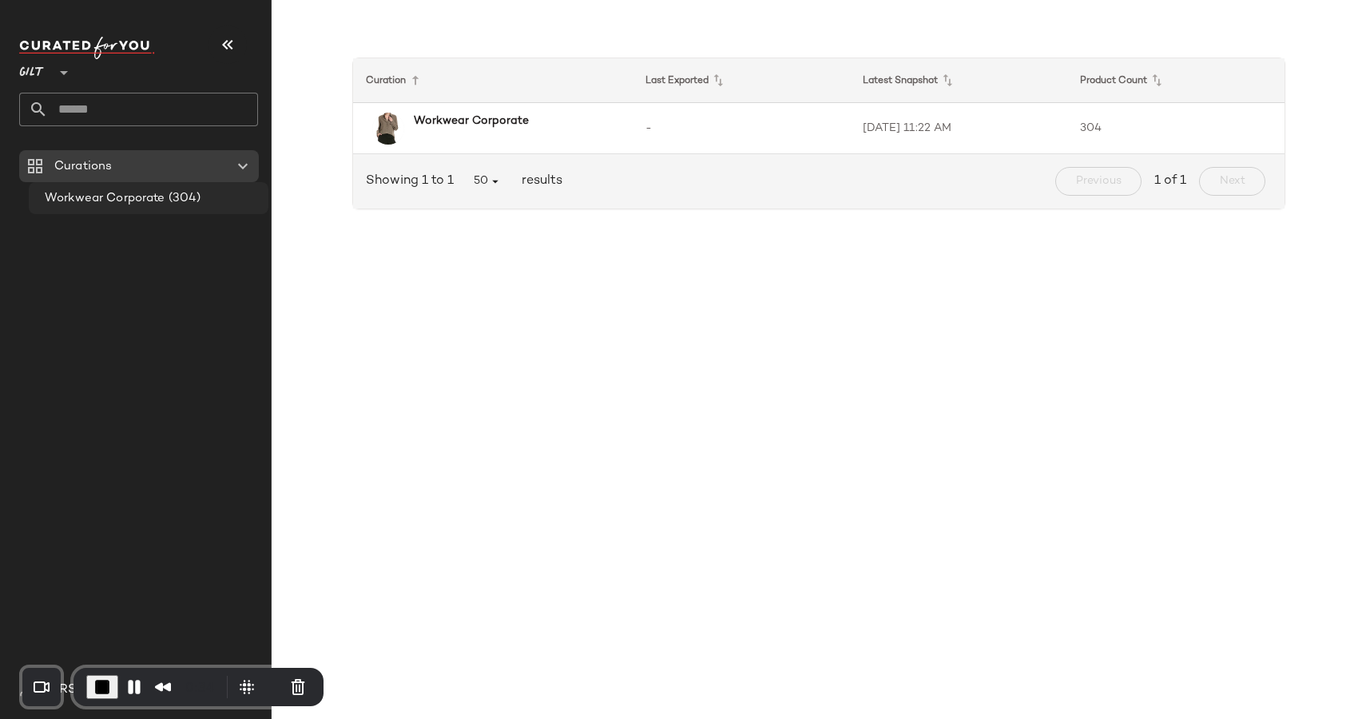
click at [113, 201] on span "Workwear Corporate" at bounding box center [105, 198] width 121 height 18
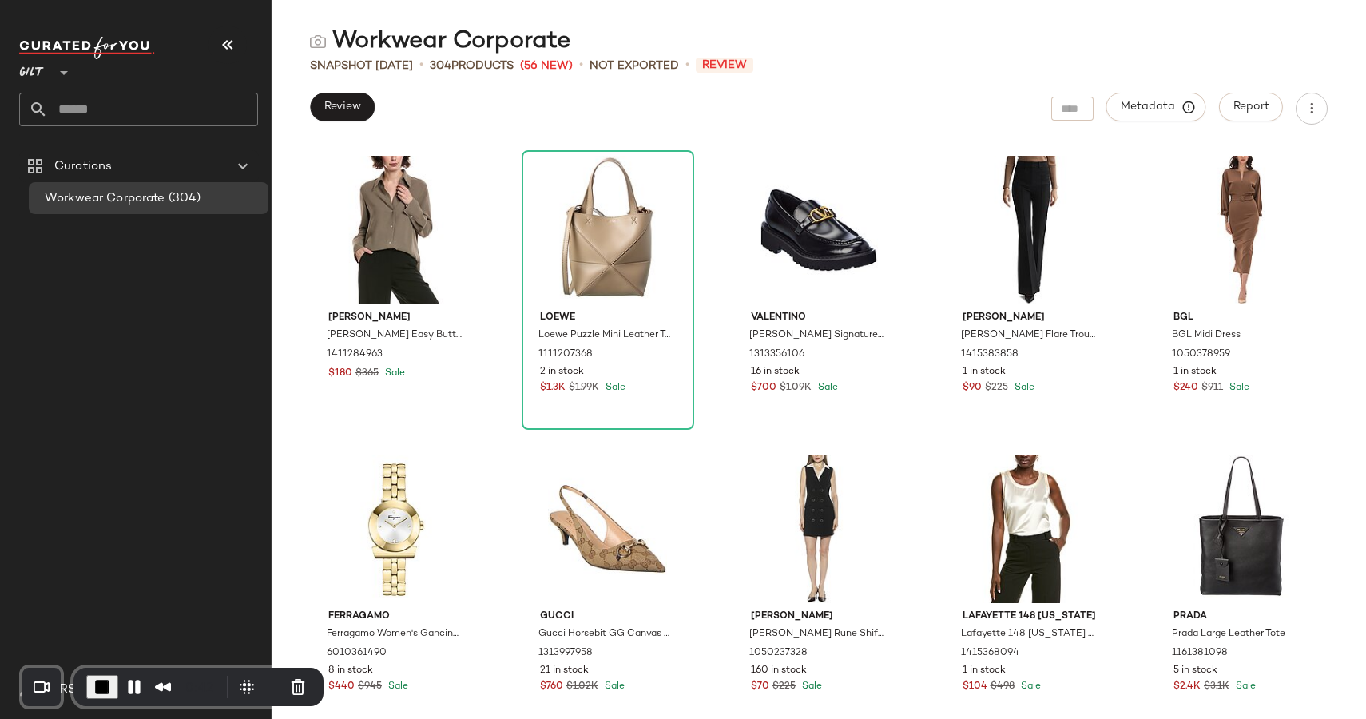
drag, startPoint x: 450, startPoint y: 63, endPoint x: 538, endPoint y: 66, distance: 88.7
click at [539, 66] on div "Snapshot Aug 20th • 304 Products (56 New) • Not Exported • Review" at bounding box center [819, 66] width 1094 height 16
click at [525, 97] on div "Review Metadata Report" at bounding box center [819, 109] width 1094 height 32
click at [1254, 109] on span "Report" at bounding box center [1251, 107] width 37 height 13
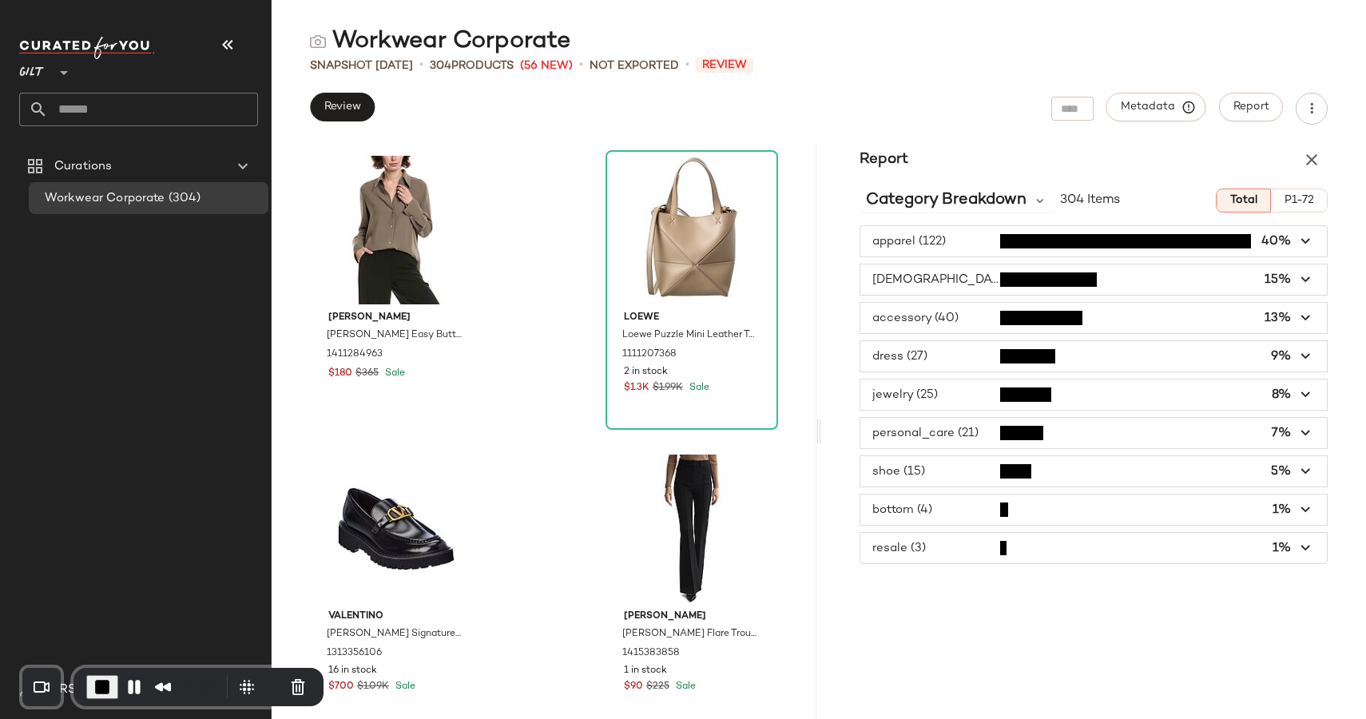
click at [1299, 205] on span "P1-72" at bounding box center [1299, 200] width 30 height 13
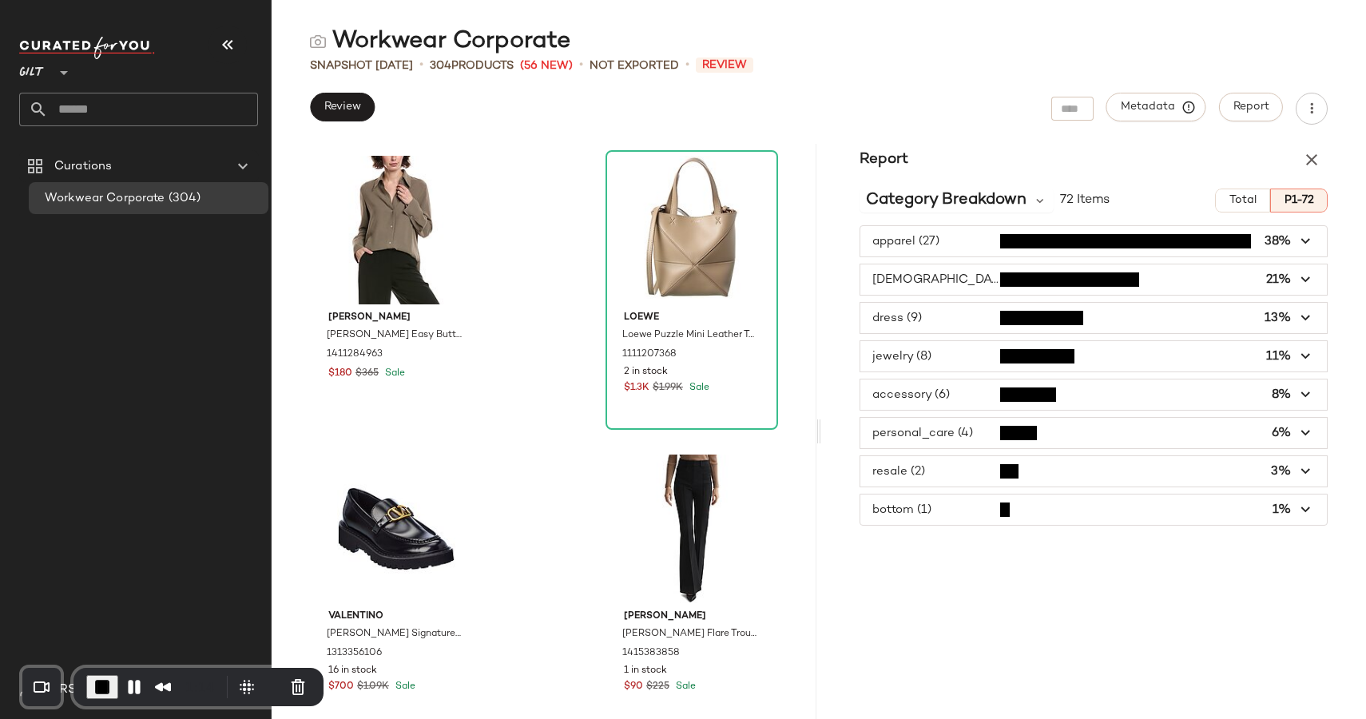
click at [102, 680] on span "End Recording" at bounding box center [102, 686] width 19 height 19
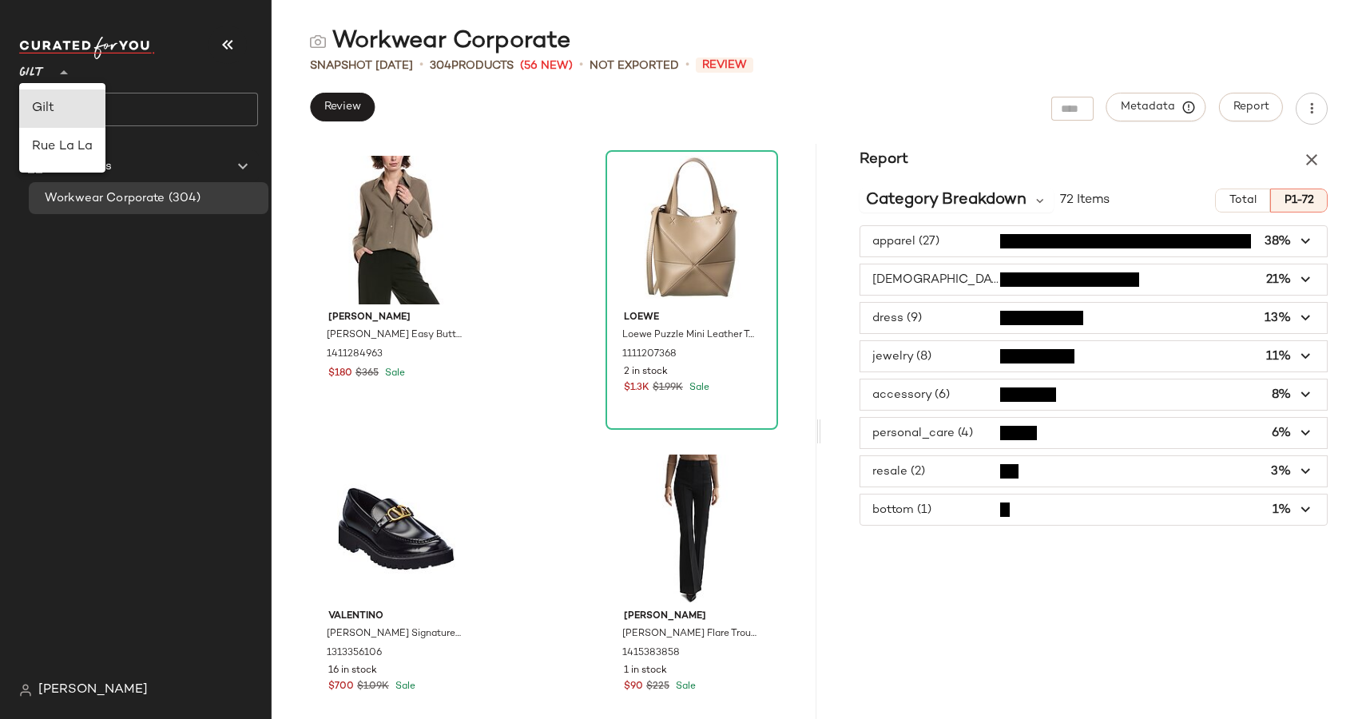
click at [40, 70] on span "Gilt" at bounding box center [32, 68] width 26 height 29
click at [51, 145] on div "Rue La La" at bounding box center [62, 146] width 61 height 19
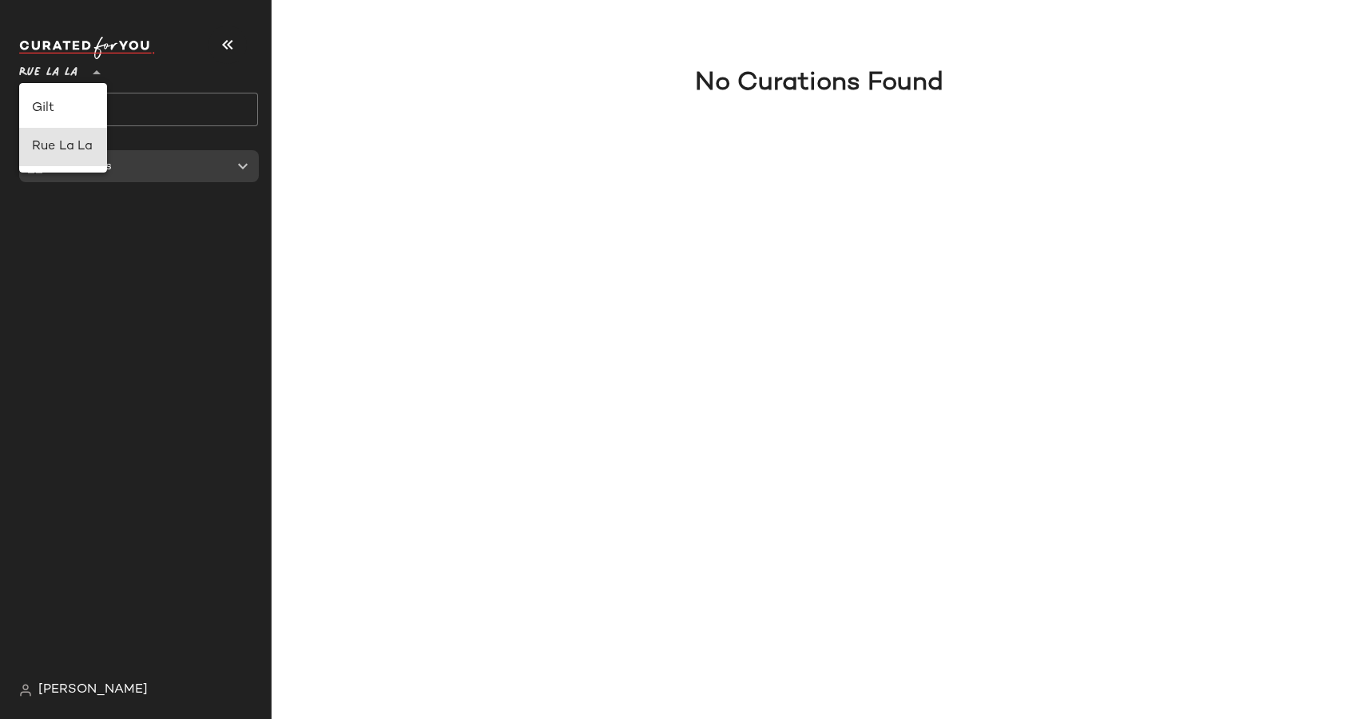
click at [48, 54] on span "Rue La La" at bounding box center [48, 68] width 58 height 29
click at [47, 113] on div "Gilt" at bounding box center [63, 108] width 62 height 19
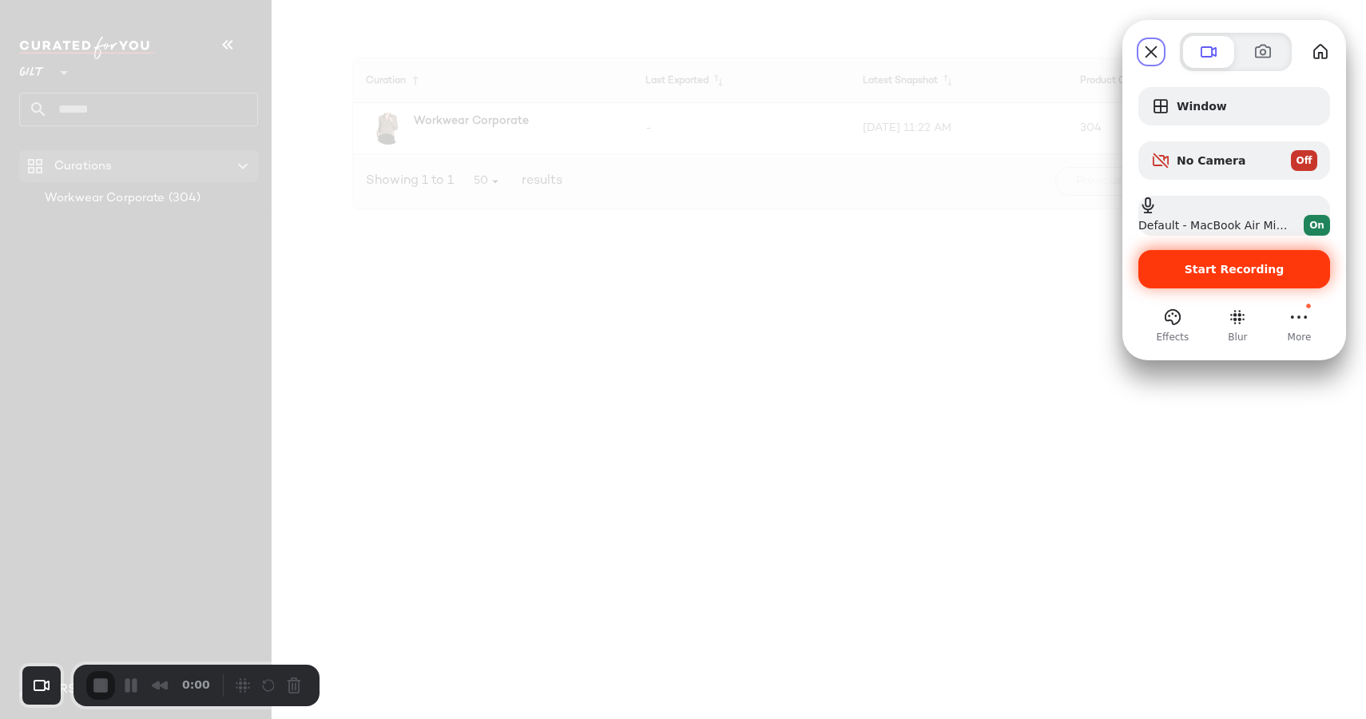
click at [1218, 268] on span "Start Recording" at bounding box center [1235, 269] width 100 height 13
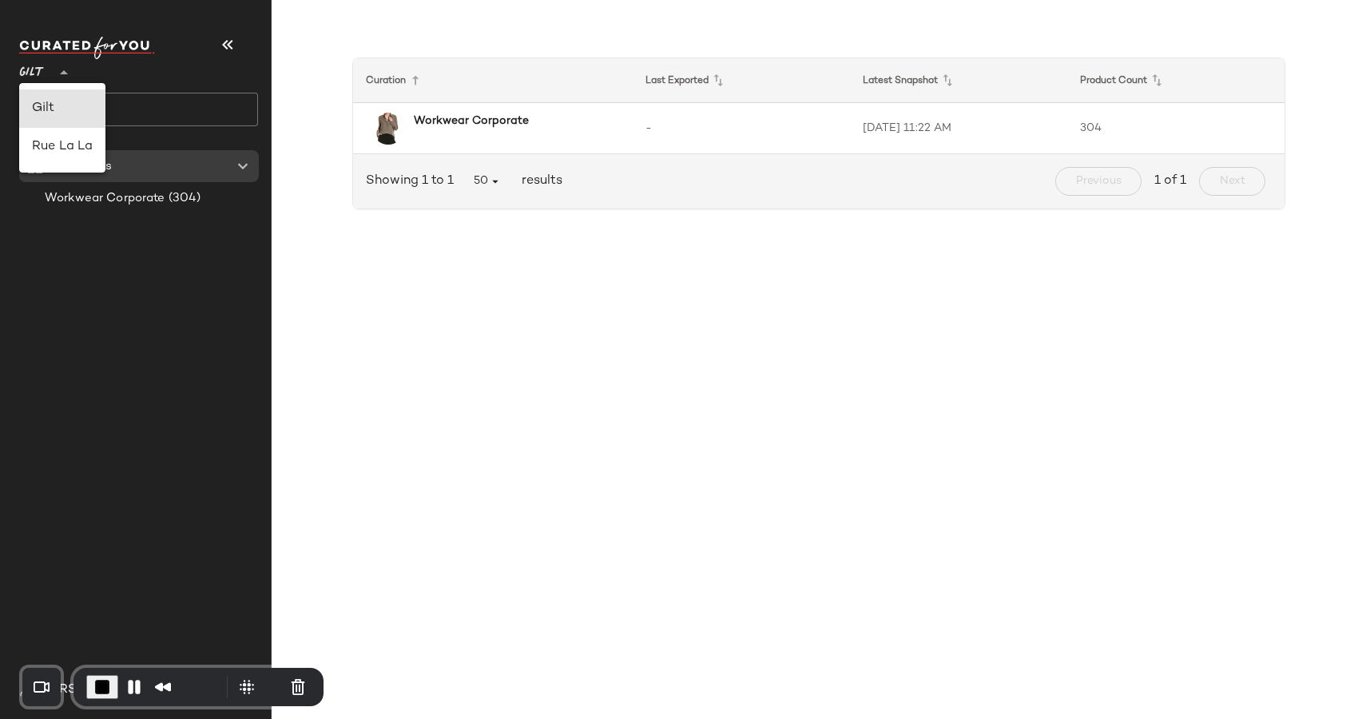
click at [46, 78] on div "Gilt **" at bounding box center [35, 63] width 32 height 40
click at [52, 148] on div "Rue La La" at bounding box center [62, 146] width 61 height 19
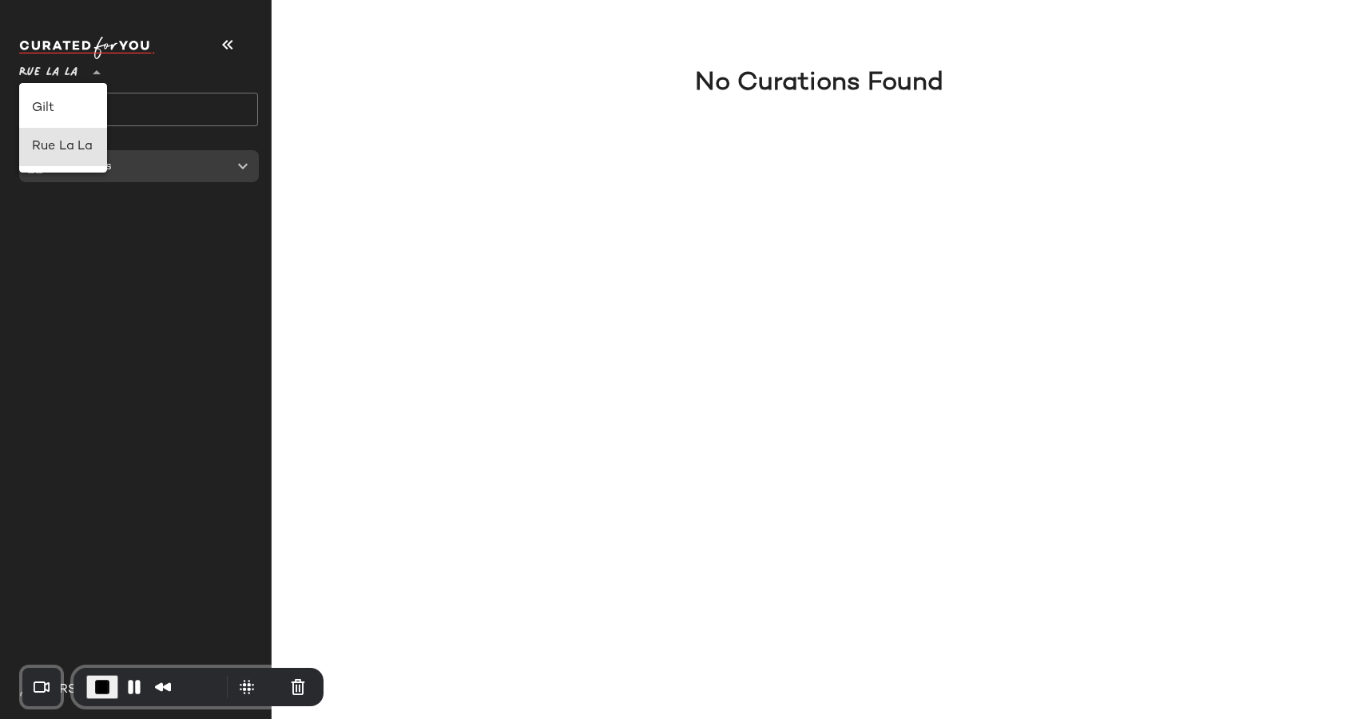
click at [50, 77] on span "Rue La La" at bounding box center [48, 68] width 58 height 29
click at [46, 105] on div "Gilt" at bounding box center [63, 108] width 62 height 19
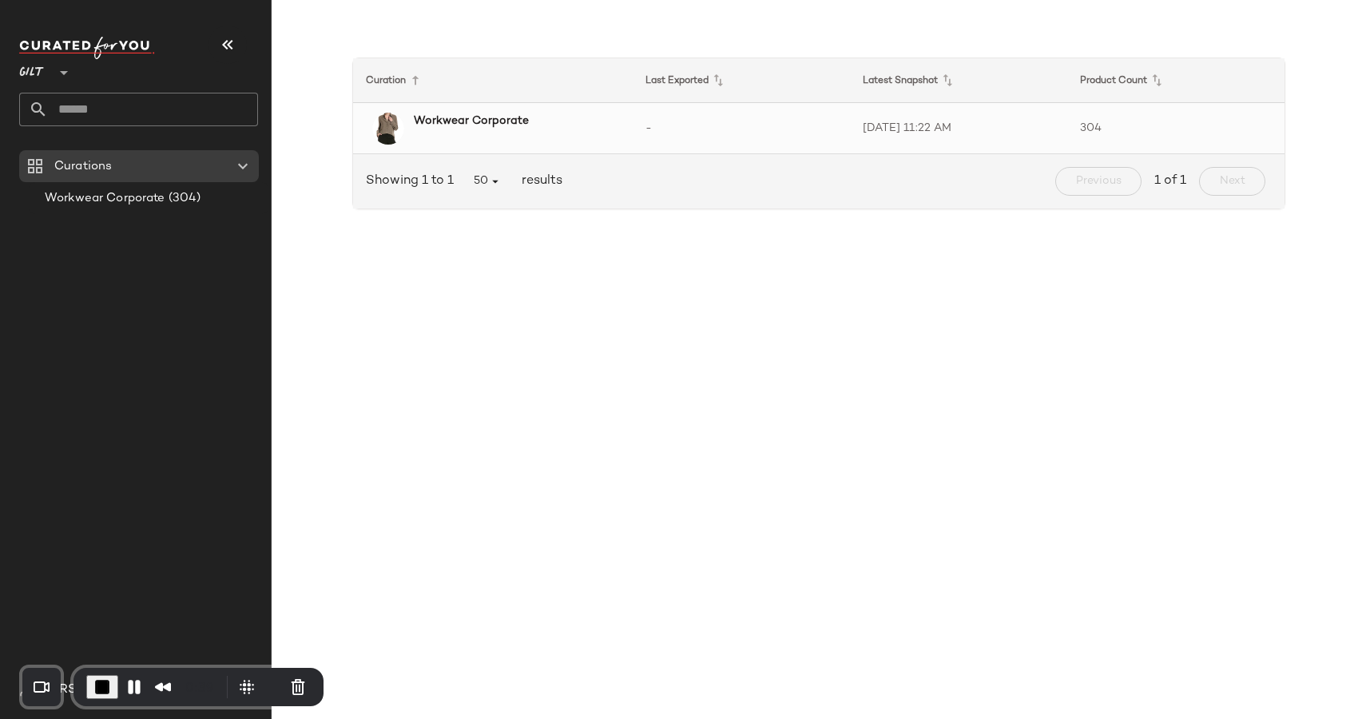
click at [447, 120] on b "Workwear Corporate" at bounding box center [471, 121] width 115 height 17
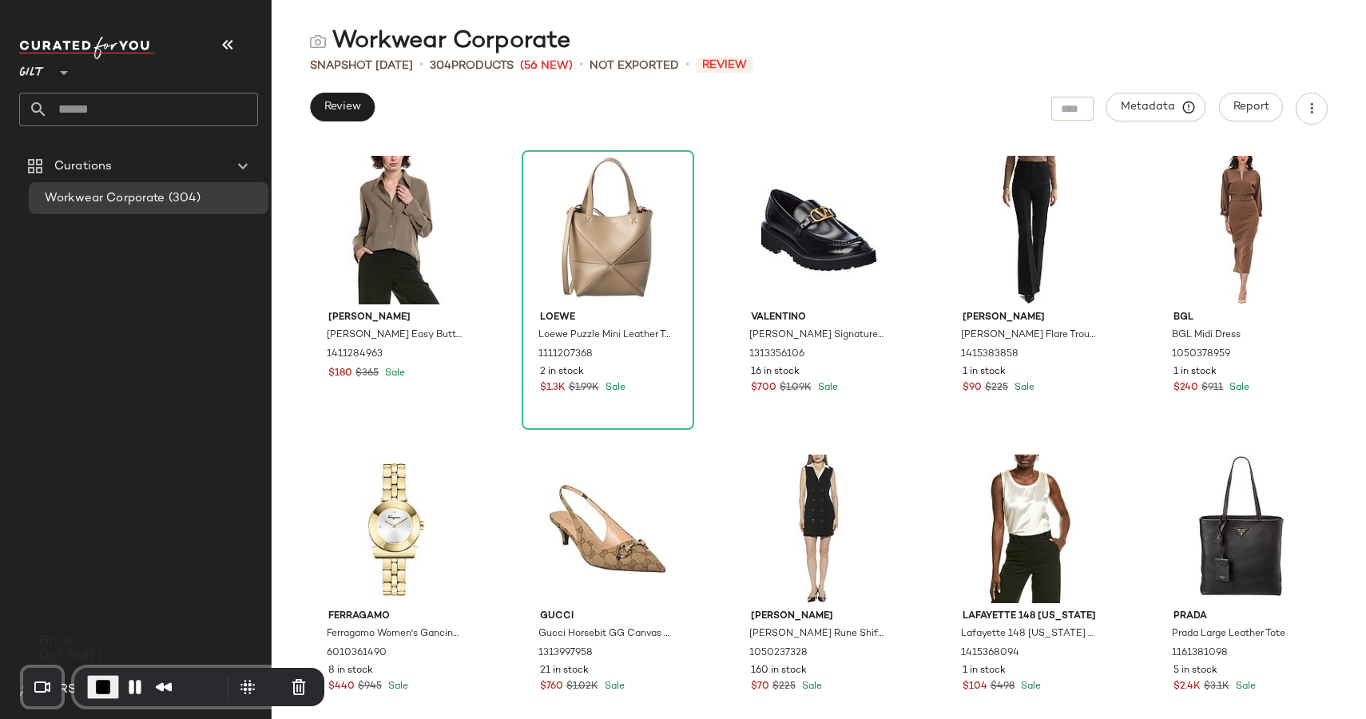
click at [93, 686] on span "End Recording" at bounding box center [102, 686] width 19 height 19
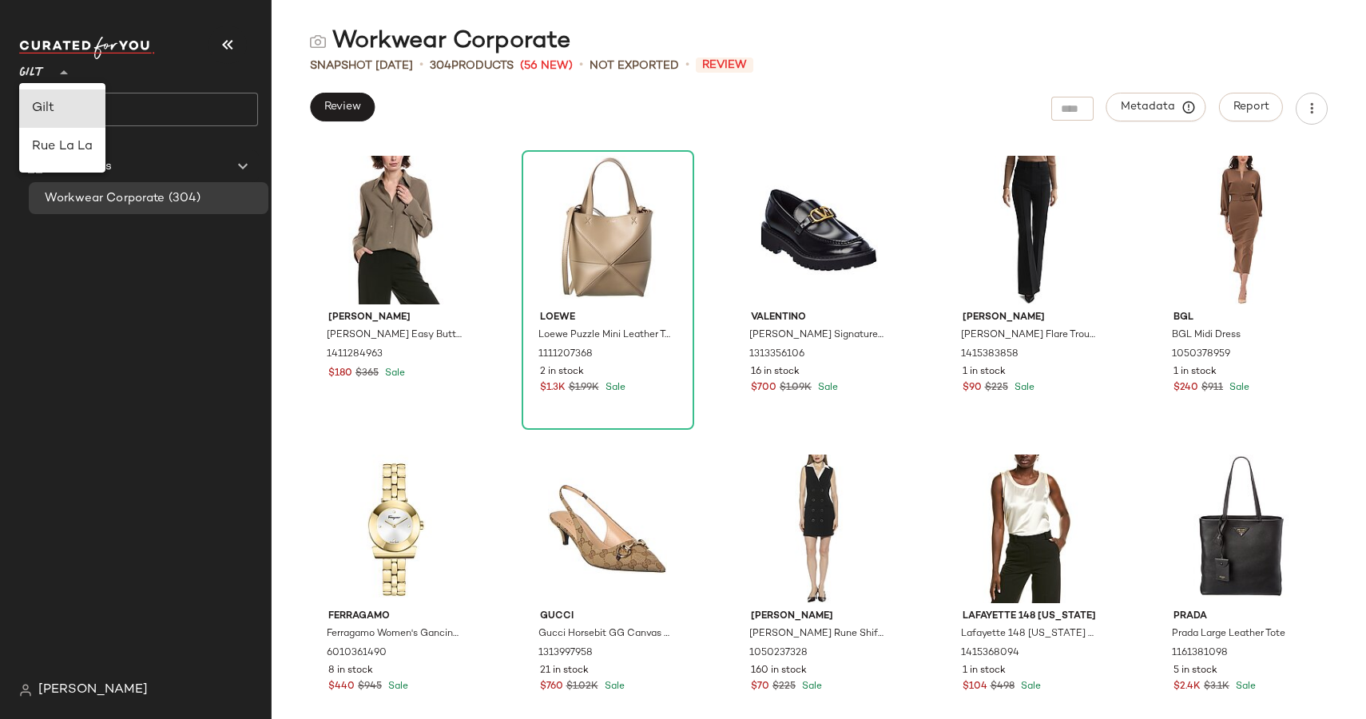
click at [46, 67] on div "Gilt **" at bounding box center [35, 63] width 32 height 40
click at [55, 143] on div "Rue La La" at bounding box center [62, 146] width 61 height 19
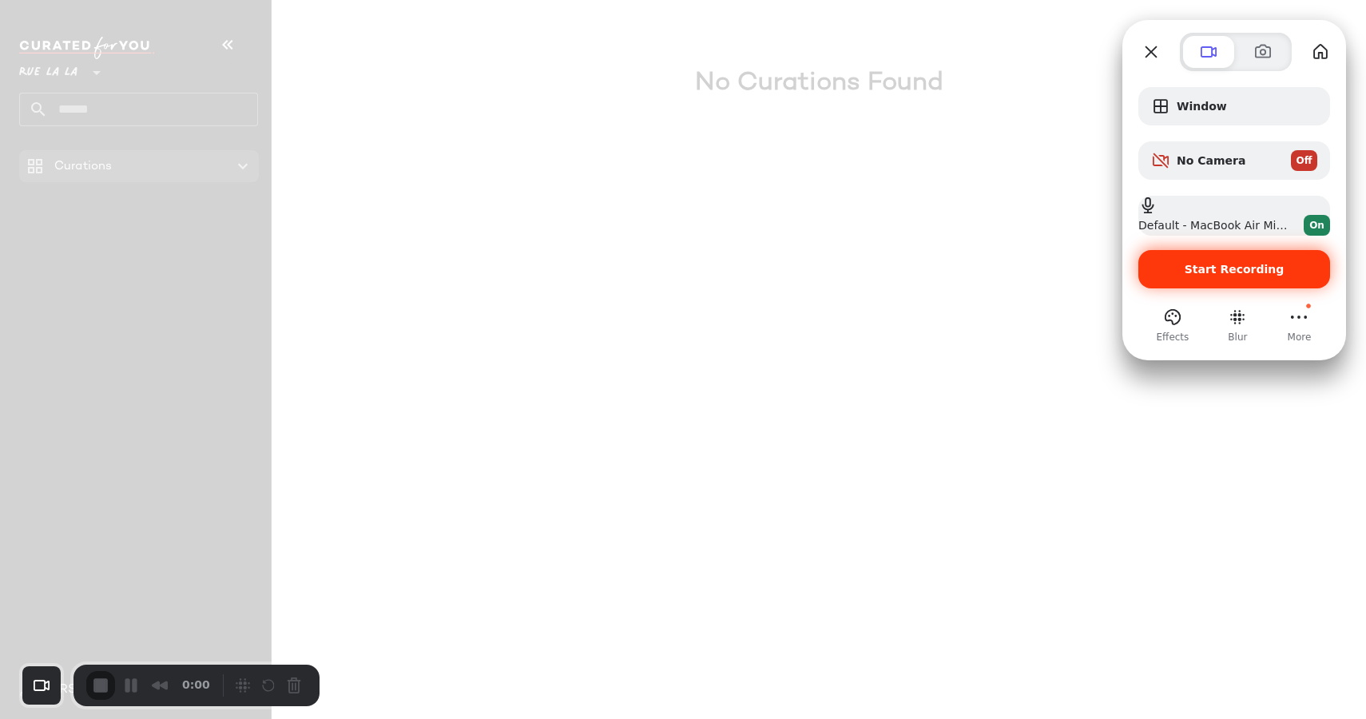
click at [1170, 269] on span "Start Recording" at bounding box center [1234, 269] width 166 height 13
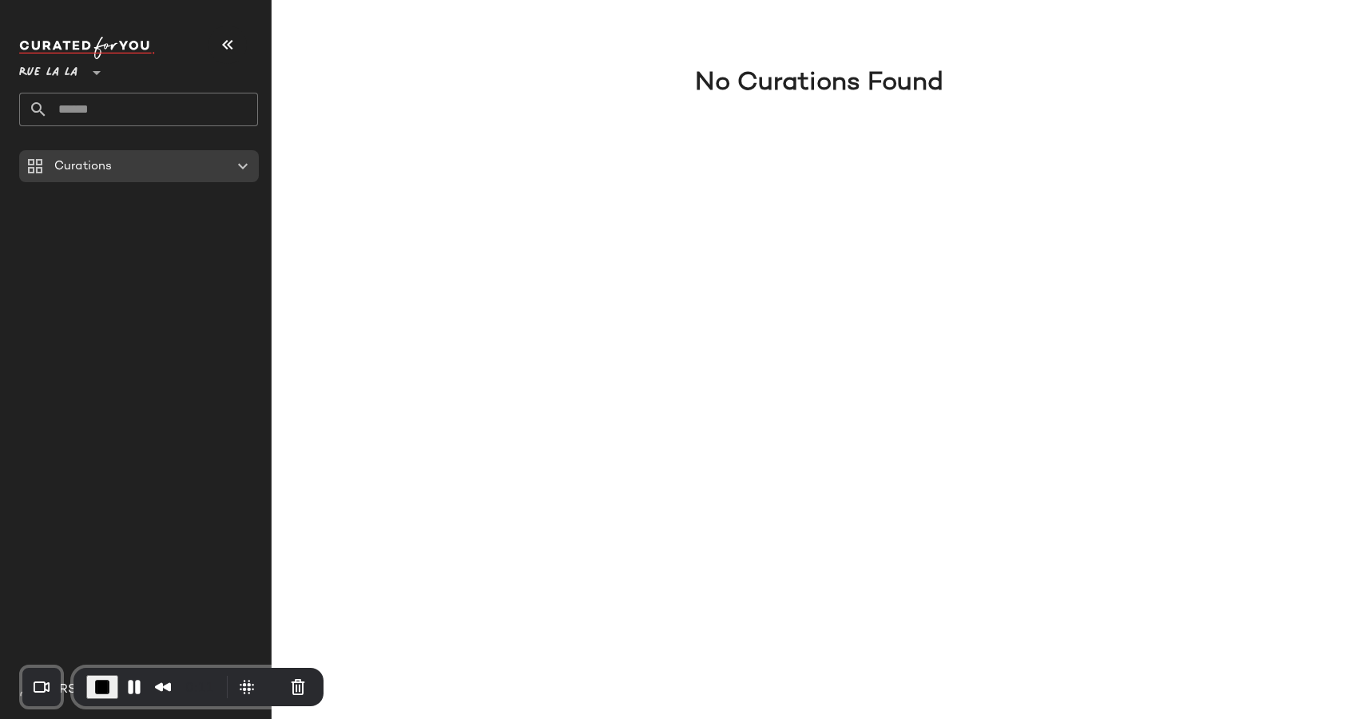
click at [62, 69] on span "Rue La La" at bounding box center [48, 68] width 58 height 29
click at [50, 105] on div "Gilt" at bounding box center [63, 108] width 62 height 19
type input "**"
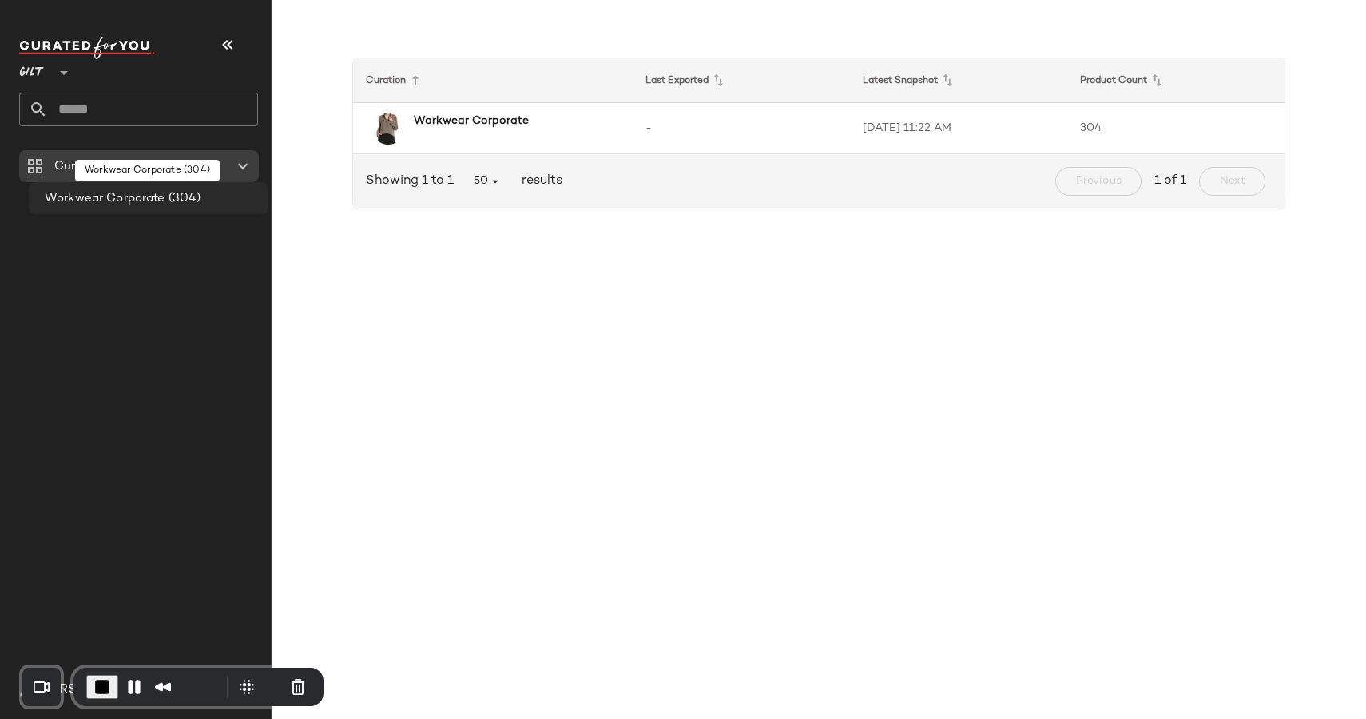
click at [141, 207] on span "Workwear Corporate" at bounding box center [105, 198] width 121 height 18
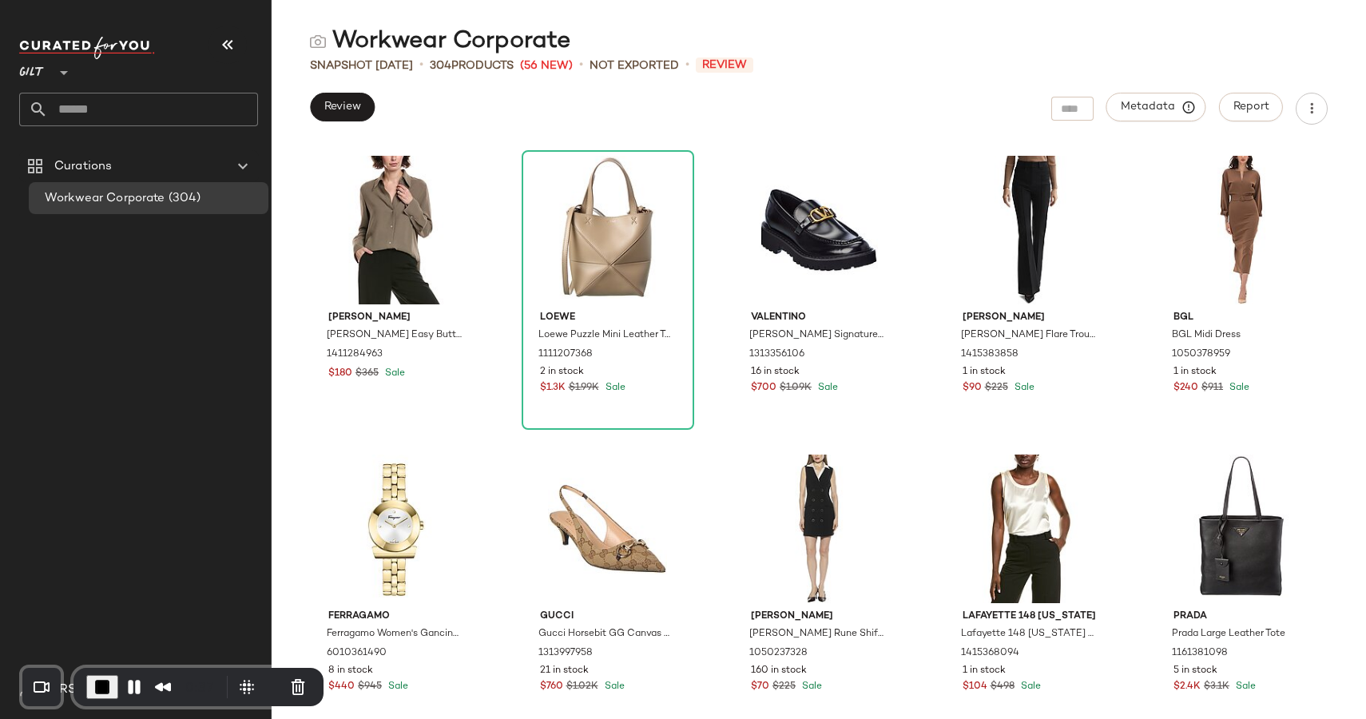
drag, startPoint x: 451, startPoint y: 62, endPoint x: 534, endPoint y: 62, distance: 83.1
click at [514, 62] on div "304 Products" at bounding box center [472, 66] width 84 height 17
click at [534, 111] on div "Review Metadata Report" at bounding box center [819, 109] width 1094 height 32
click at [1243, 112] on span "Report" at bounding box center [1251, 107] width 37 height 13
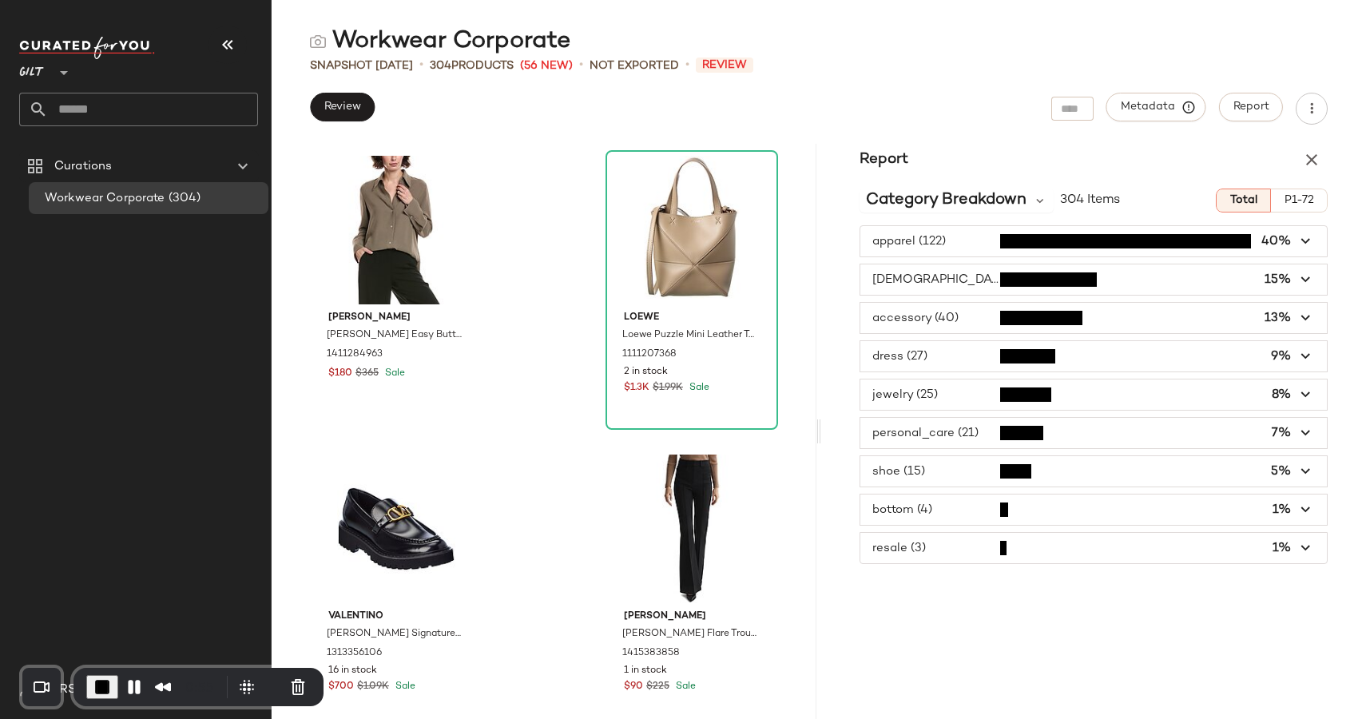
click at [1305, 211] on button "P1-72" at bounding box center [1299, 201] width 57 height 24
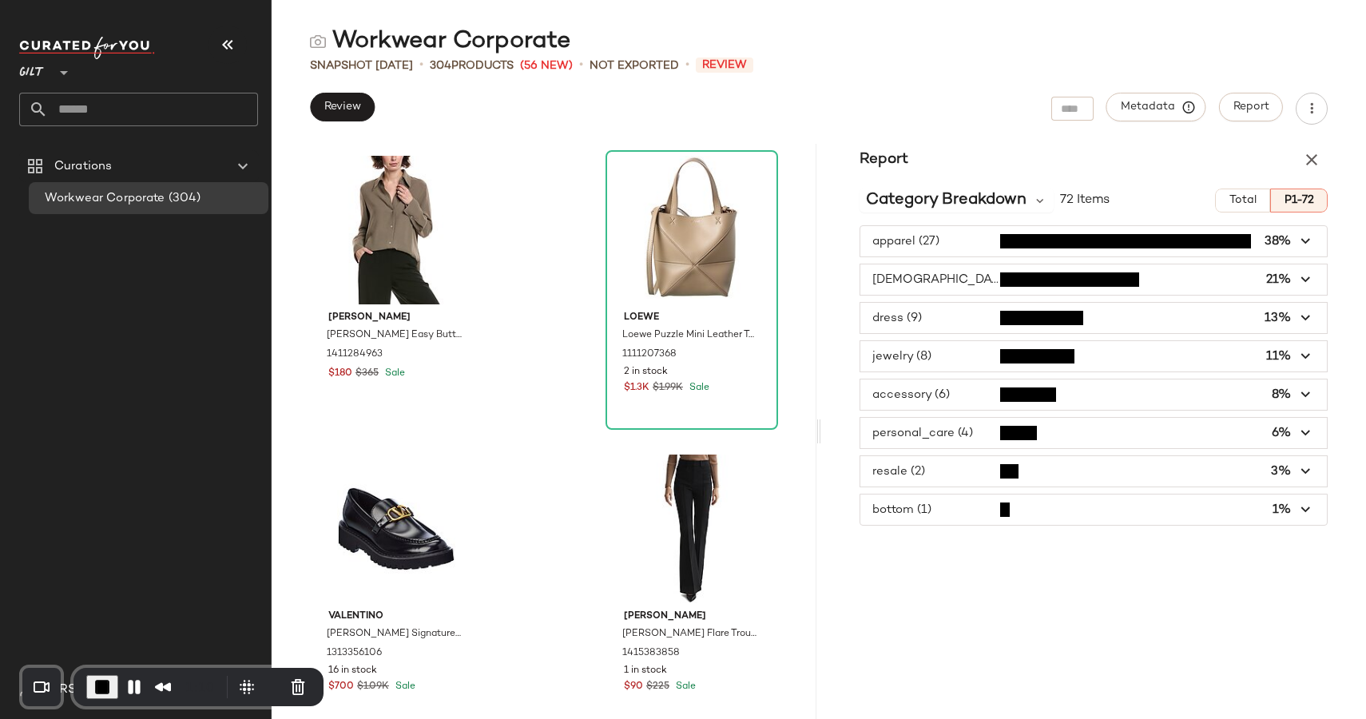
click at [1273, 208] on button "P1-72" at bounding box center [1299, 201] width 58 height 24
click at [1249, 205] on span "Total" at bounding box center [1243, 200] width 28 height 13
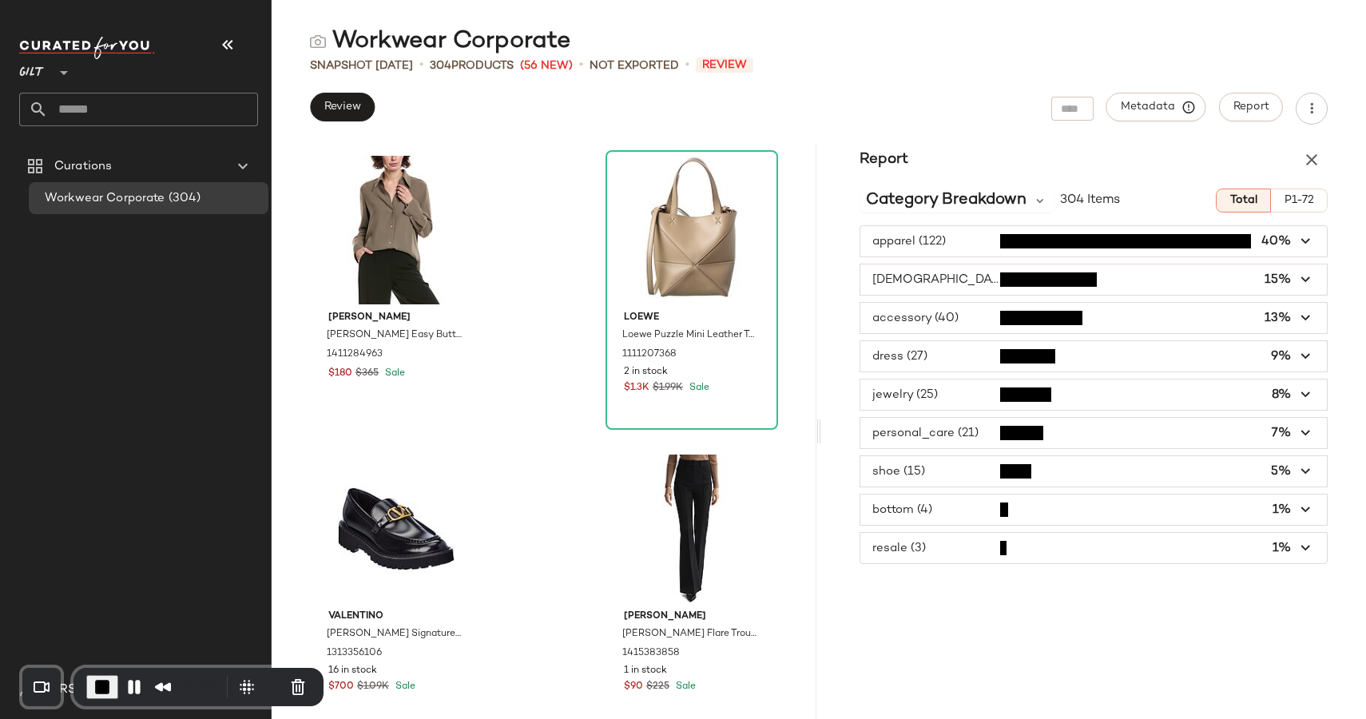
click at [1313, 90] on div "Workwear Corporate Snapshot Aug 20th • 304 Products (56 New) • Not Exported • R…" at bounding box center [819, 372] width 1094 height 693
click at [1312, 119] on button "button" at bounding box center [1312, 109] width 32 height 32
click at [1308, 112] on icon "button" at bounding box center [1312, 109] width 16 height 16
click at [1311, 156] on icon "button" at bounding box center [1311, 159] width 19 height 19
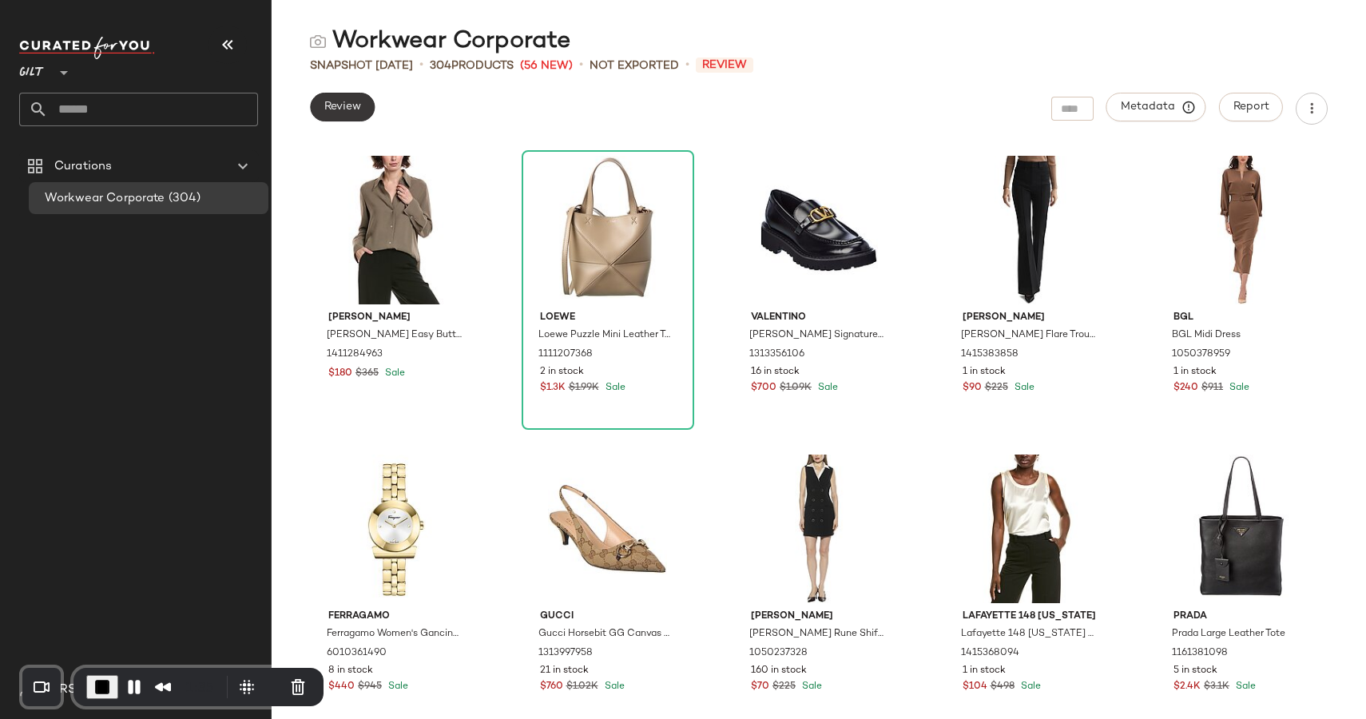
click at [346, 109] on span "Review" at bounding box center [343, 107] width 38 height 13
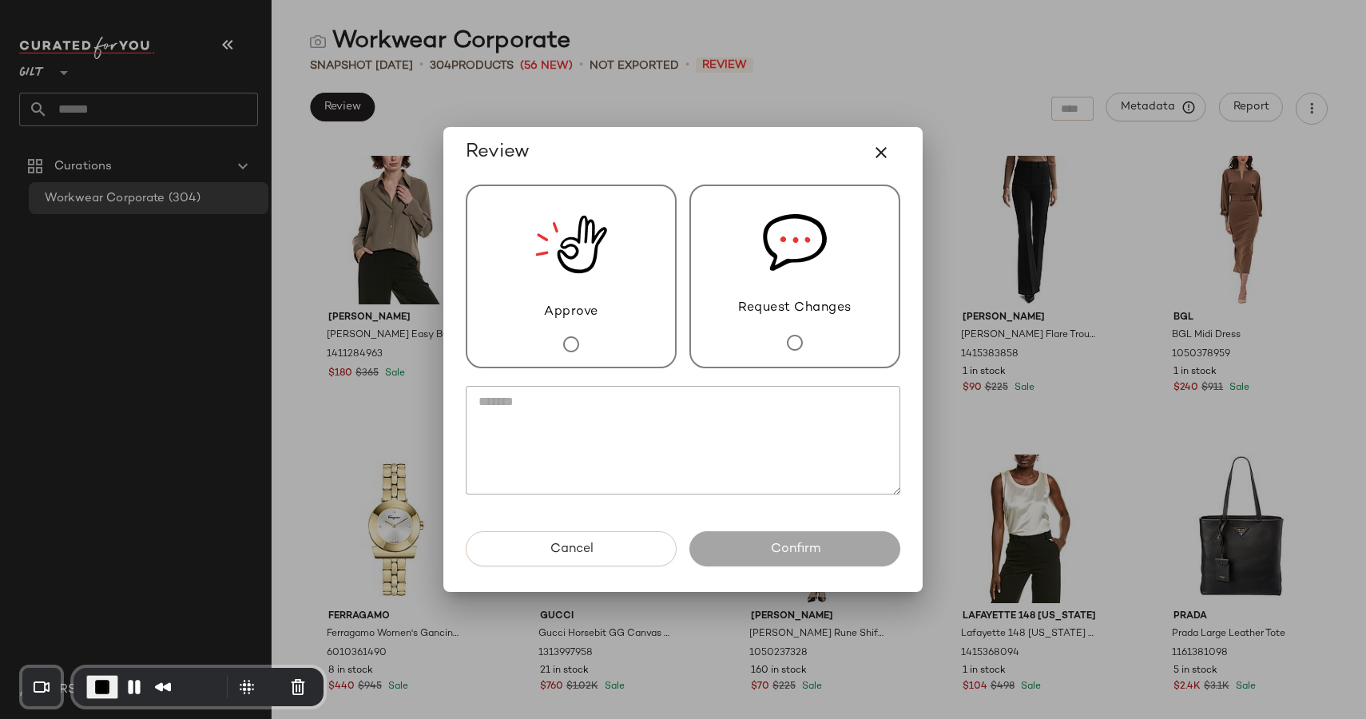
click at [559, 253] on img at bounding box center [571, 244] width 72 height 117
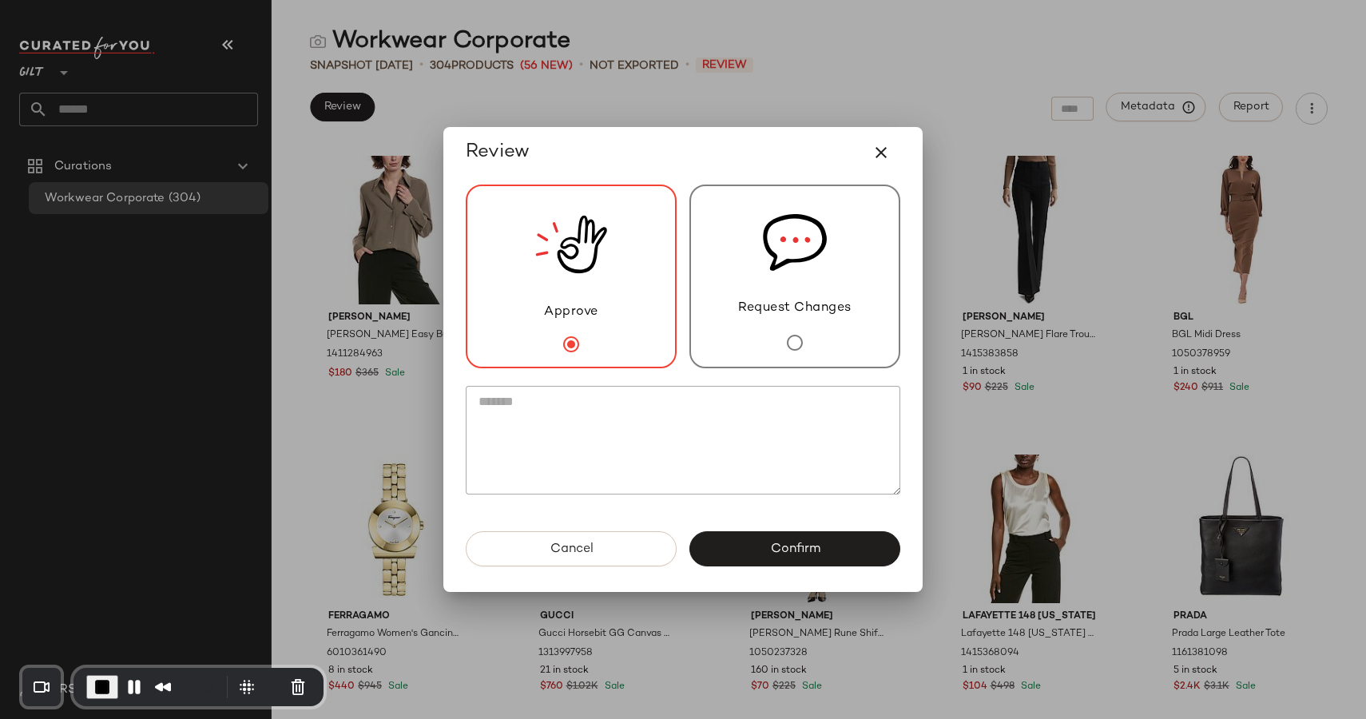
click at [753, 288] on div "Request Changes" at bounding box center [794, 277] width 211 height 184
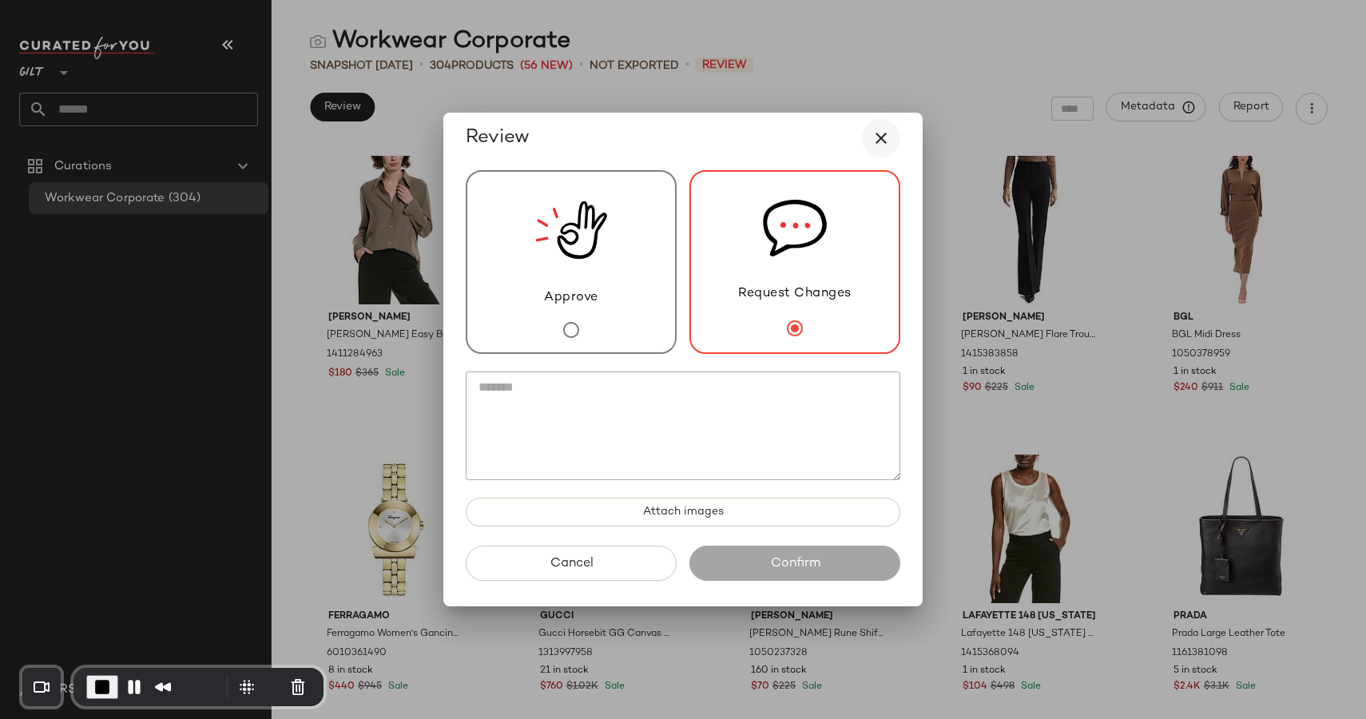
click at [880, 138] on icon "button" at bounding box center [881, 138] width 19 height 19
